Goal: Information Seeking & Learning: Learn about a topic

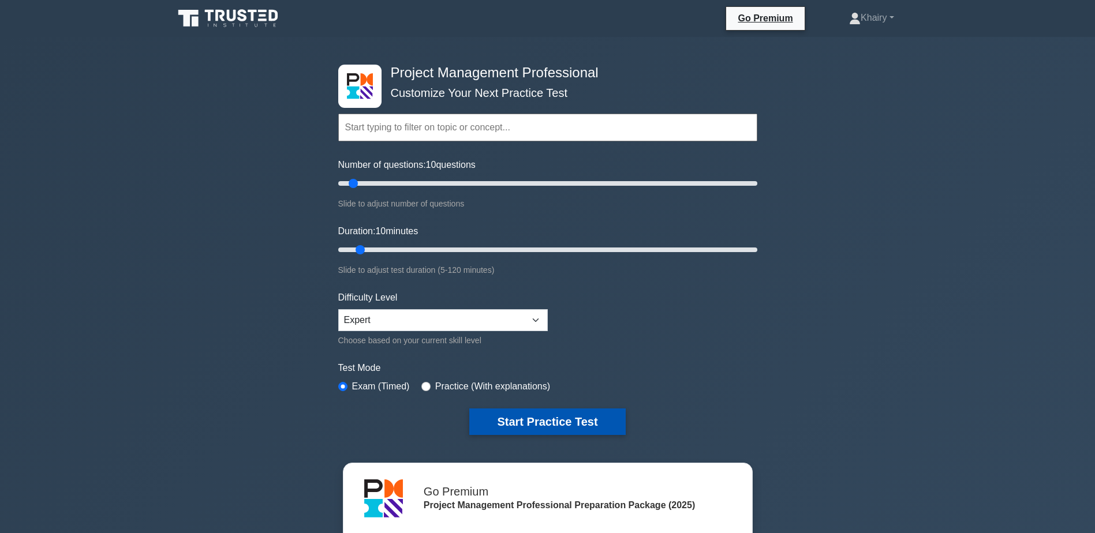
click at [535, 417] on button "Start Practice Test" at bounding box center [547, 422] width 156 height 27
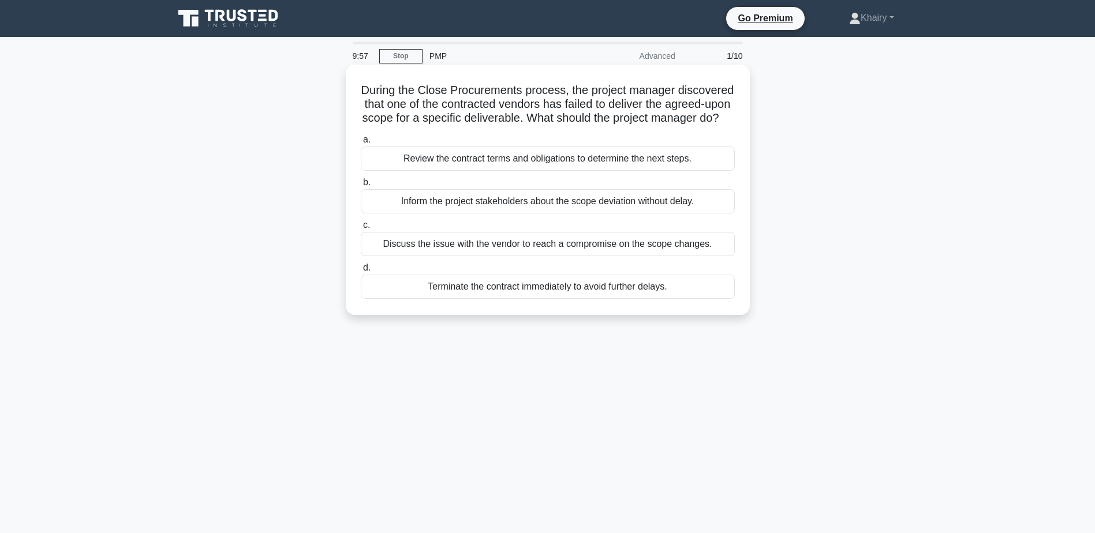
drag, startPoint x: 384, startPoint y: 81, endPoint x: 648, endPoint y: 130, distance: 268.3
click at [648, 130] on div "During the Close Procurements process, the project manager discovered that one …" at bounding box center [547, 189] width 395 height 241
copy h5 "During the Close Procurements process, the project manager discovered that one …"
click at [427, 171] on div "Review the contract terms and obligations to determine the next steps." at bounding box center [548, 159] width 374 height 24
click at [361, 144] on input "a. Review the contract terms and obligations to determine the next steps." at bounding box center [361, 140] width 0 height 8
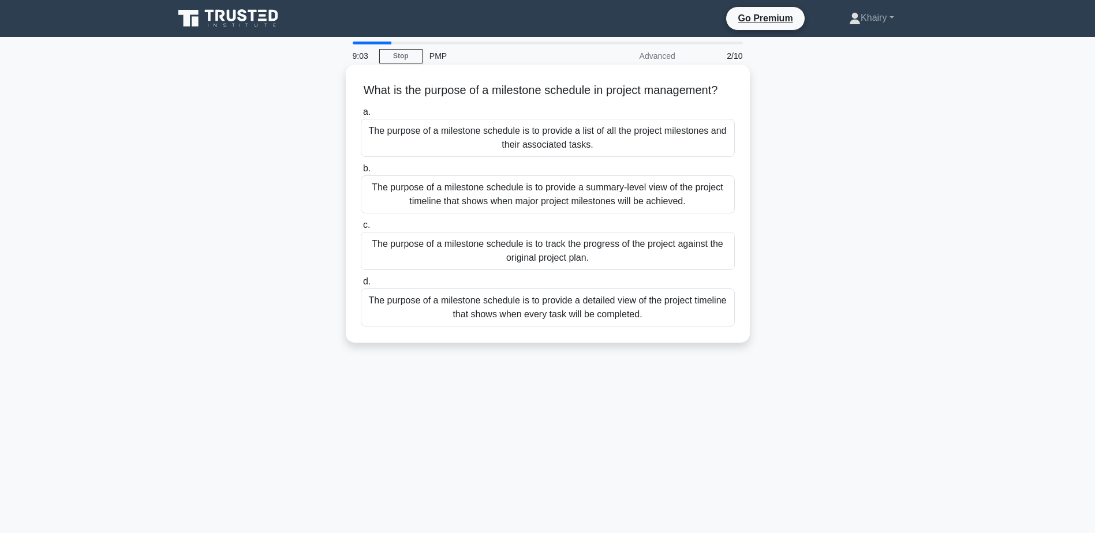
click at [561, 151] on div "The purpose of a milestone schedule is to provide a list of all the project mil…" at bounding box center [548, 138] width 374 height 38
click at [361, 116] on input "a. The purpose of a milestone schedule is to provide a list of all the project …" at bounding box center [361, 113] width 0 height 8
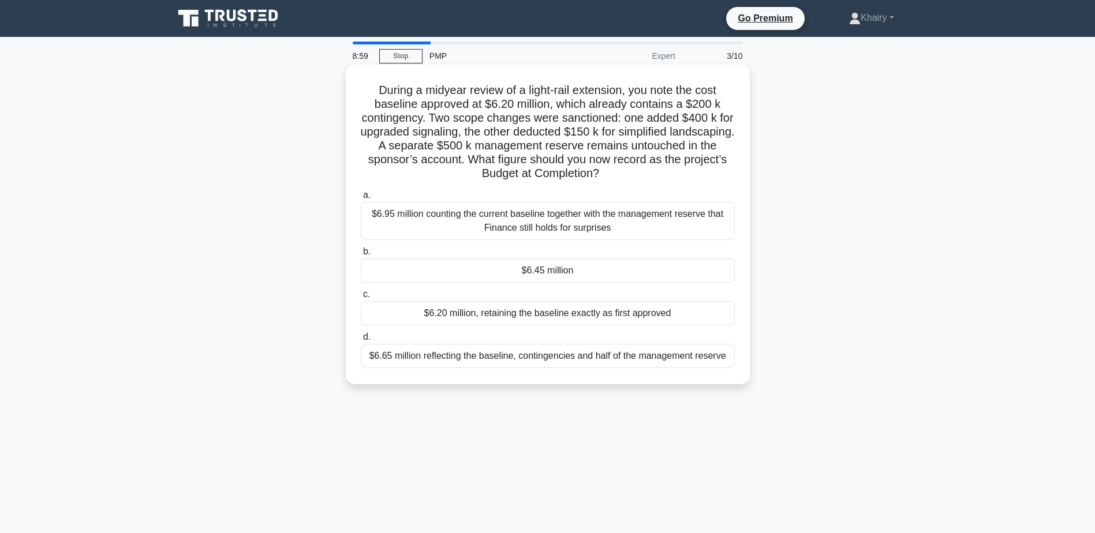
drag, startPoint x: 369, startPoint y: 85, endPoint x: 674, endPoint y: 175, distance: 318.2
click at [674, 175] on h5 "During a midyear review of a light-rail extension, you note the cost baseline a…" at bounding box center [548, 132] width 376 height 98
copy h5 "During a midyear review of a light-rail extension, you note the cost baseline a…"
click at [495, 227] on div "$6.95 million counting the current baseline together with the management reserv…" at bounding box center [548, 221] width 374 height 38
click at [361, 199] on input "a. $6.95 million counting the current baseline together with the management res…" at bounding box center [361, 196] width 0 height 8
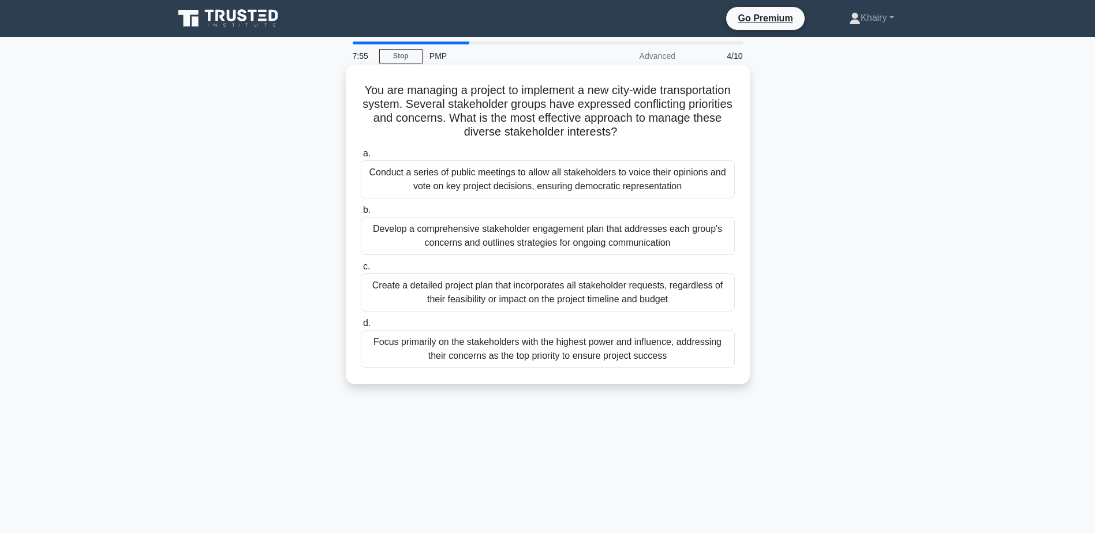
drag, startPoint x: 398, startPoint y: 87, endPoint x: 672, endPoint y: 132, distance: 277.8
click at [672, 132] on h5 "You are managing a project to implement a new city-wide transportation system. …" at bounding box center [548, 111] width 376 height 57
copy h5 "You are managing a project to implement a new city-wide transportation system. …"
click at [484, 238] on div "Develop a comprehensive stakeholder engagement plan that addresses each group's…" at bounding box center [548, 236] width 374 height 38
click at [361, 214] on input "b. Develop a comprehensive stakeholder engagement plan that addresses each grou…" at bounding box center [361, 211] width 0 height 8
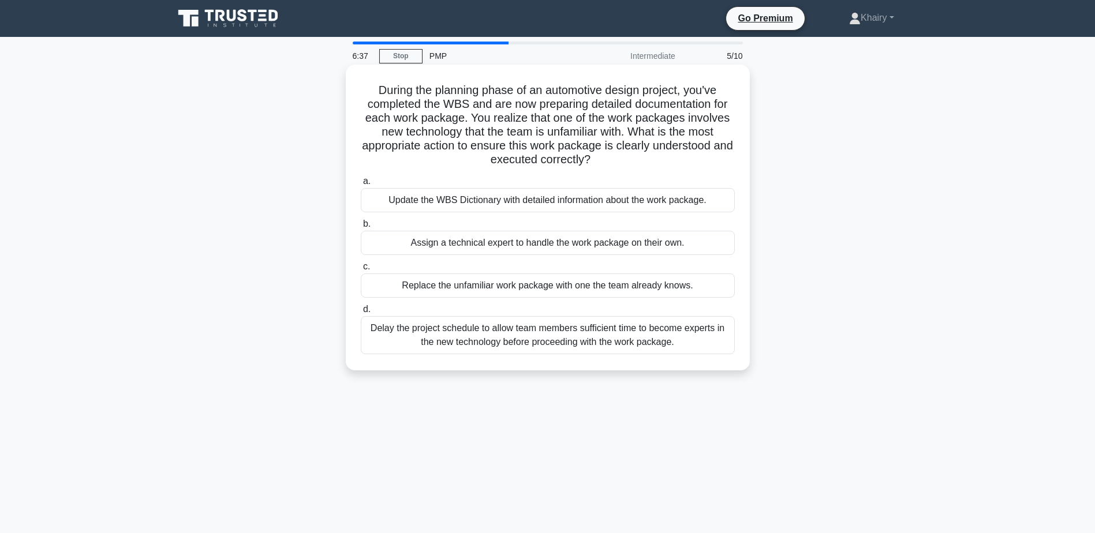
drag, startPoint x: 371, startPoint y: 87, endPoint x: 621, endPoint y: 165, distance: 261.8
click at [621, 165] on h5 "During the planning phase of an automotive design project, you've completed the…" at bounding box center [548, 125] width 376 height 84
copy h5 "During the planning phase of an automotive design project, you've completed the…"
click at [475, 203] on div "Update the WBS Dictionary with detailed information about the work package." at bounding box center [548, 200] width 374 height 24
click at [361, 185] on input "a. Update the WBS Dictionary with detailed information about the work package." at bounding box center [361, 182] width 0 height 8
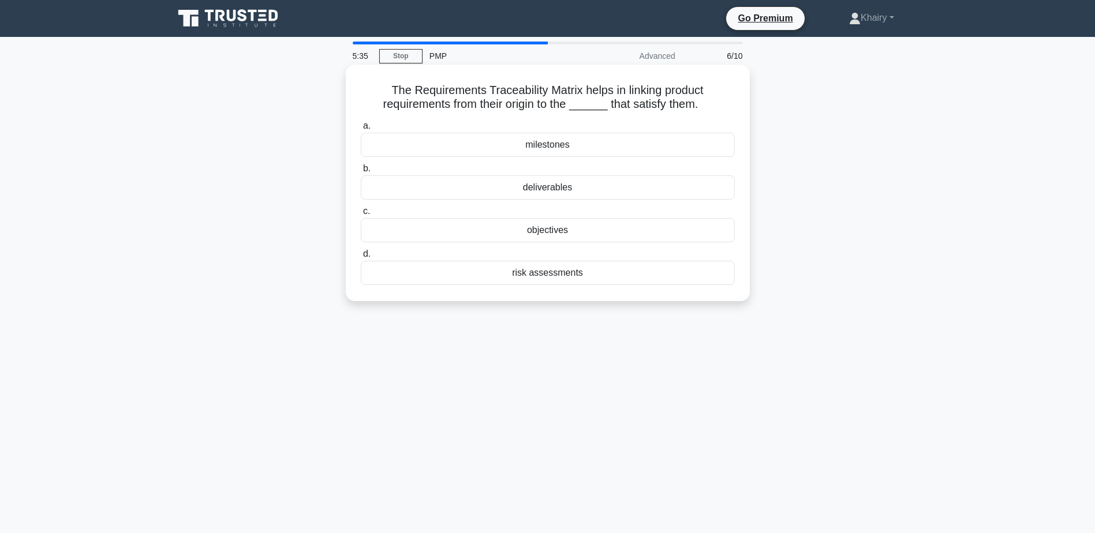
click at [551, 191] on div "deliverables" at bounding box center [548, 187] width 374 height 24
click at [361, 173] on input "b. deliverables" at bounding box center [361, 169] width 0 height 8
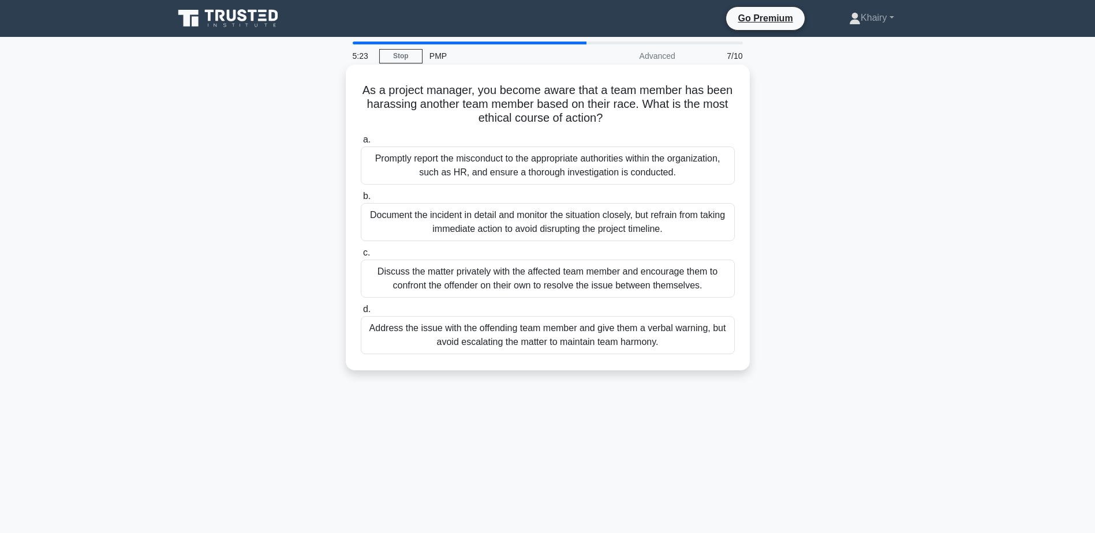
drag, startPoint x: 356, startPoint y: 87, endPoint x: 609, endPoint y: 122, distance: 255.2
click at [609, 122] on div "As a project manager, you become aware that a team member has been harassing an…" at bounding box center [547, 217] width 395 height 297
copy h5 "As a project manager, you become aware that a team member has been harassing an…"
click at [458, 279] on div "Discuss the matter privately with the affected team member and encourage them t…" at bounding box center [548, 279] width 374 height 38
click at [361, 257] on input "c. Discuss the matter privately with the affected team member and encourage the…" at bounding box center [361, 253] width 0 height 8
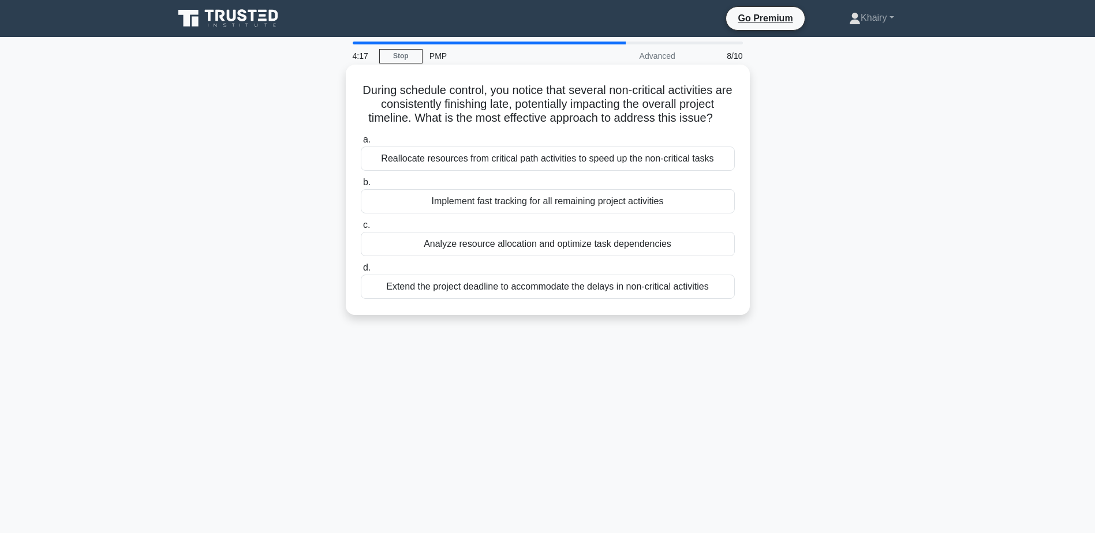
drag, startPoint x: 368, startPoint y: 87, endPoint x: 716, endPoint y: 121, distance: 349.8
click at [716, 121] on h5 "During schedule control, you notice that several non-critical activities are co…" at bounding box center [548, 104] width 376 height 43
copy h5 "During schedule control, you notice that several non-critical activities are co…"
click at [558, 245] on div "Analyze resource allocation and optimize task dependencies" at bounding box center [548, 244] width 374 height 24
click at [361, 229] on input "c. Analyze resource allocation and optimize task dependencies" at bounding box center [361, 226] width 0 height 8
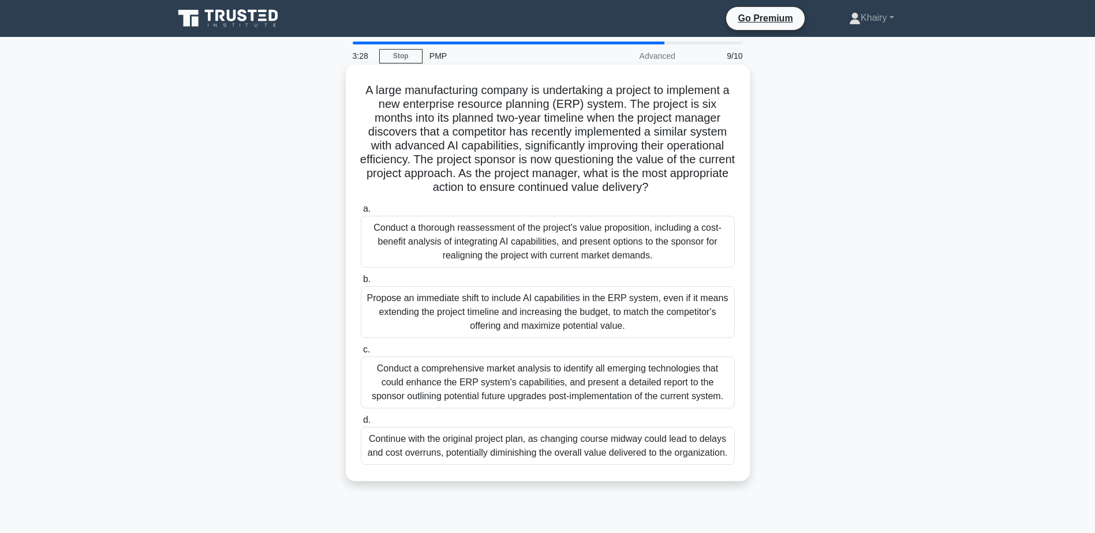
drag, startPoint x: 352, startPoint y: 89, endPoint x: 685, endPoint y: 188, distance: 346.9
click at [685, 188] on div "A large manufacturing company is undertaking a project to implement a new enter…" at bounding box center [547, 273] width 395 height 408
copy h5 "A large manufacturing company is undertaking a project to implement a new enter…"
click at [511, 247] on div "Conduct a thorough reassessment of the project's value proposition, including a…" at bounding box center [548, 242] width 374 height 52
click at [361, 213] on input "a. Conduct a thorough reassessment of the project's value proposition, includin…" at bounding box center [361, 210] width 0 height 8
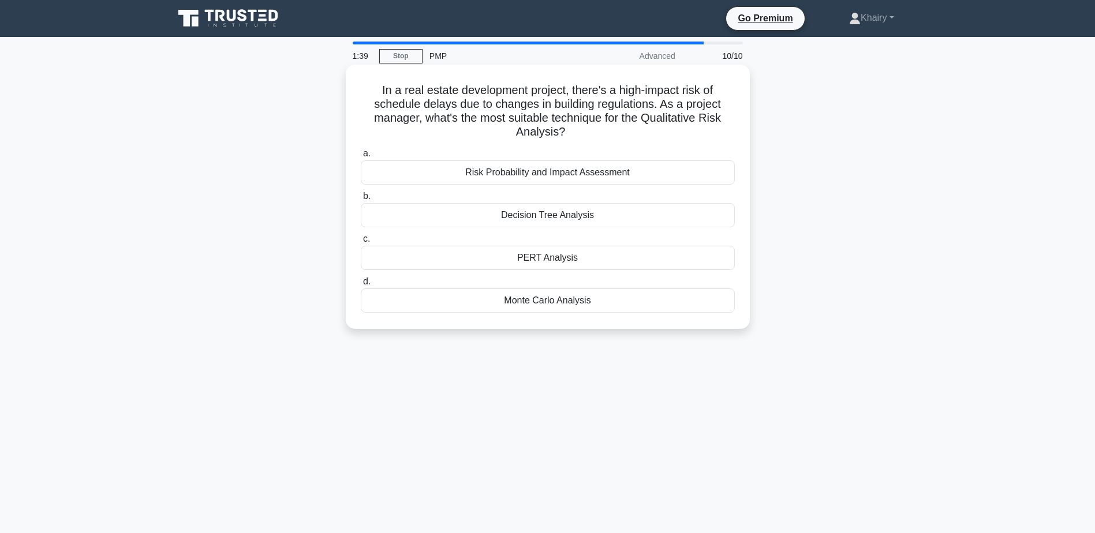
drag, startPoint x: 374, startPoint y: 90, endPoint x: 572, endPoint y: 132, distance: 203.0
click at [572, 132] on h5 "In a real estate development project, there's a high-impact risk of schedule de…" at bounding box center [548, 111] width 376 height 57
copy h5 "In a real estate development project, there's a high-impact risk of schedule de…"
click at [494, 172] on div "Risk Probability and Impact Assessment" at bounding box center [548, 172] width 374 height 24
click at [361, 158] on input "a. Risk Probability and Impact Assessment" at bounding box center [361, 154] width 0 height 8
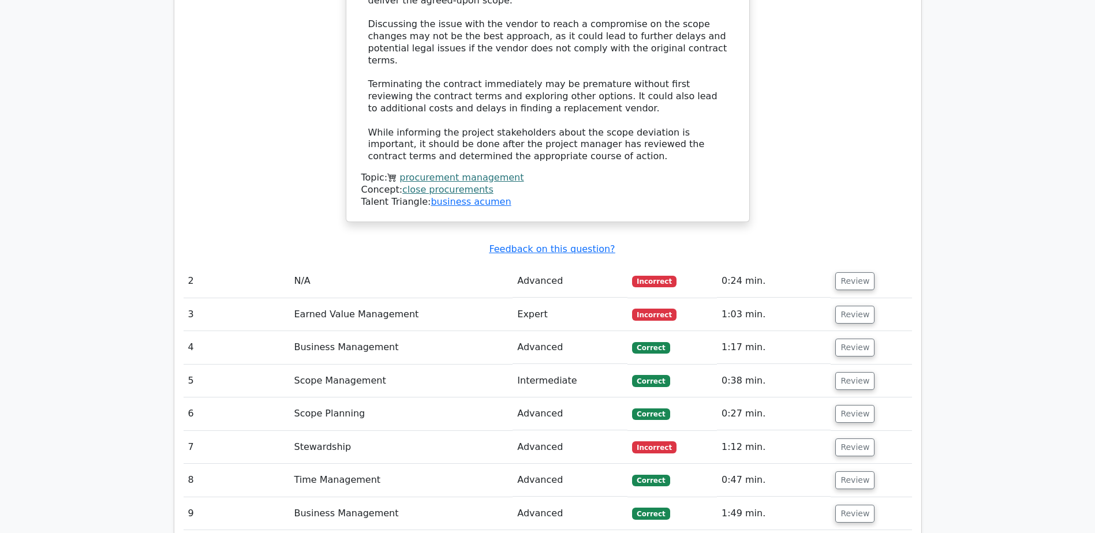
scroll to position [1385, 0]
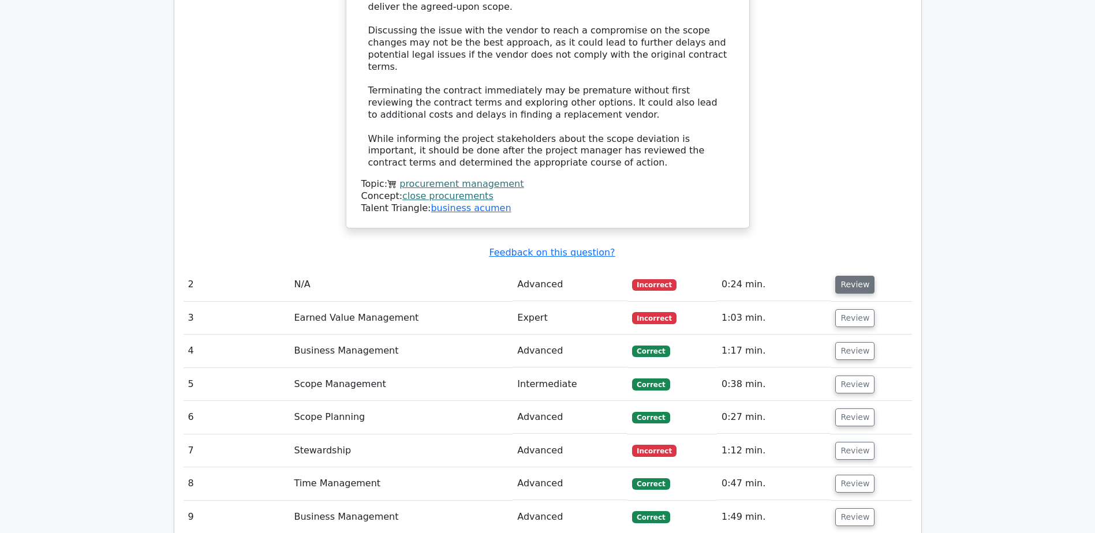
click at [854, 276] on button "Review" at bounding box center [854, 285] width 39 height 18
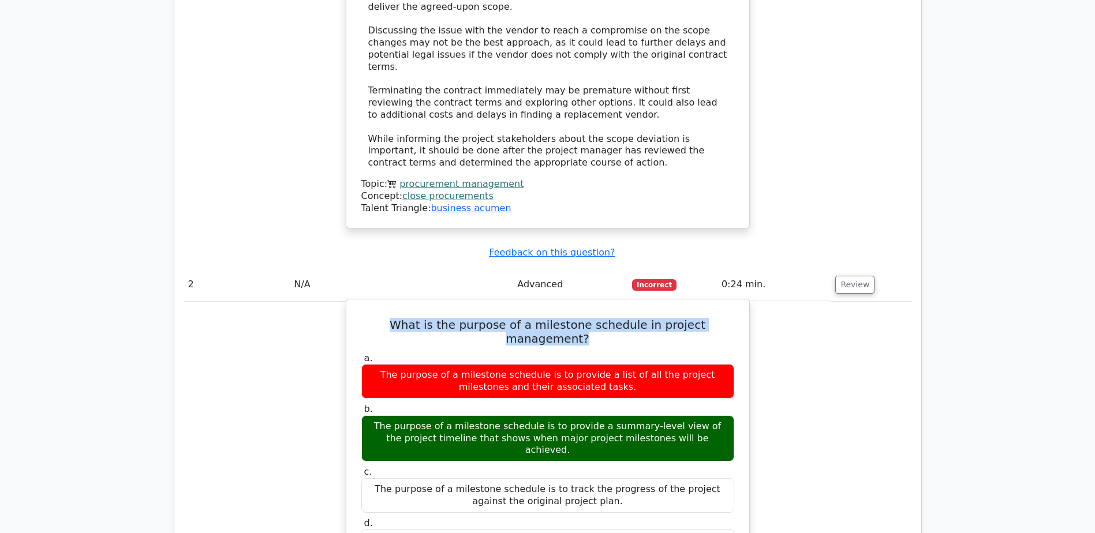
drag, startPoint x: 367, startPoint y: 242, endPoint x: 730, endPoint y: 242, distance: 363.1
click at [730, 318] on h5 "What is the purpose of a milestone schedule in project management?" at bounding box center [547, 332] width 375 height 28
copy h5 "What is the purpose of a milestone schedule in project management?"
drag, startPoint x: 368, startPoint y: 333, endPoint x: 694, endPoint y: 342, distance: 326.3
click at [694, 416] on div "The purpose of a milestone schedule is to provide a summary-level view of the p…" at bounding box center [547, 439] width 373 height 46
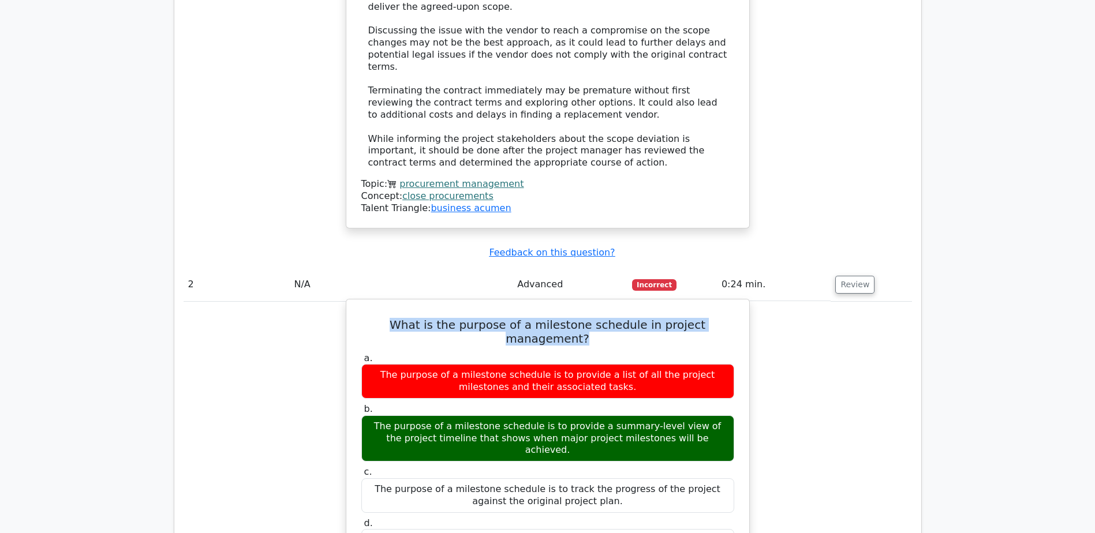
copy div "The purpose of a milestone schedule is to provide a summary-level view of the p…"
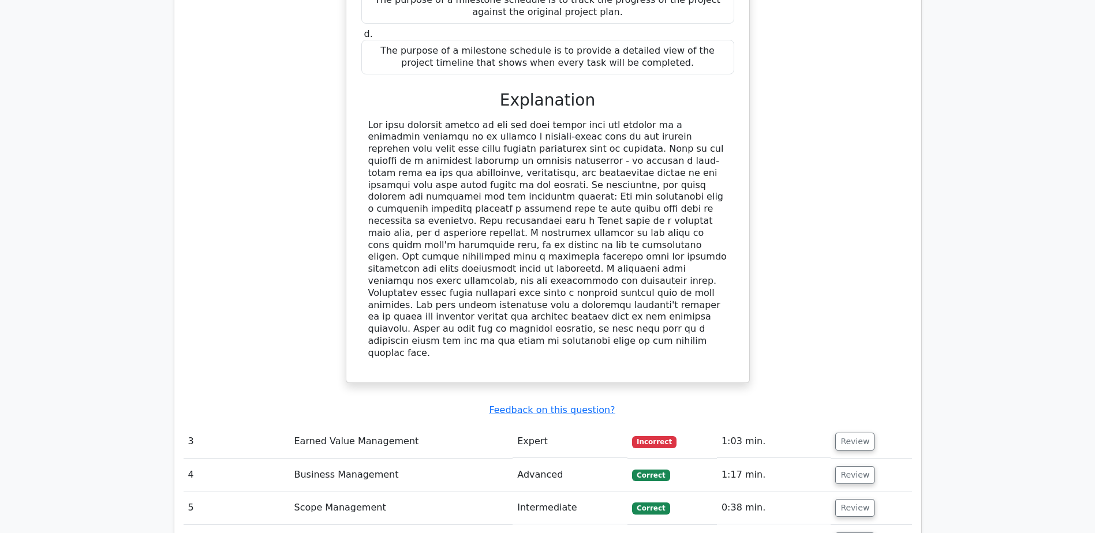
scroll to position [1905, 0]
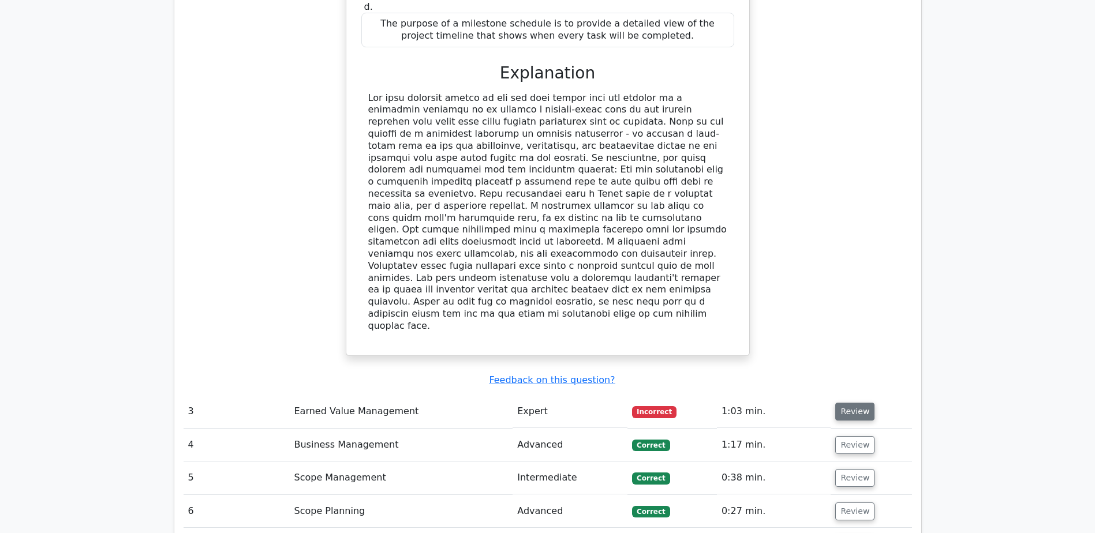
click at [853, 403] on button "Review" at bounding box center [854, 412] width 39 height 18
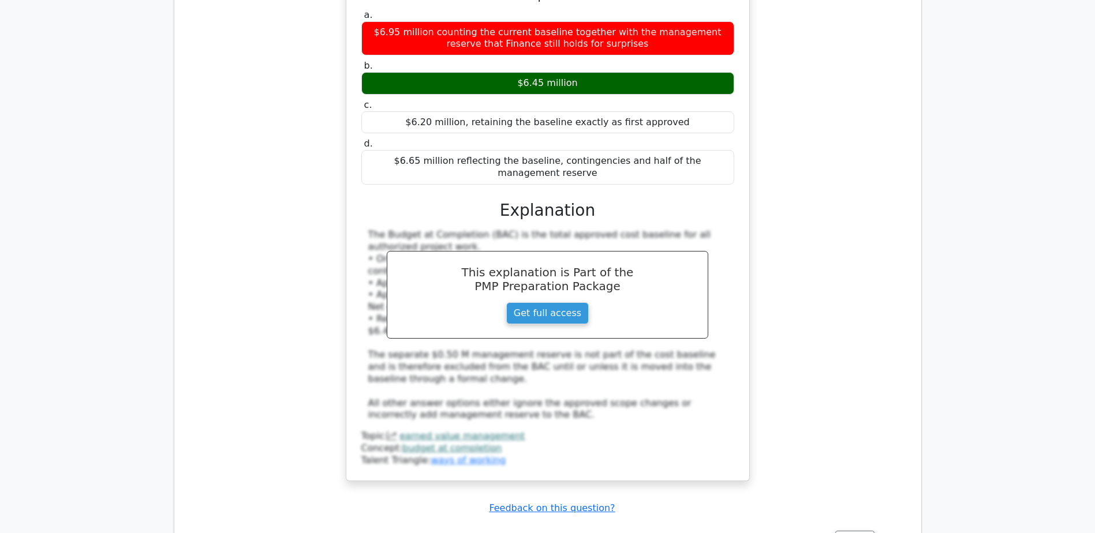
scroll to position [2482, 0]
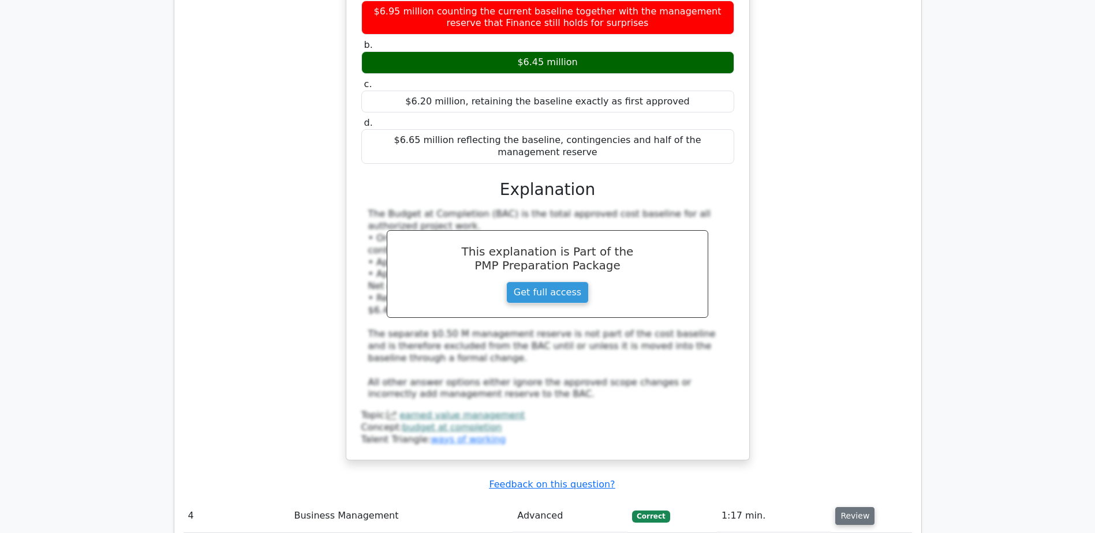
click at [860, 507] on button "Review" at bounding box center [854, 516] width 39 height 18
click at [852, 507] on button "Review" at bounding box center [854, 516] width 39 height 18
click at [850, 507] on button "Review" at bounding box center [854, 516] width 39 height 18
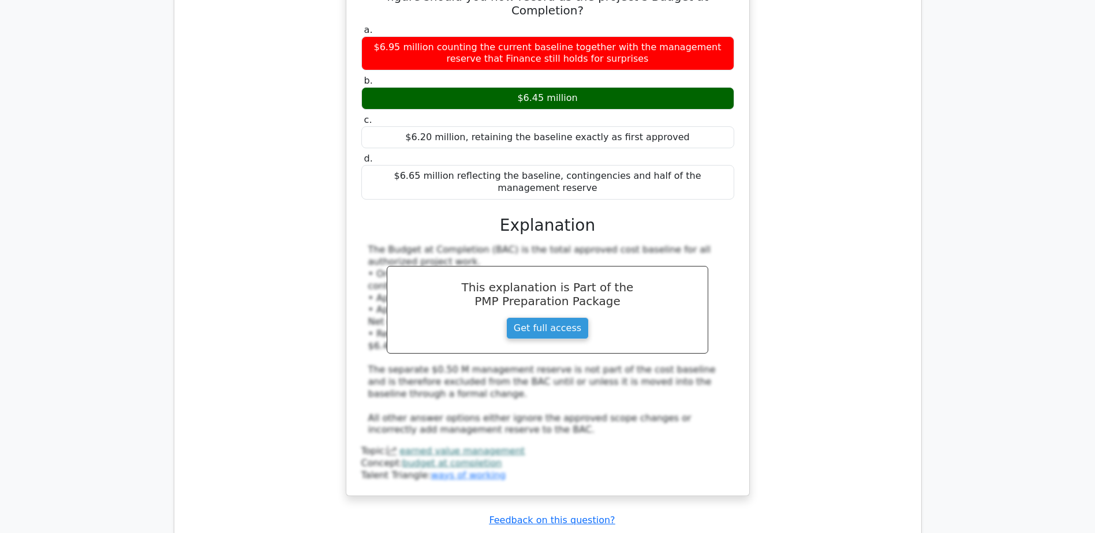
scroll to position [2540, 0]
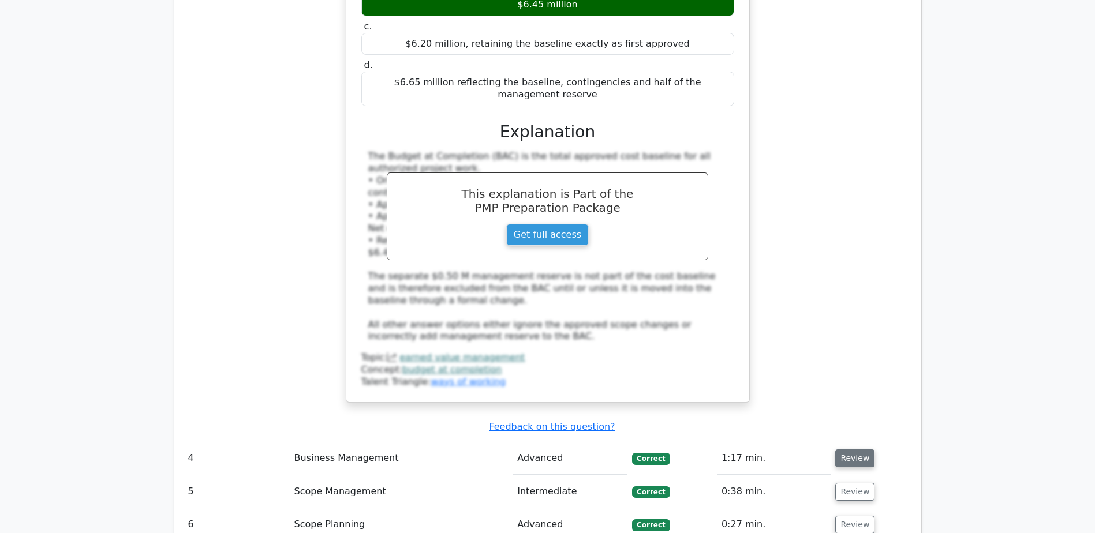
click at [856, 450] on button "Review" at bounding box center [854, 459] width 39 height 18
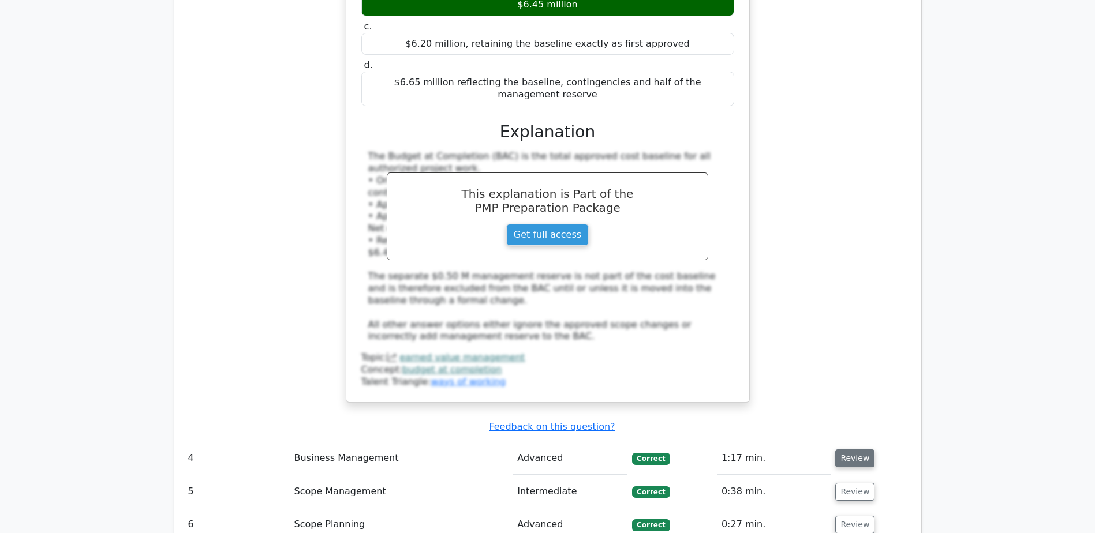
click at [856, 450] on button "Review" at bounding box center [854, 459] width 39 height 18
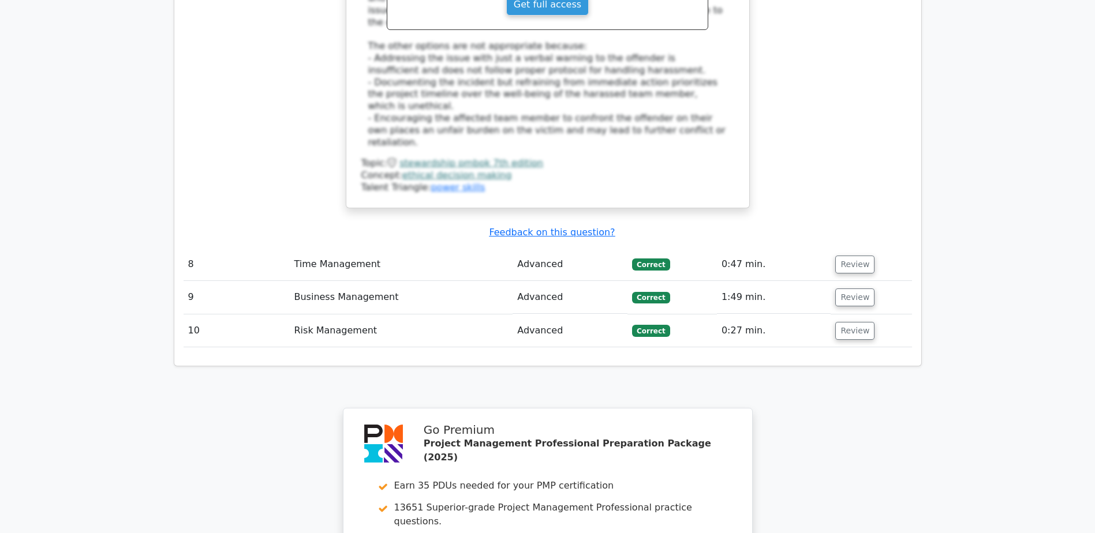
scroll to position [3406, 0]
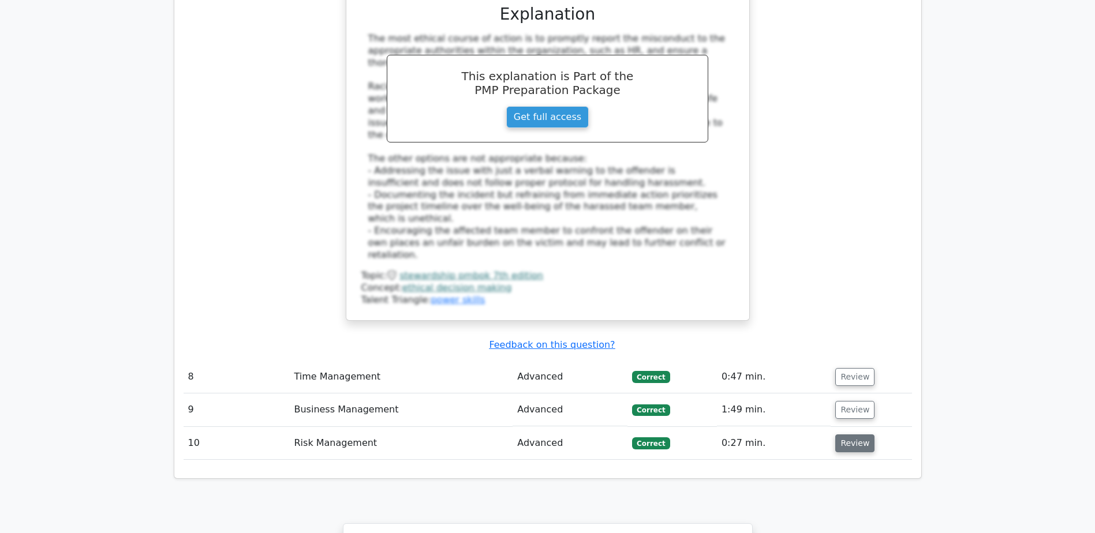
click at [854, 435] on button "Review" at bounding box center [854, 444] width 39 height 18
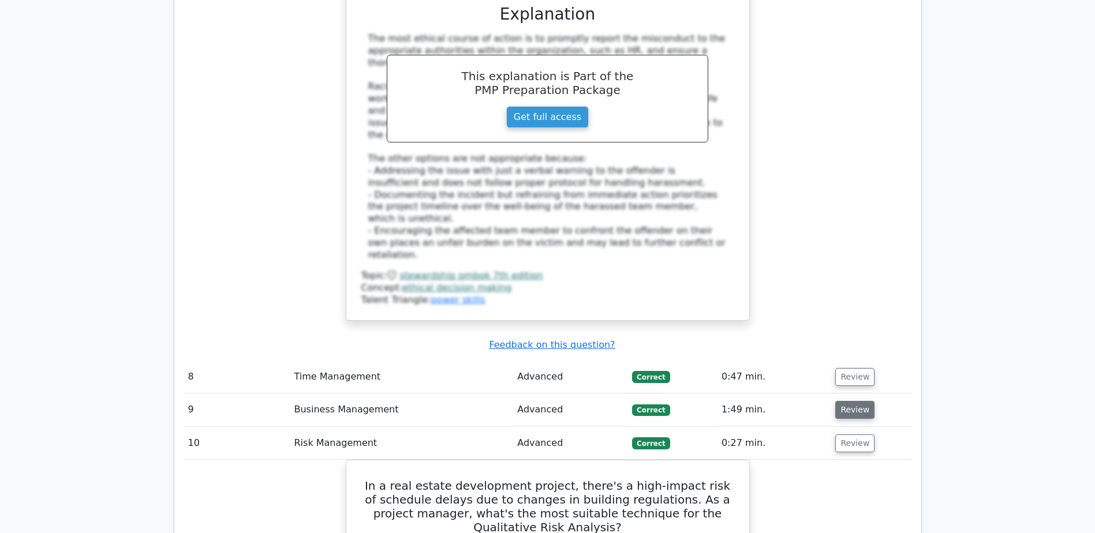
click at [849, 401] on button "Review" at bounding box center [854, 410] width 39 height 18
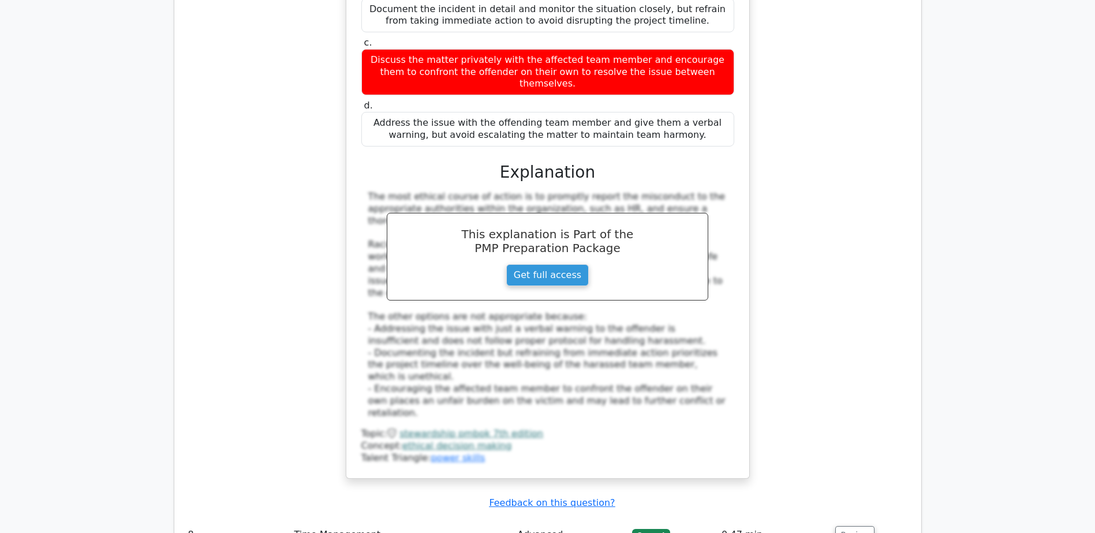
scroll to position [3233, 0]
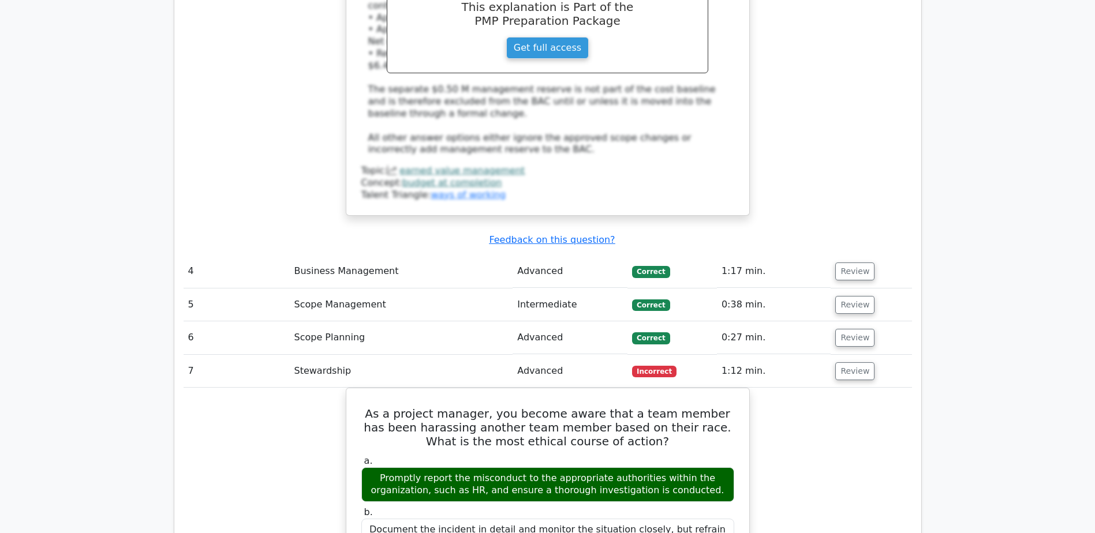
scroll to position [2598, 0]
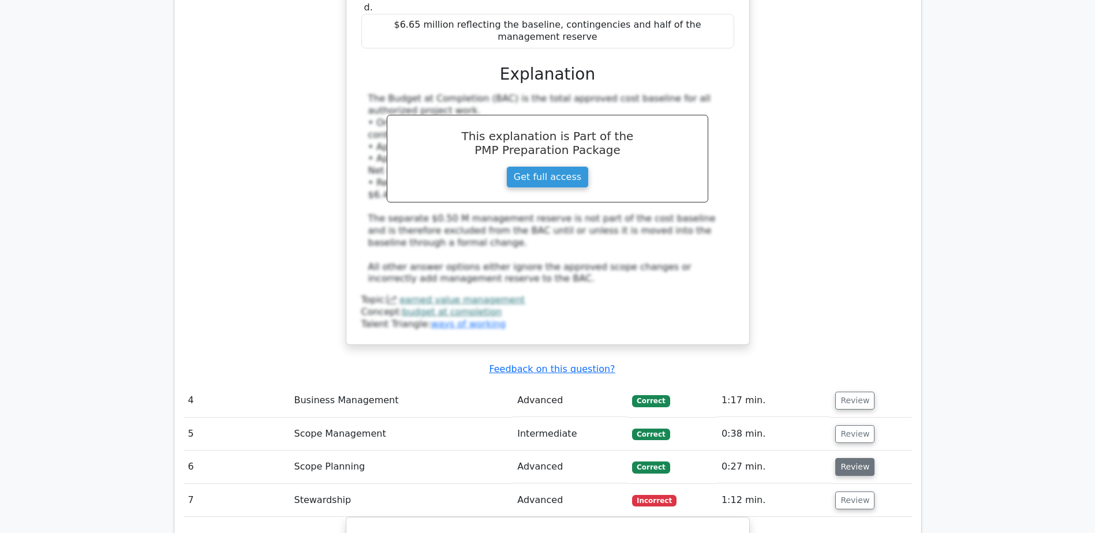
click at [852, 458] on button "Review" at bounding box center [854, 467] width 39 height 18
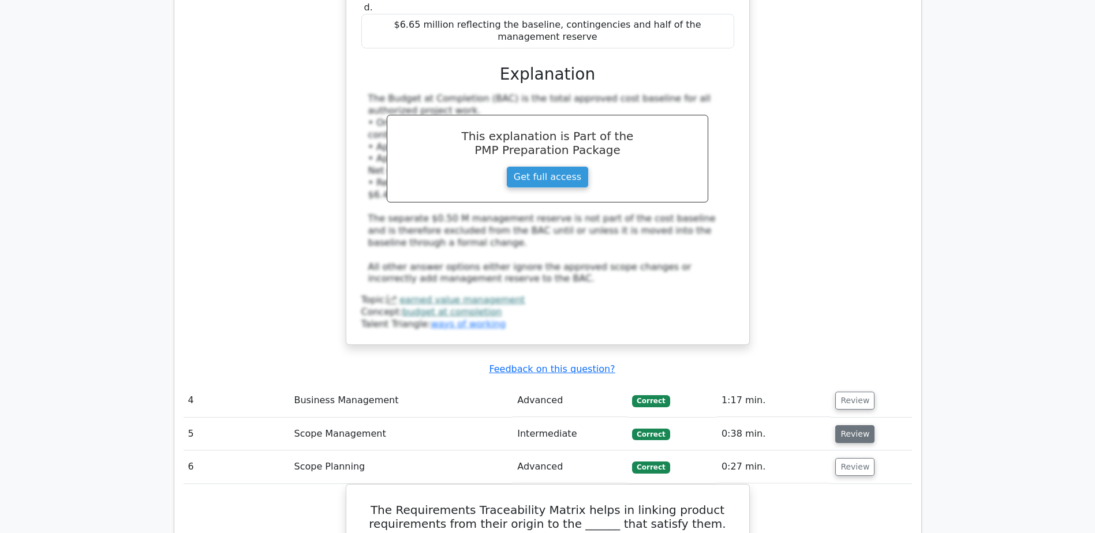
click at [854, 425] on button "Review" at bounding box center [854, 434] width 39 height 18
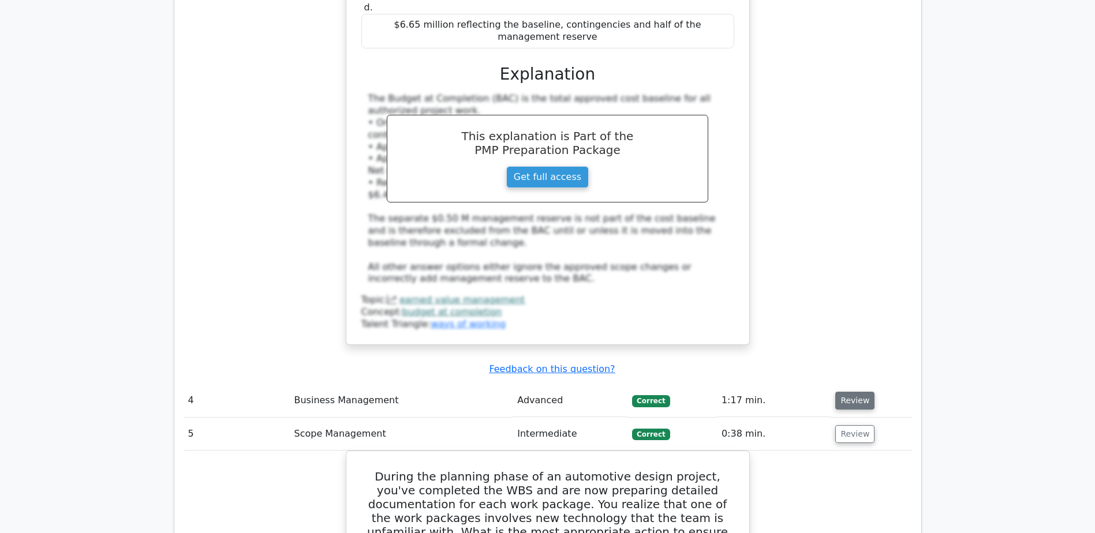
click at [854, 392] on button "Review" at bounding box center [854, 401] width 39 height 18
click at [853, 392] on button "Review" at bounding box center [854, 401] width 39 height 18
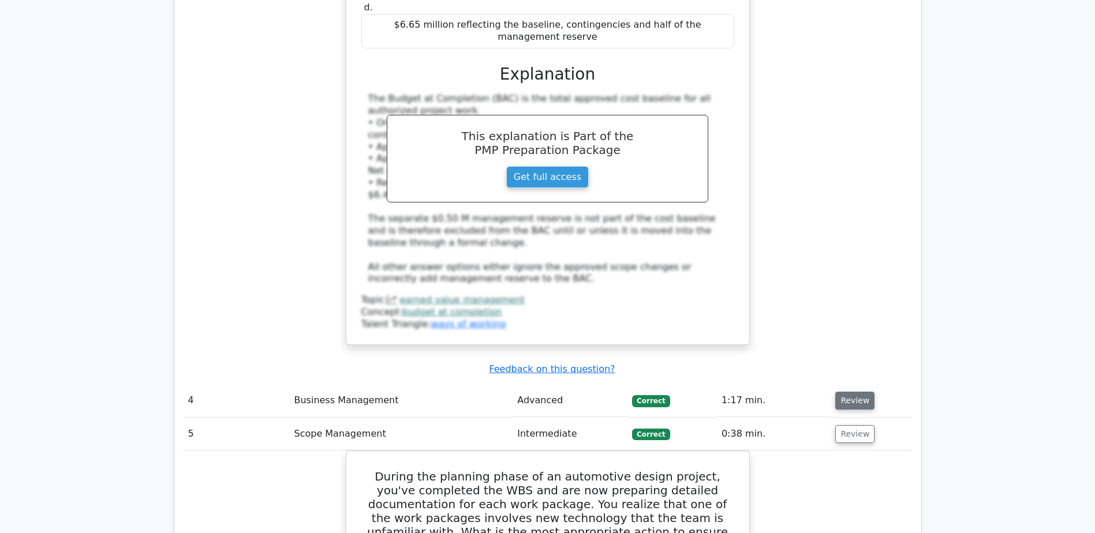
click at [853, 392] on button "Review" at bounding box center [854, 401] width 39 height 18
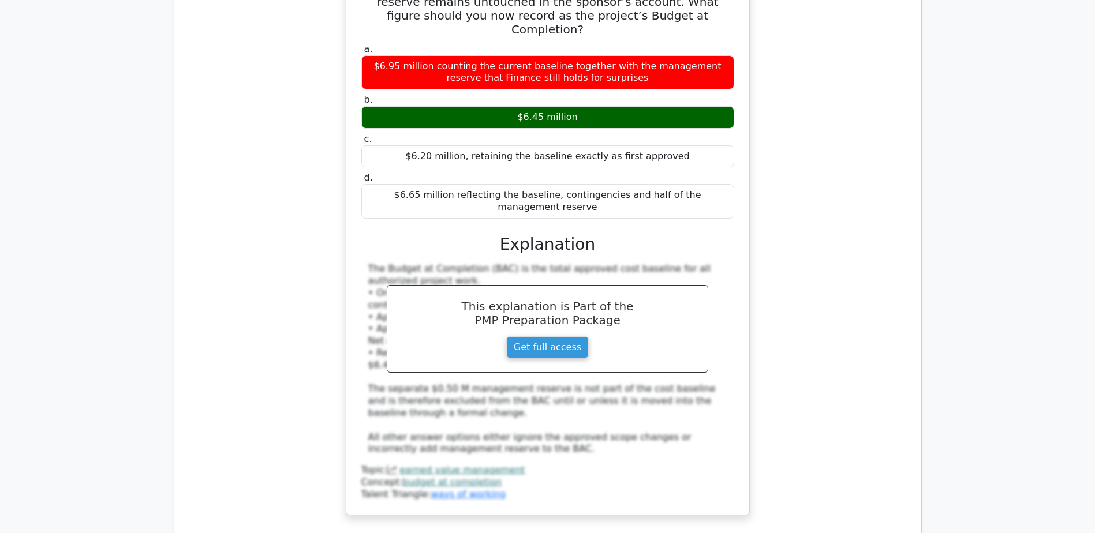
scroll to position [2425, 0]
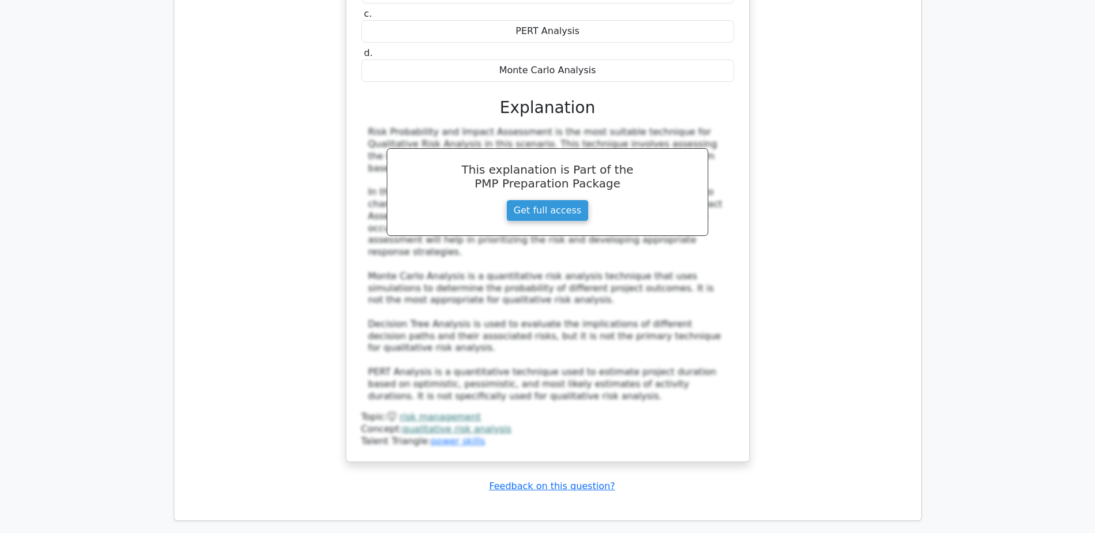
scroll to position [6965, 0]
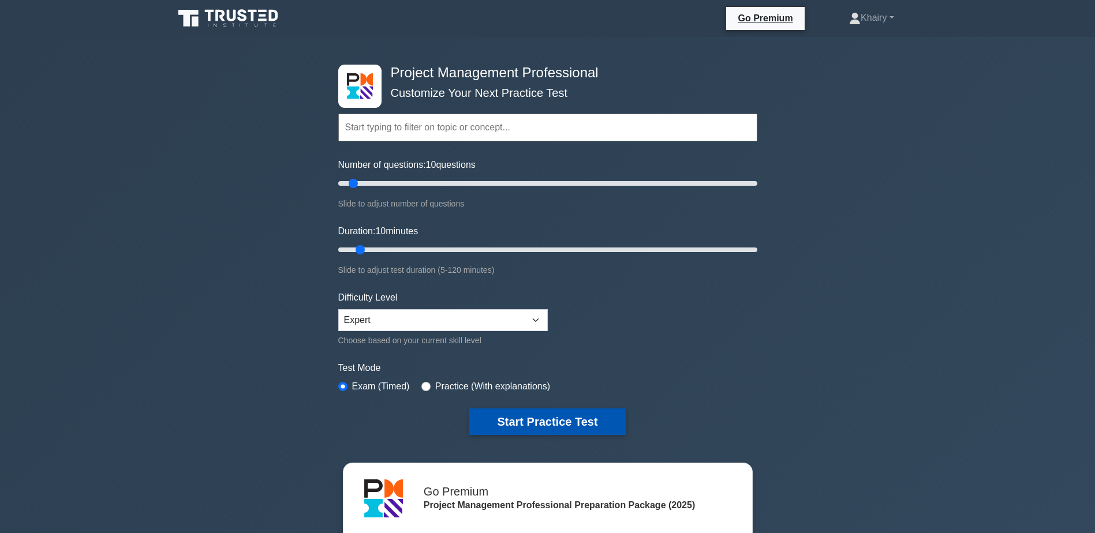
click at [540, 419] on button "Start Practice Test" at bounding box center [547, 422] width 156 height 27
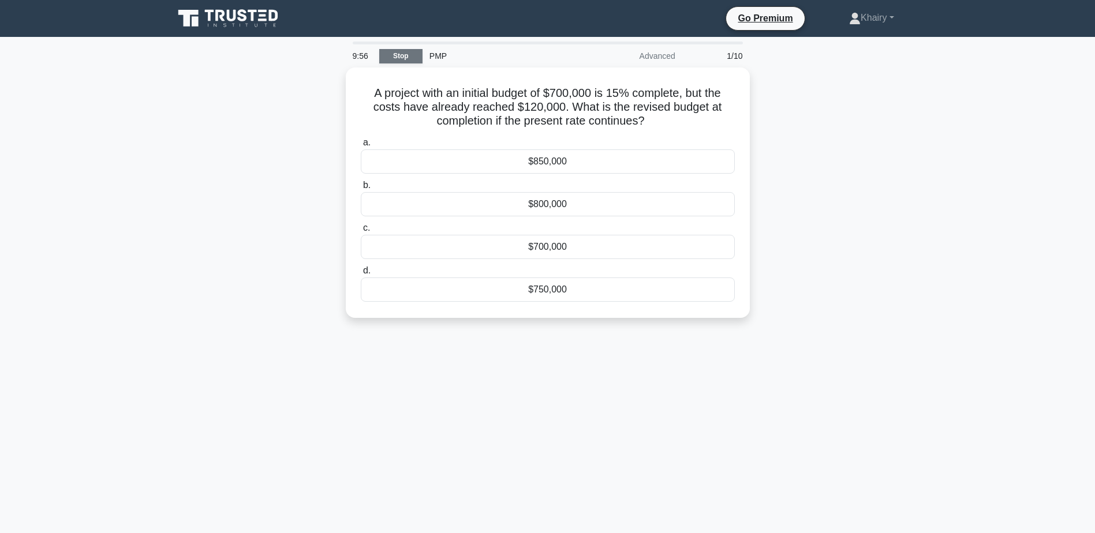
click at [398, 57] on link "Stop" at bounding box center [400, 56] width 43 height 14
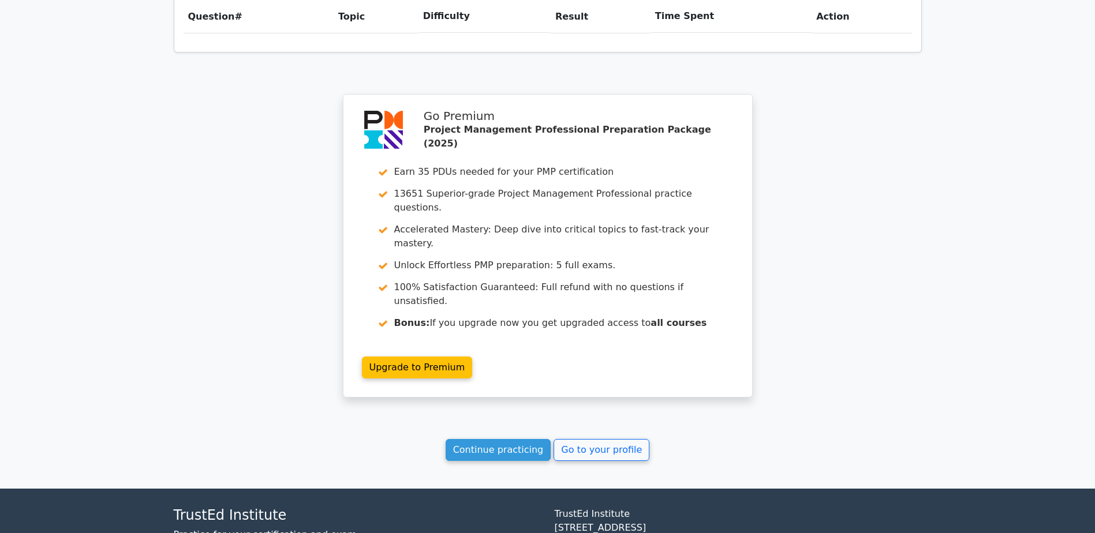
scroll to position [886, 0]
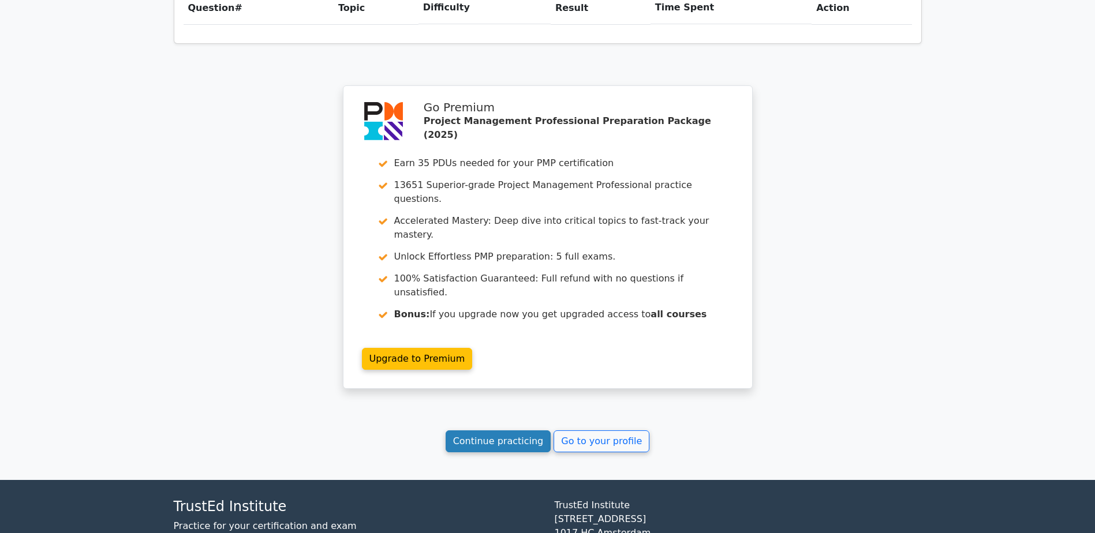
click at [473, 431] on link "Continue practicing" at bounding box center [499, 442] width 106 height 22
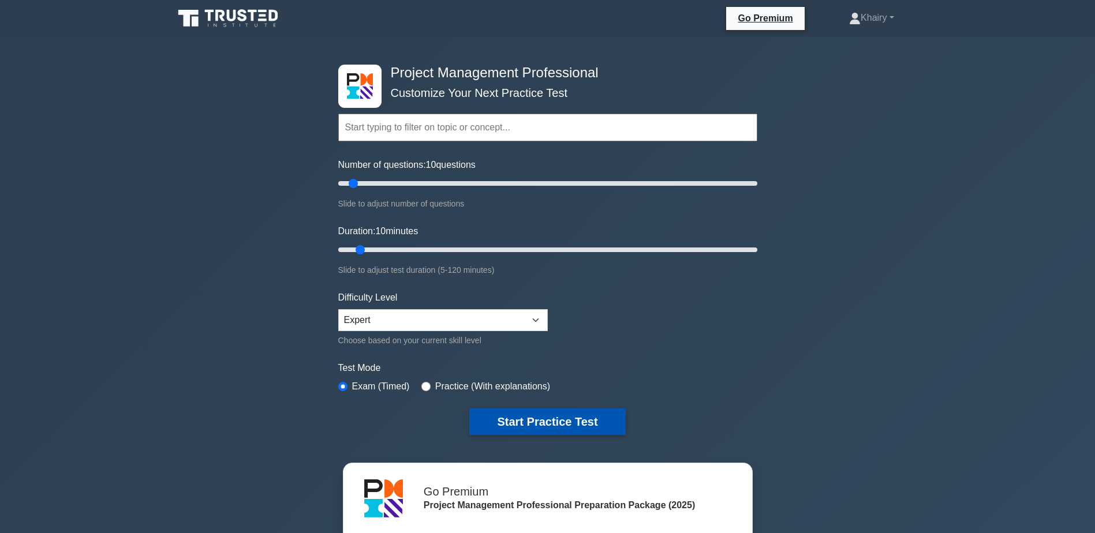
click at [529, 414] on button "Start Practice Test" at bounding box center [547, 422] width 156 height 27
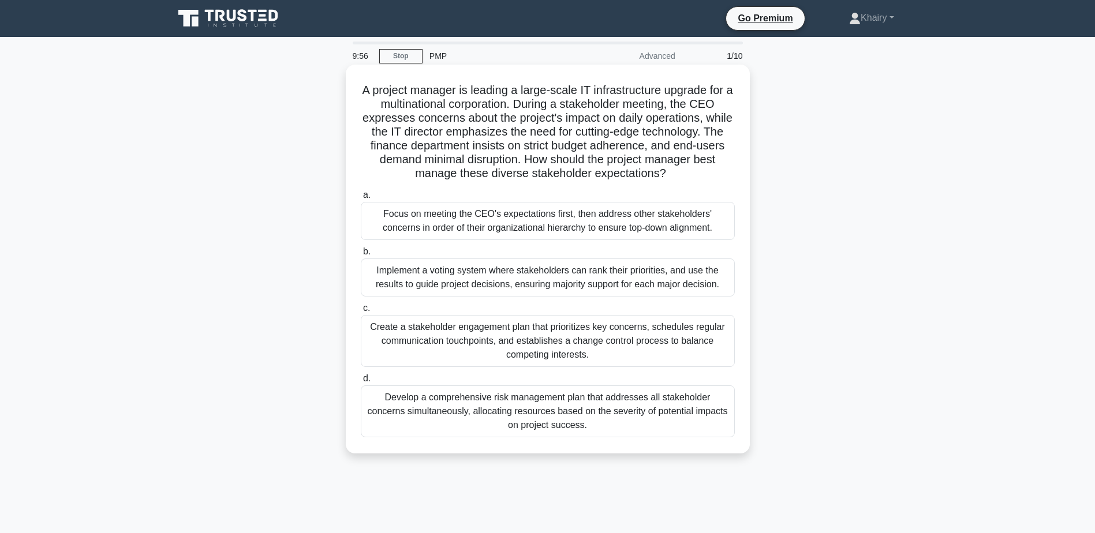
drag, startPoint x: 356, startPoint y: 87, endPoint x: 693, endPoint y: 175, distance: 348.7
click at [693, 175] on div "A project manager is leading a large-scale IT infrastructure upgrade for a mult…" at bounding box center [547, 259] width 395 height 380
copy h5 "A project manager is leading a large-scale IT infrastructure upgrade for a mult…"
click at [473, 333] on div "Create a stakeholder engagement plan that prioritizes key concerns, schedules r…" at bounding box center [548, 341] width 374 height 52
click at [361, 312] on input "c. Create a stakeholder engagement plan that prioritizes key concerns, schedule…" at bounding box center [361, 309] width 0 height 8
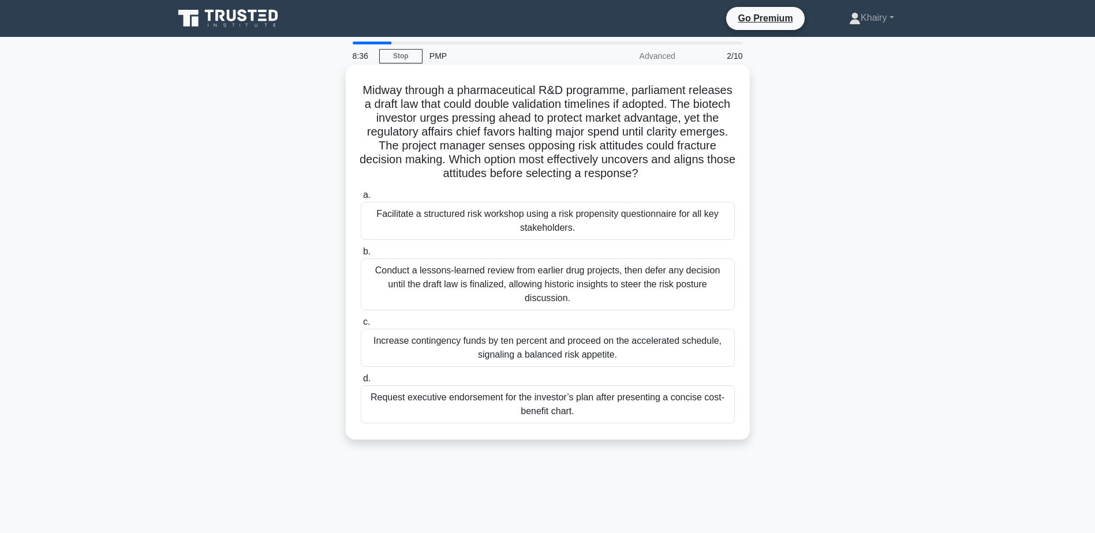
drag, startPoint x: 379, startPoint y: 90, endPoint x: 714, endPoint y: 180, distance: 346.2
click at [714, 180] on h5 "Midway through a pharmaceutical R&D programme, parliament releases a draft law …" at bounding box center [548, 132] width 376 height 98
copy h5 "Midway through a pharmaceutical R&D programme, parliament releases a draft law …"
click at [510, 218] on div "Facilitate a structured risk workshop using a risk propensity questionnaire for…" at bounding box center [548, 221] width 374 height 38
click at [361, 199] on input "a. Facilitate a structured risk workshop using a risk propensity questionnaire …" at bounding box center [361, 196] width 0 height 8
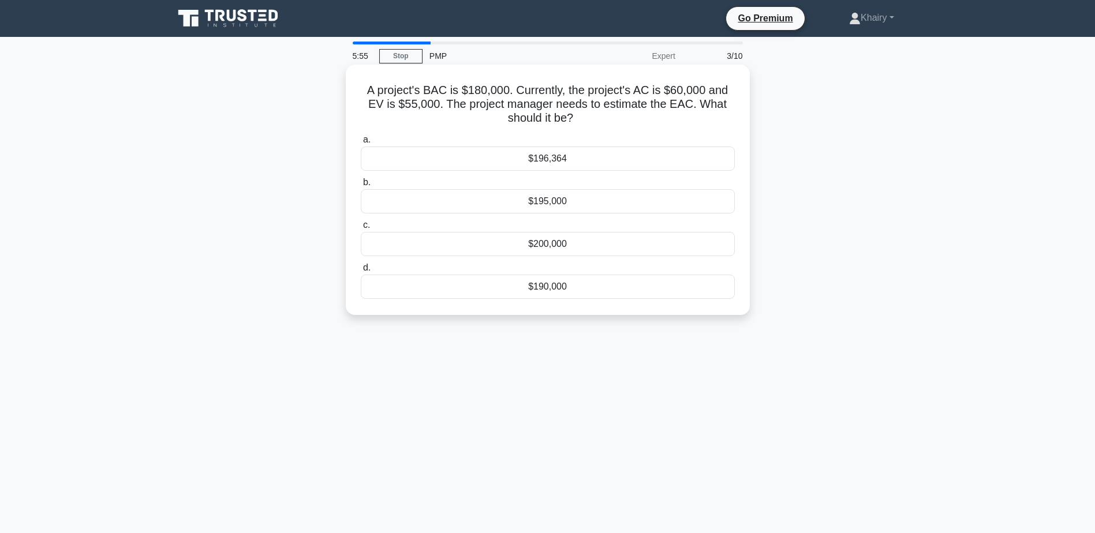
click at [547, 159] on div "$196,364" at bounding box center [548, 159] width 374 height 24
click at [361, 144] on input "a. $196,364" at bounding box center [361, 140] width 0 height 8
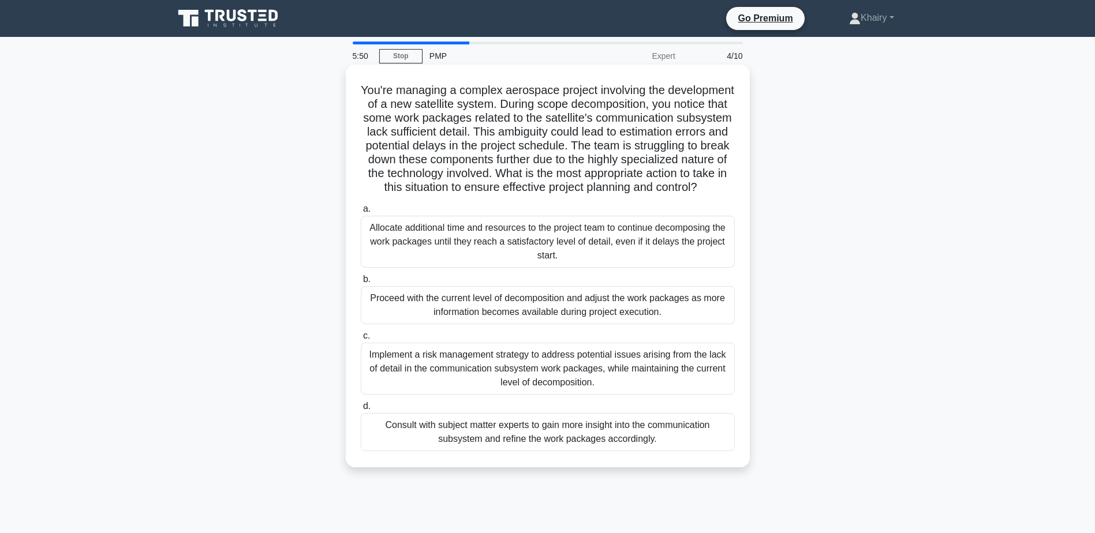
drag, startPoint x: 390, startPoint y: 83, endPoint x: 629, endPoint y: 204, distance: 268.2
click at [629, 204] on div "You're managing a complex aerospace project involving the development of a new …" at bounding box center [547, 266] width 395 height 394
copy h5 "You're managing a complex aerospace project involving the development of a new …"
click at [499, 451] on div "Consult with subject matter experts to gain more insight into the communication…" at bounding box center [548, 432] width 374 height 38
click at [361, 410] on input "d. Consult with subject matter experts to gain more insight into the communicat…" at bounding box center [361, 407] width 0 height 8
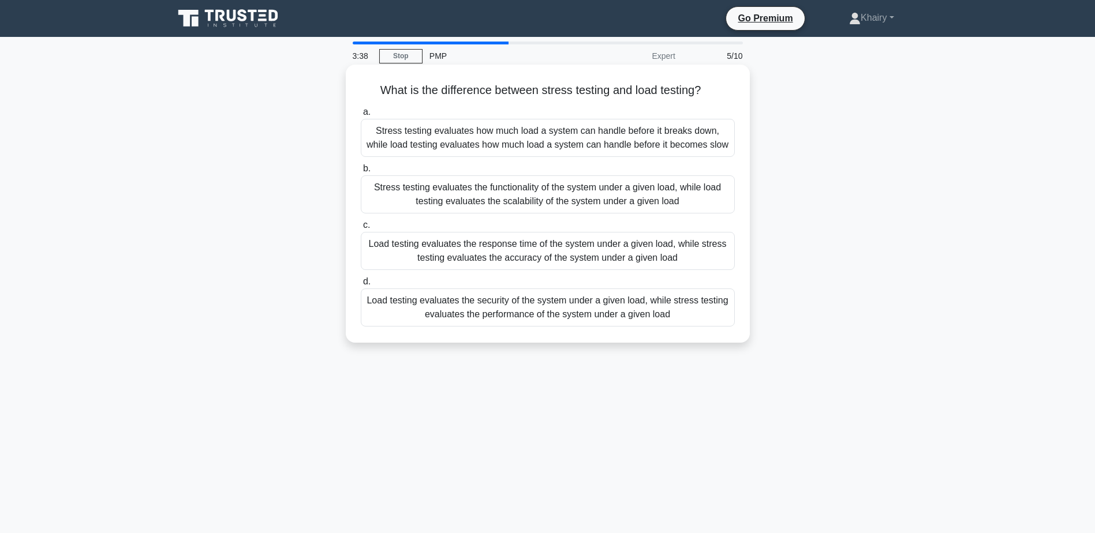
click at [511, 201] on div "Stress testing evaluates the functionality of the system under a given load, wh…" at bounding box center [548, 194] width 374 height 38
click at [361, 173] on input "b. Stress testing evaluates the functionality of the system under a given load,…" at bounding box center [361, 169] width 0 height 8
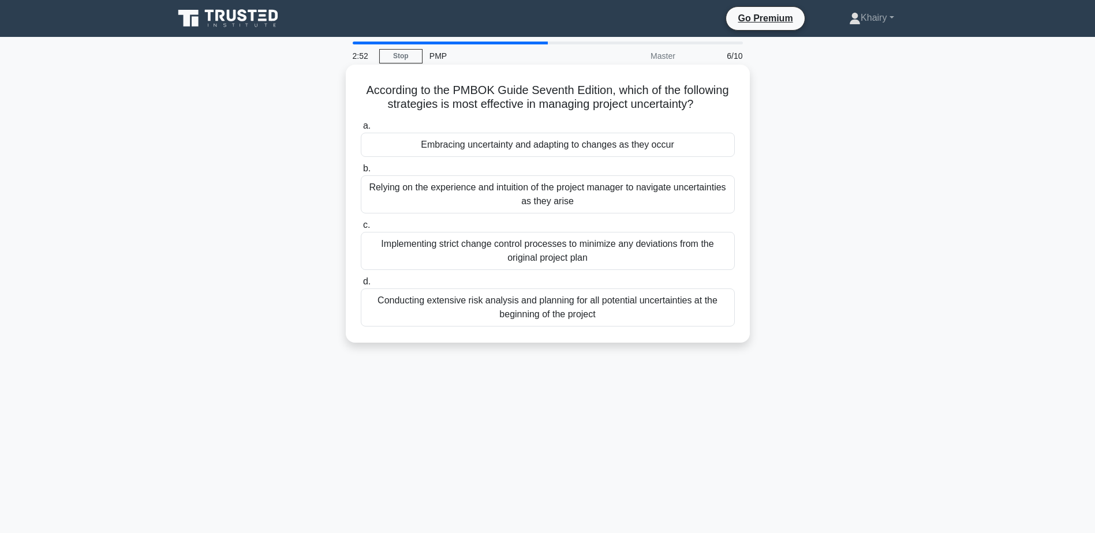
click at [535, 315] on div "Conducting extensive risk analysis and planning for all potential uncertainties…" at bounding box center [548, 308] width 374 height 38
click at [361, 286] on input "d. Conducting extensive risk analysis and planning for all potential uncertaint…" at bounding box center [361, 282] width 0 height 8
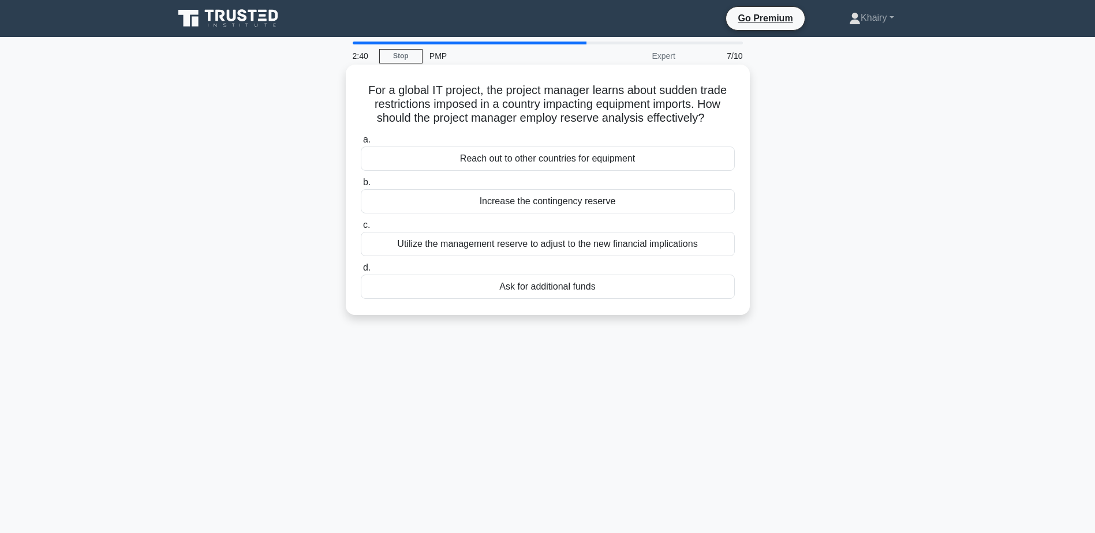
drag, startPoint x: 363, startPoint y: 88, endPoint x: 708, endPoint y: 122, distance: 346.9
click at [708, 122] on h5 "For a global IT project, the project manager learns about sudden trade restrict…" at bounding box center [548, 104] width 376 height 43
copy h5 "For a global IT project, the project manager learns about sudden trade restrict…"
click at [560, 162] on div "Reach out to other countries for equipment" at bounding box center [548, 159] width 374 height 24
click at [361, 144] on input "a. Reach out to other countries for equipment" at bounding box center [361, 140] width 0 height 8
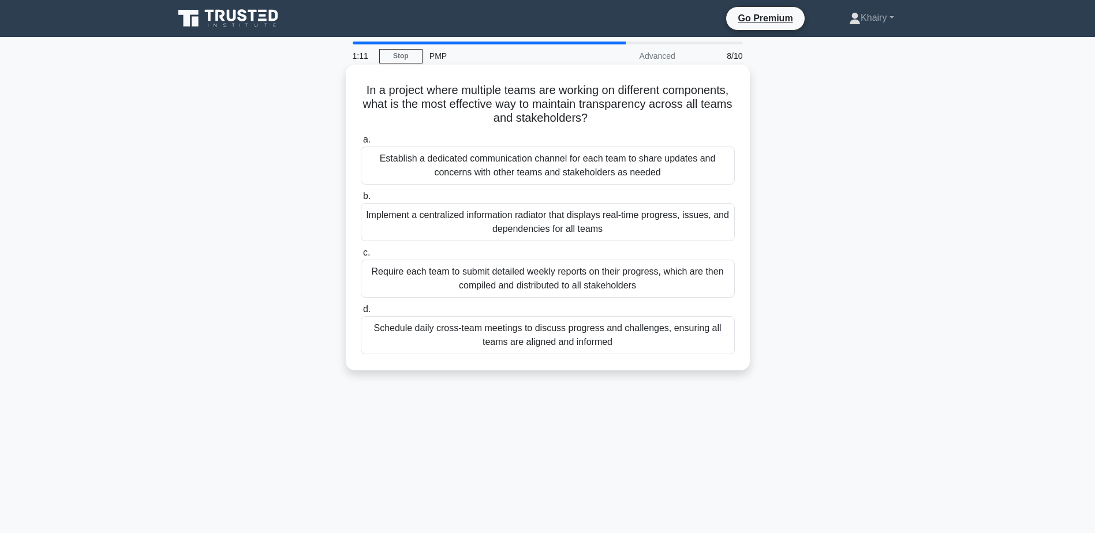
click at [487, 161] on div "Establish a dedicated communication channel for each team to share updates and …" at bounding box center [548, 166] width 374 height 38
click at [361, 144] on input "a. Establish a dedicated communication channel for each team to share updates a…" at bounding box center [361, 140] width 0 height 8
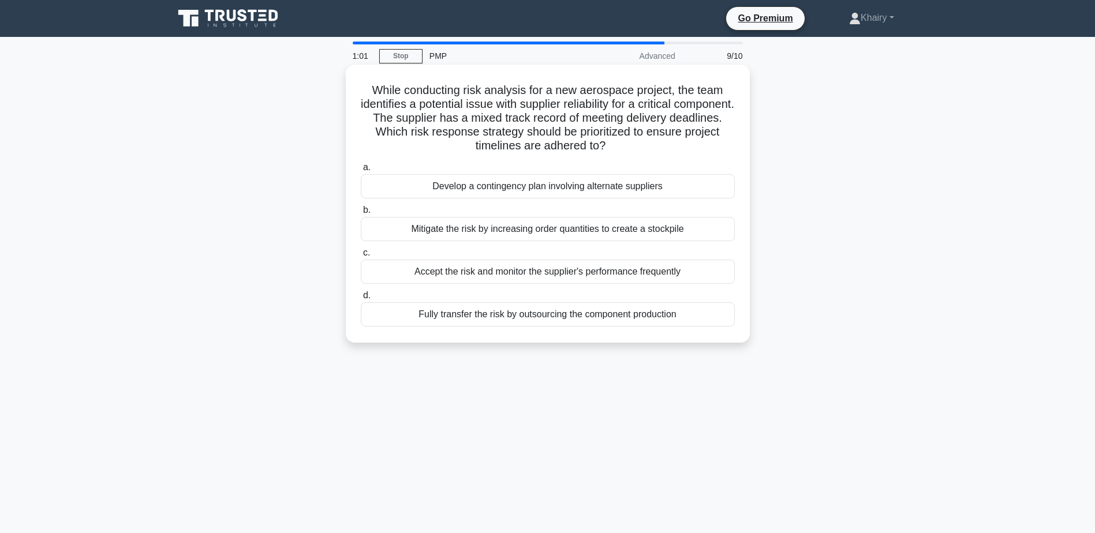
drag, startPoint x: 363, startPoint y: 88, endPoint x: 650, endPoint y: 144, distance: 292.3
click at [650, 144] on h5 "While conducting risk analysis for a new aerospace project, the team identifies…" at bounding box center [548, 118] width 376 height 70
copy h5 "While conducting risk analysis for a new aerospace project, the team identifies…"
click at [528, 186] on div "Develop a contingency plan involving alternate suppliers" at bounding box center [548, 186] width 374 height 24
click at [361, 171] on input "a. Develop a contingency plan involving alternate suppliers" at bounding box center [361, 168] width 0 height 8
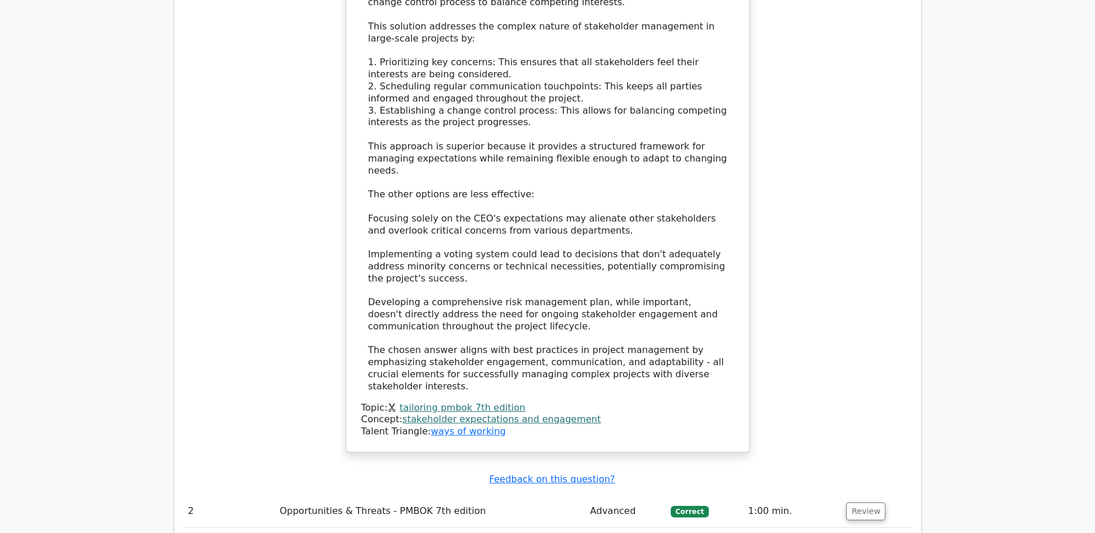
scroll to position [1674, 0]
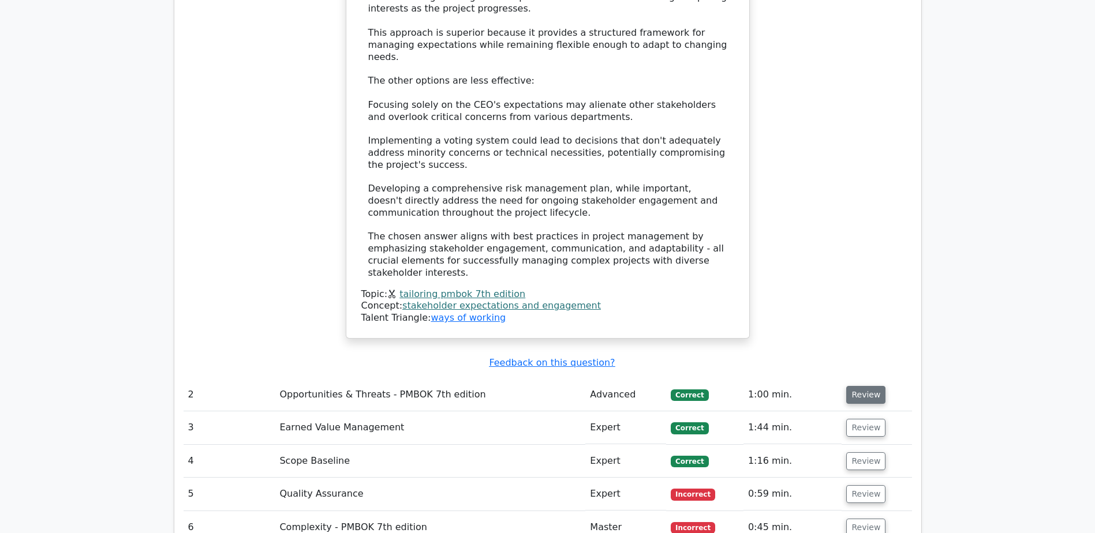
click at [864, 386] on button "Review" at bounding box center [865, 395] width 39 height 18
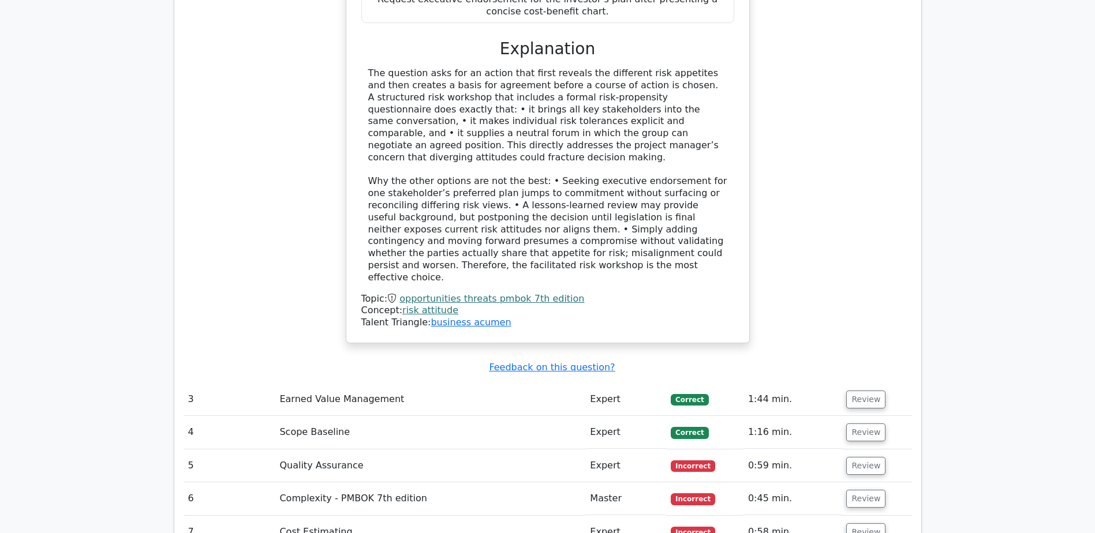
scroll to position [2425, 0]
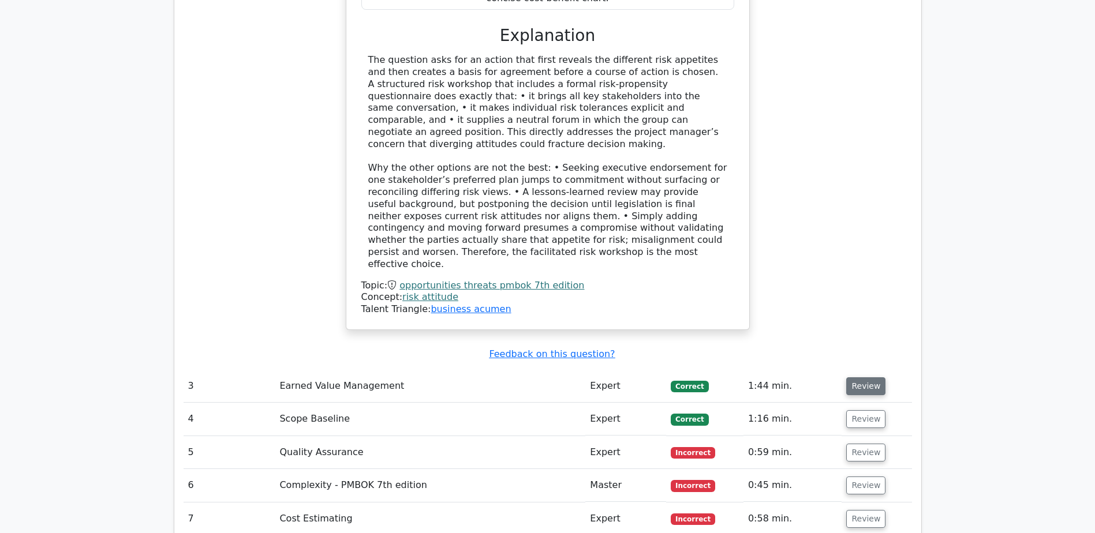
click at [860, 378] on button "Review" at bounding box center [865, 387] width 39 height 18
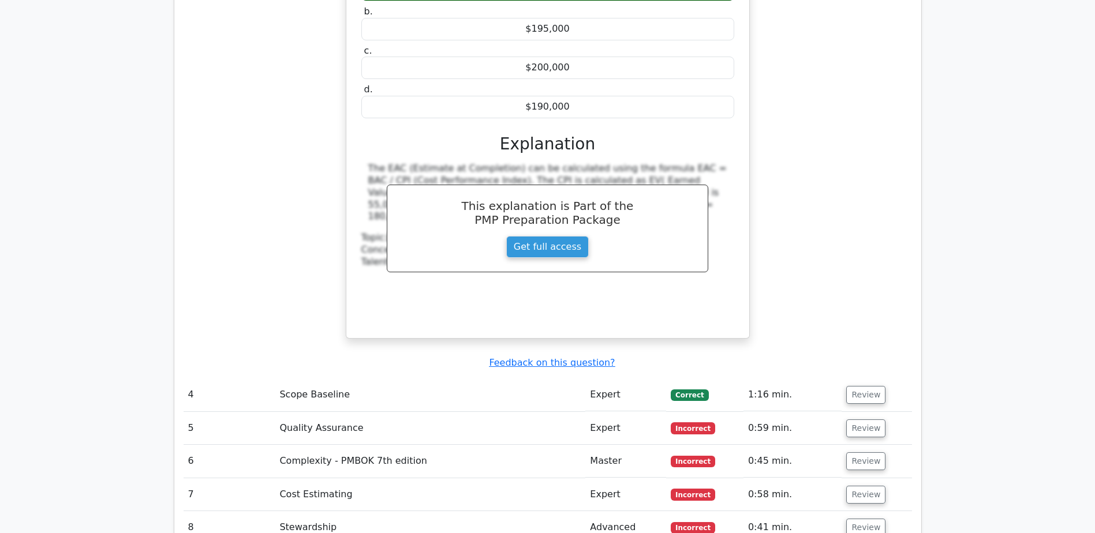
scroll to position [2944, 0]
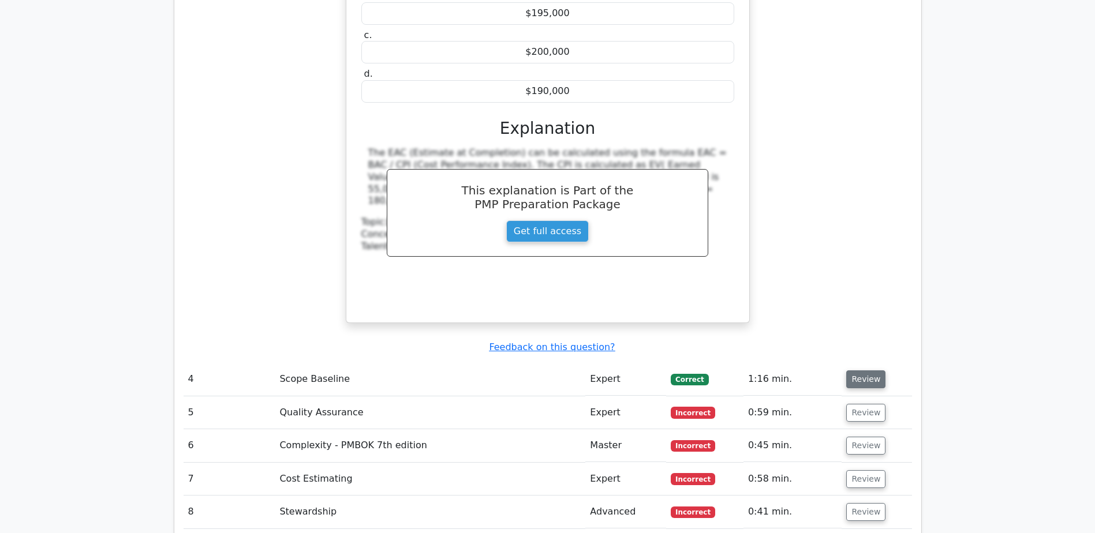
click at [861, 371] on button "Review" at bounding box center [865, 380] width 39 height 18
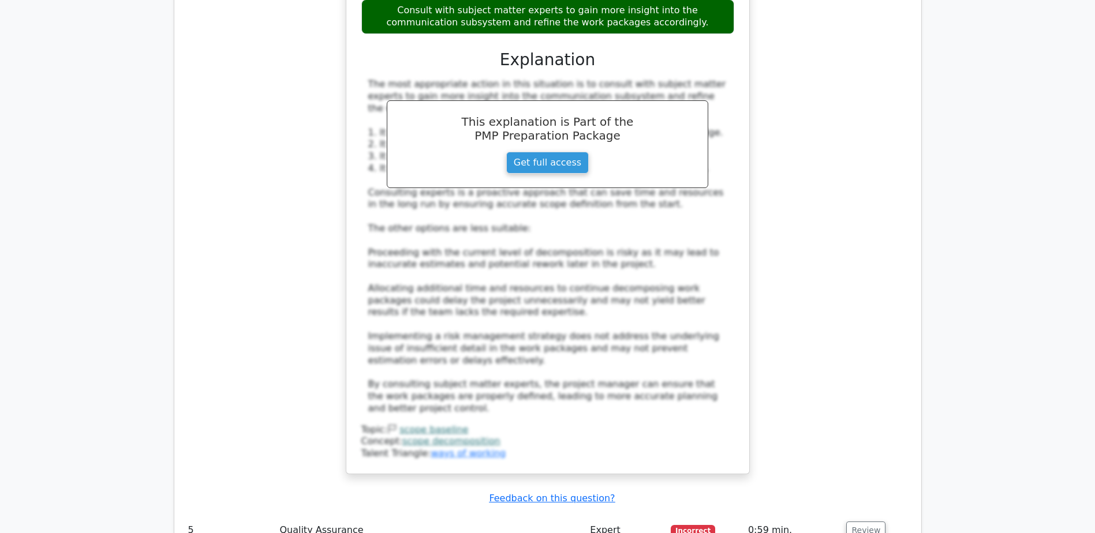
scroll to position [3810, 0]
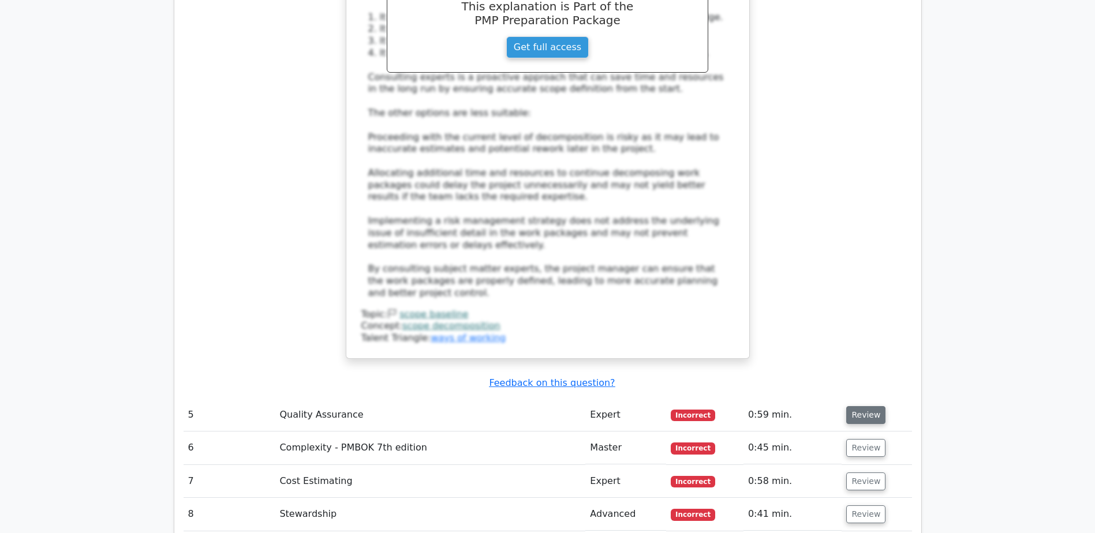
click at [868, 406] on button "Review" at bounding box center [865, 415] width 39 height 18
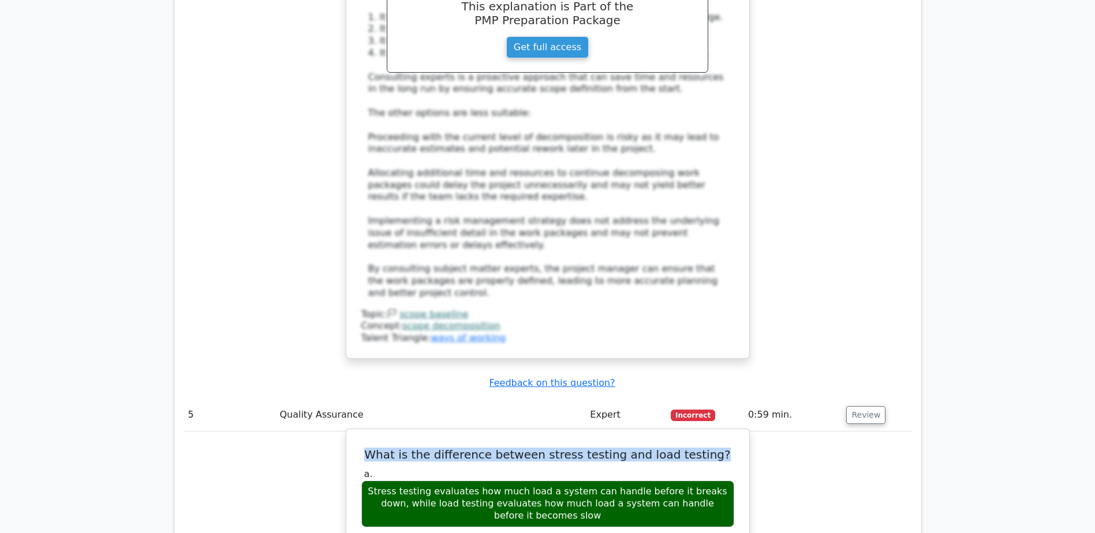
drag, startPoint x: 382, startPoint y: 297, endPoint x: 719, endPoint y: 306, distance: 337.2
click at [719, 448] on h5 "What is the difference between stress testing and load testing?" at bounding box center [547, 455] width 375 height 14
copy h5 "What is the difference between stress testing and load testing?"
drag, startPoint x: 371, startPoint y: 334, endPoint x: 572, endPoint y: 361, distance: 202.7
click at [572, 481] on div "Stress testing evaluates how much load a system can handle before it breaks dow…" at bounding box center [547, 504] width 373 height 46
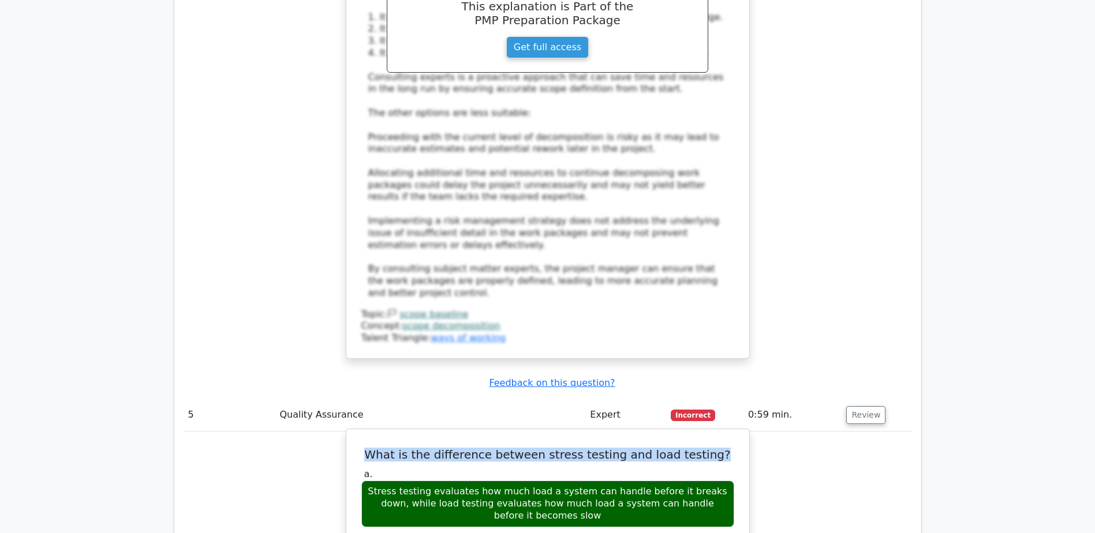
copy div "Stress testing evaluates how much load a system can handle before it breaks dow…"
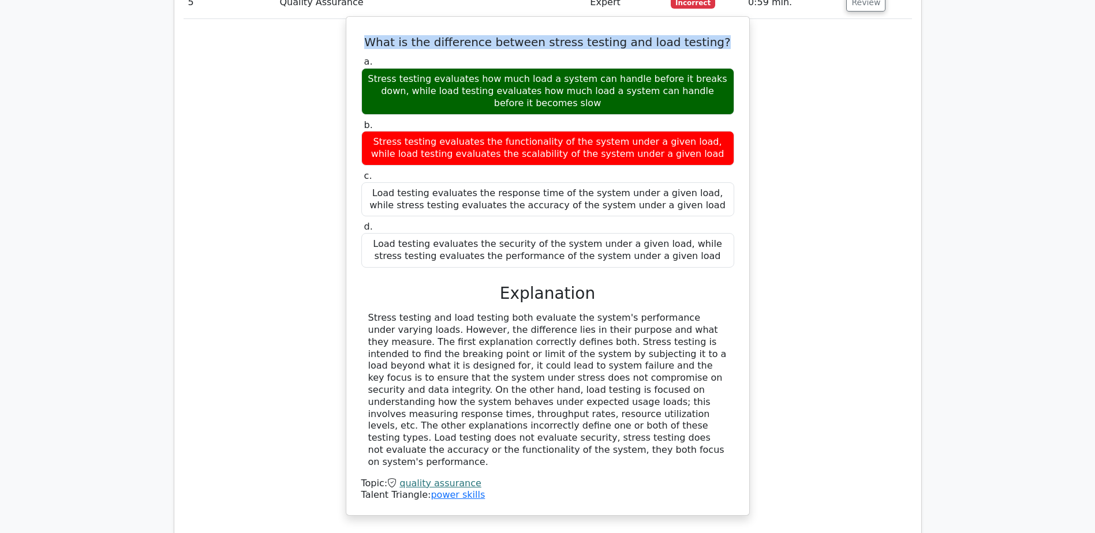
scroll to position [4272, 0]
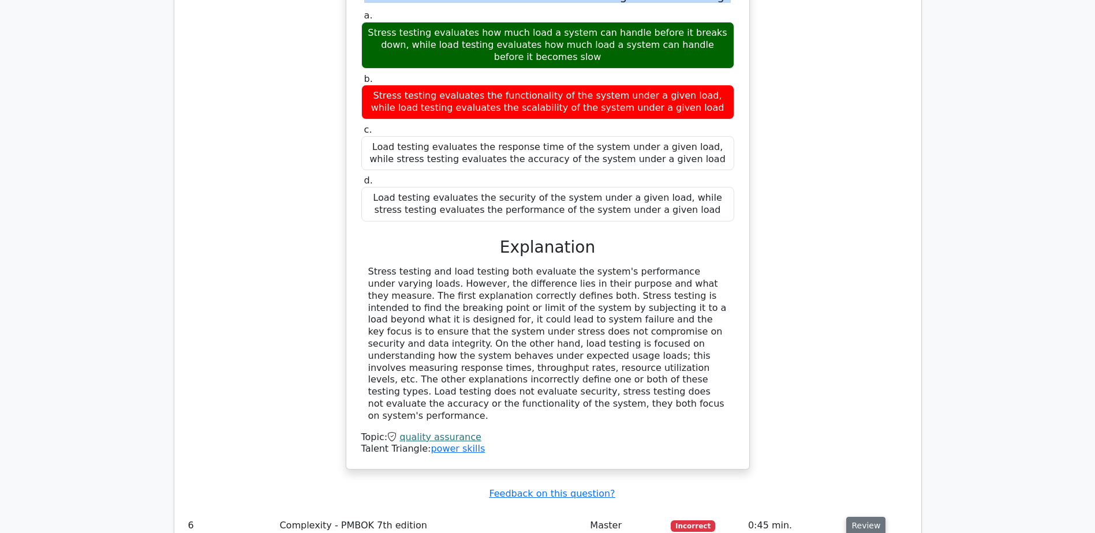
click at [861, 517] on button "Review" at bounding box center [865, 526] width 39 height 18
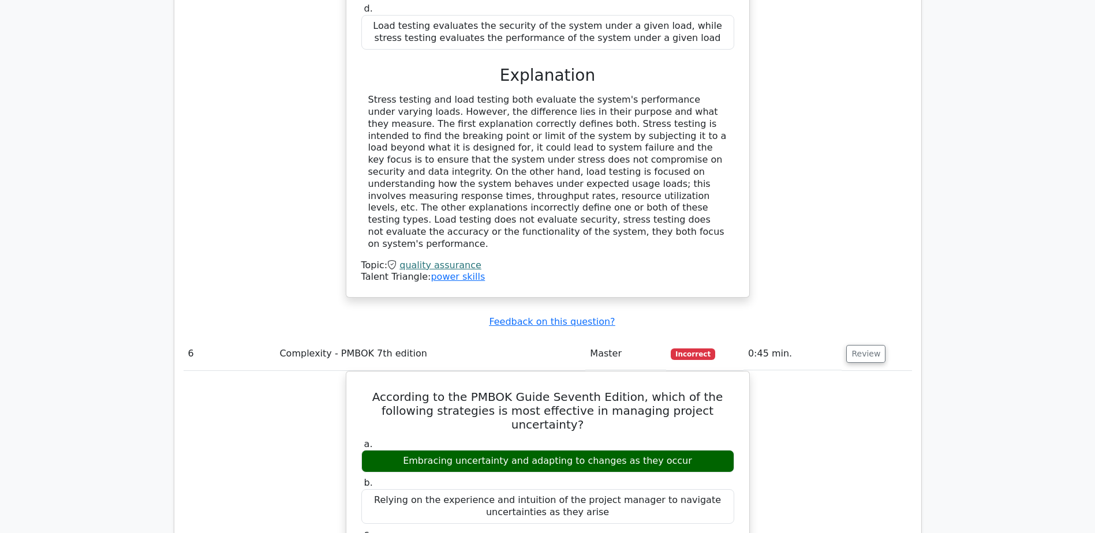
scroll to position [4445, 0]
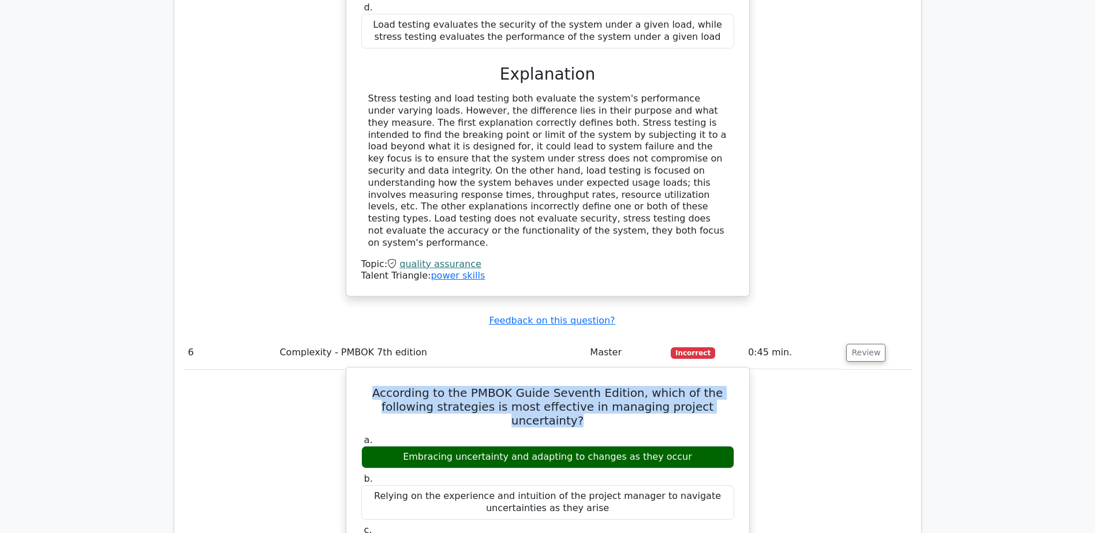
drag, startPoint x: 359, startPoint y: 211, endPoint x: 708, endPoint y: 230, distance: 349.2
copy h5 "According to the PMBOK Guide Seventh Edition, which of the following strategies…"
drag, startPoint x: 417, startPoint y: 261, endPoint x: 685, endPoint y: 261, distance: 267.9
click at [685, 446] on div "Embracing uncertainty and adapting to changes as they occur" at bounding box center [547, 457] width 373 height 23
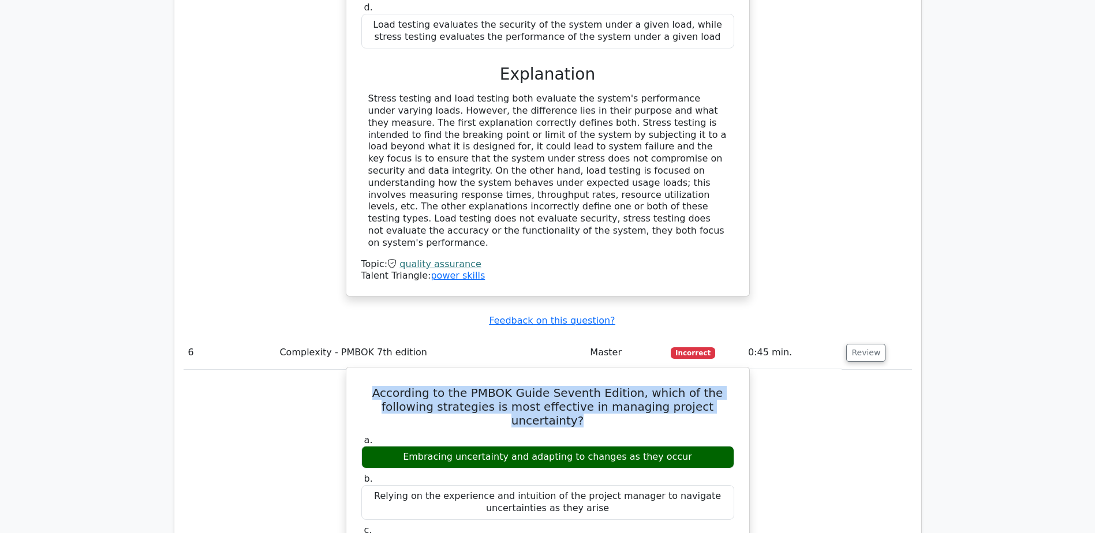
copy div "Embracing uncertainty and adapting to changes as they occur"
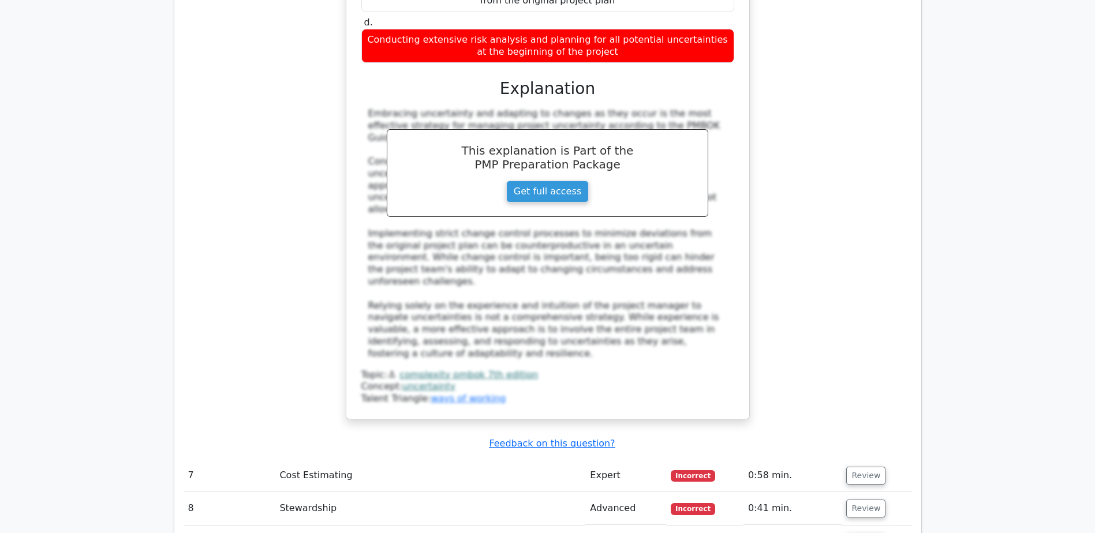
scroll to position [5022, 0]
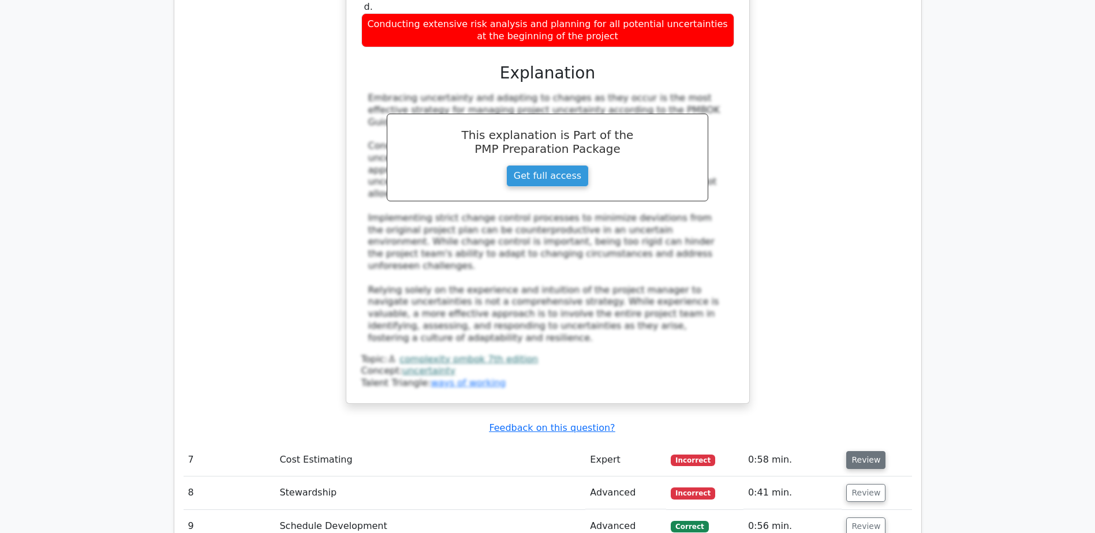
click at [864, 451] on button "Review" at bounding box center [865, 460] width 39 height 18
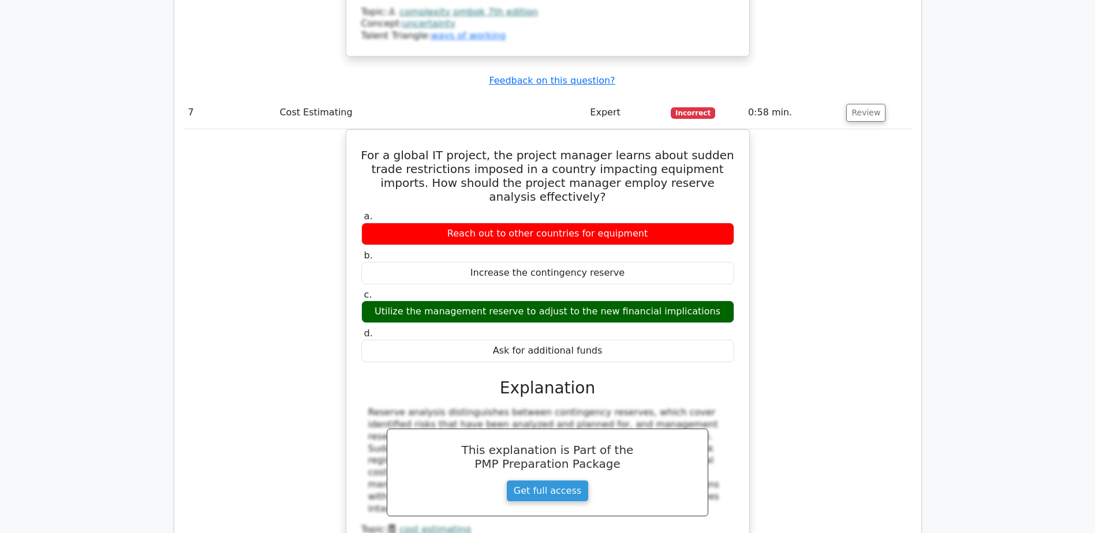
scroll to position [5427, 0]
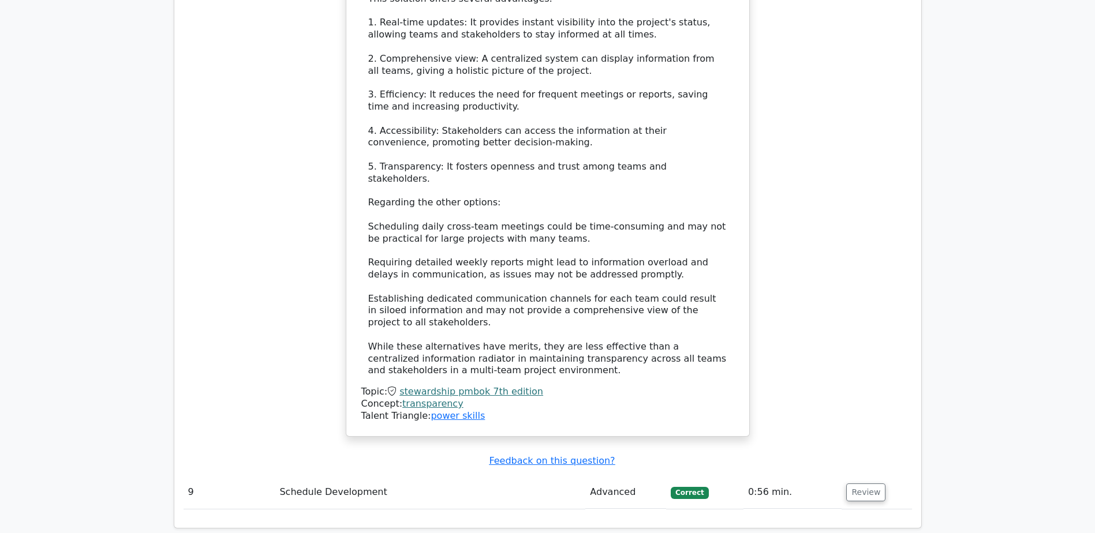
scroll to position [6408, 0]
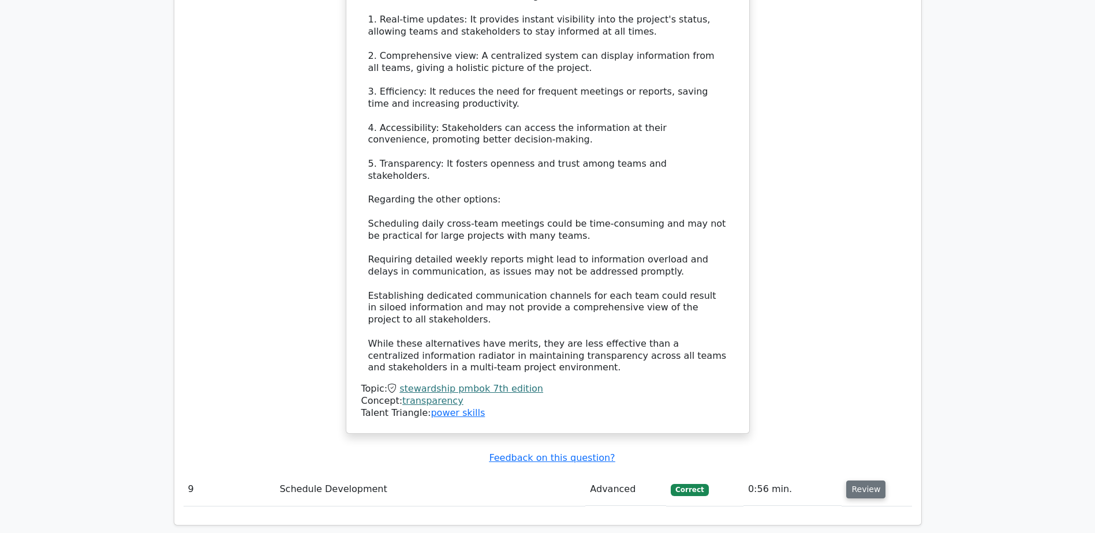
click at [860, 481] on button "Review" at bounding box center [865, 490] width 39 height 18
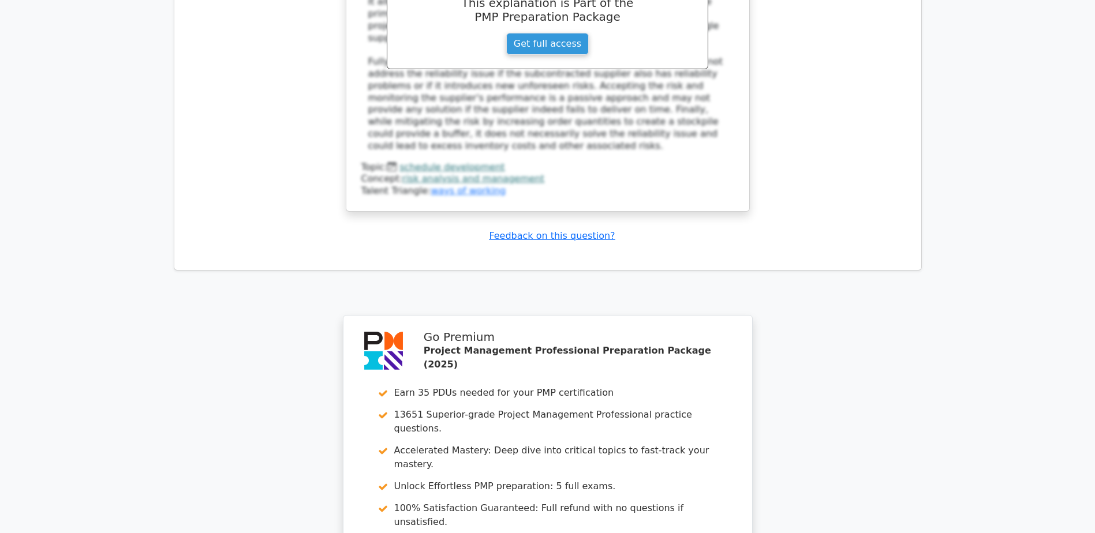
scroll to position [7247, 0]
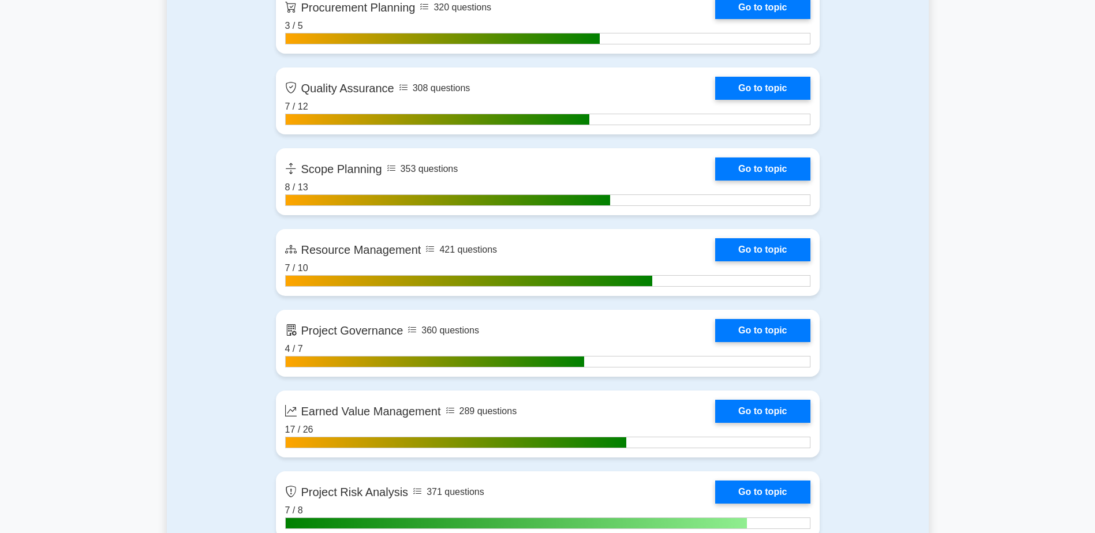
scroll to position [1732, 0]
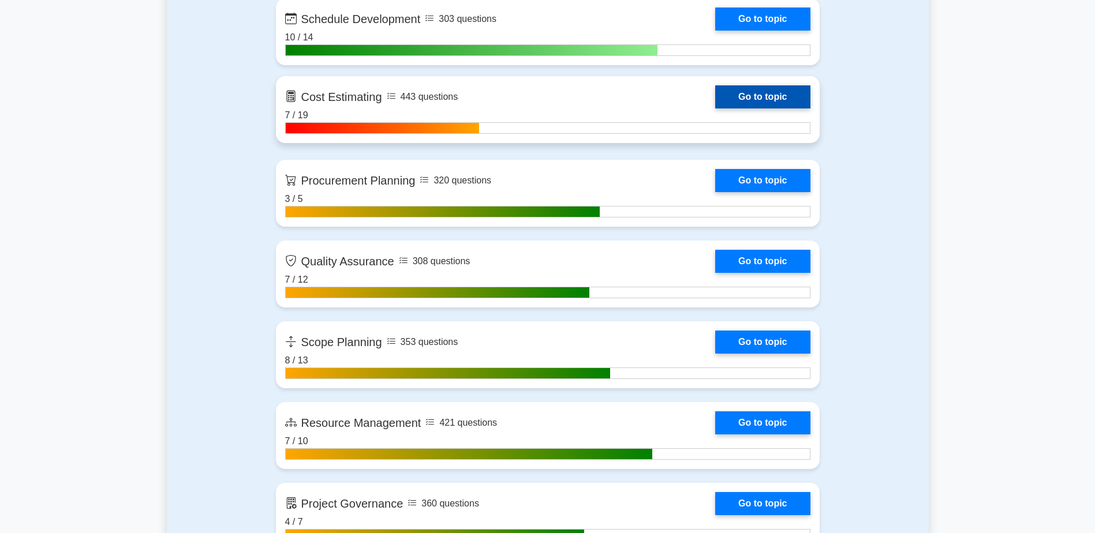
click at [761, 94] on link "Go to topic" at bounding box center [762, 96] width 95 height 23
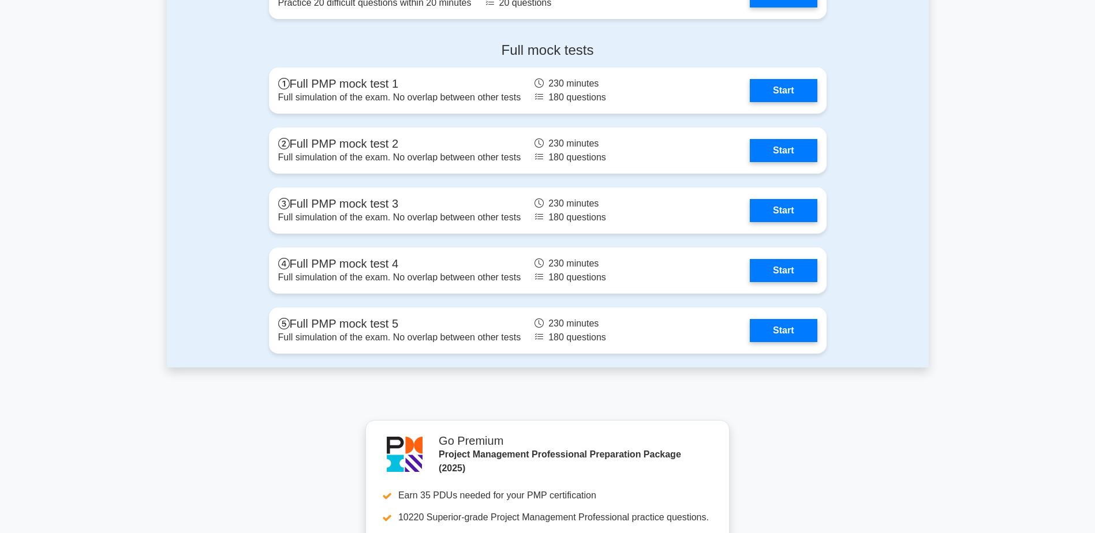
scroll to position [4445, 0]
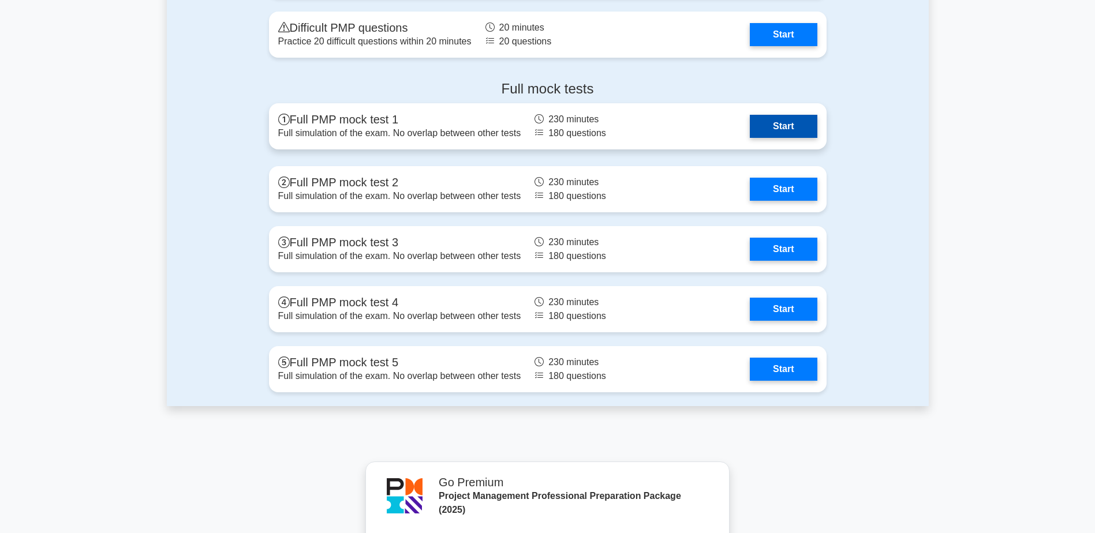
click at [792, 123] on link "Start" at bounding box center [783, 126] width 67 height 23
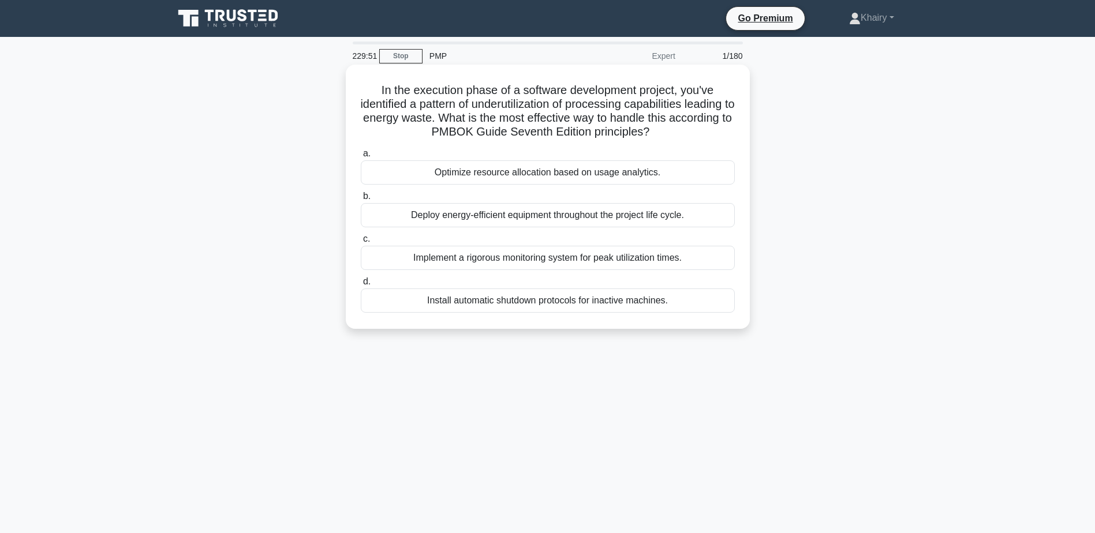
drag, startPoint x: 377, startPoint y: 89, endPoint x: 692, endPoint y: 132, distance: 317.4
click at [692, 132] on h5 "In the execution phase of a software development project, you've identified a p…" at bounding box center [548, 111] width 376 height 57
copy h5 "In the execution phase of a software development project, you've identified a p…"
click at [570, 220] on div "Deploy energy-efficient equipment throughout the project life cycle." at bounding box center [548, 215] width 374 height 24
click at [361, 200] on input "b. Deploy energy-efficient equipment throughout the project life cycle." at bounding box center [361, 197] width 0 height 8
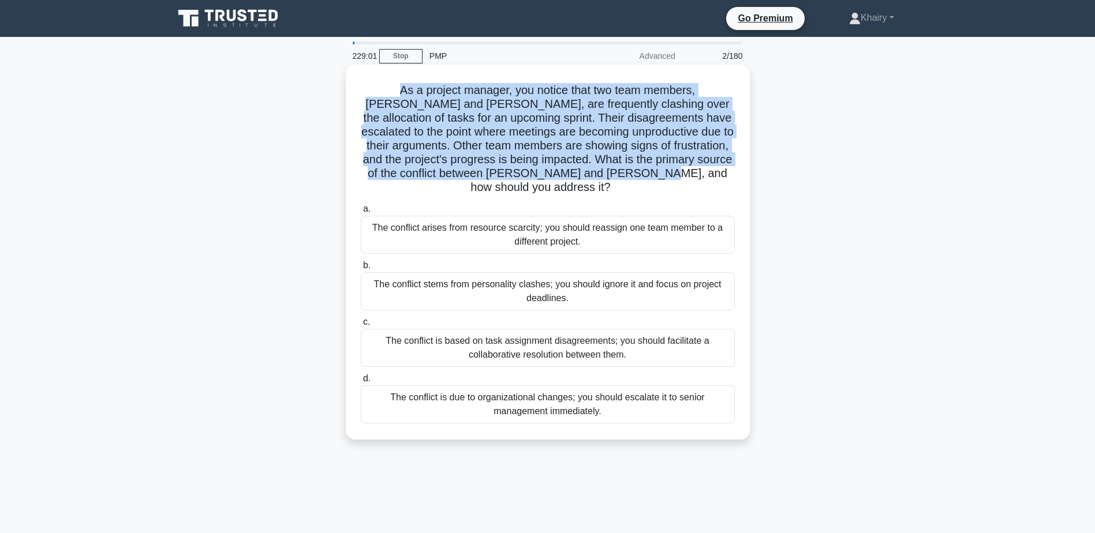
drag, startPoint x: 373, startPoint y: 89, endPoint x: 696, endPoint y: 178, distance: 335.1
click at [696, 178] on h5 "As a project manager, you notice that two team members, [PERSON_NAME] and [PERS…" at bounding box center [548, 139] width 376 height 112
copy h5 "As a project manager, you notice that two team members, [PERSON_NAME] and [PERS…"
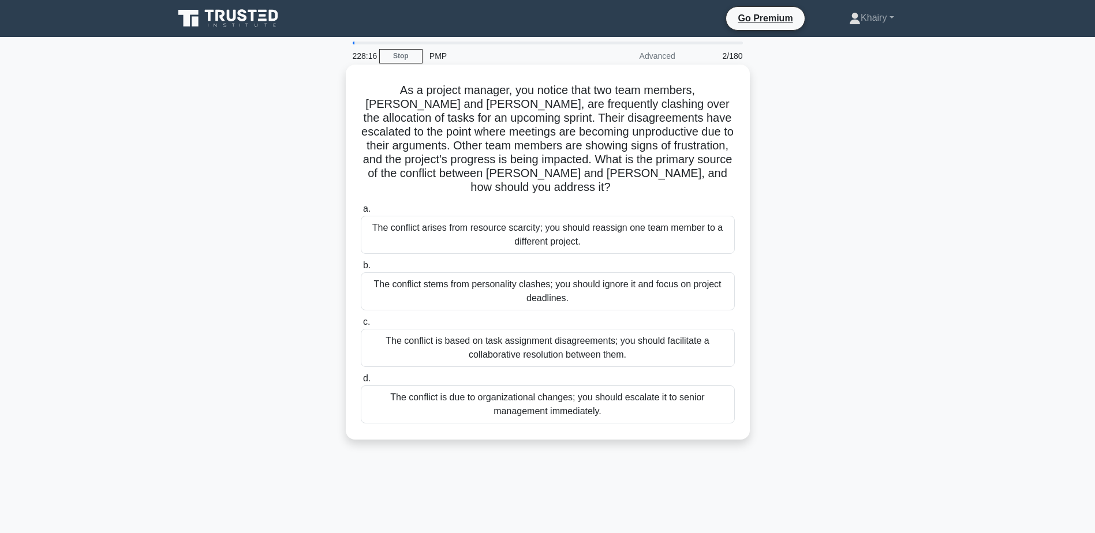
click at [505, 336] on div "The conflict is based on task assignment disagreements; you should facilitate a…" at bounding box center [548, 348] width 374 height 38
click at [361, 326] on input "c. The conflict is based on task assignment disagreements; you should facilitat…" at bounding box center [361, 323] width 0 height 8
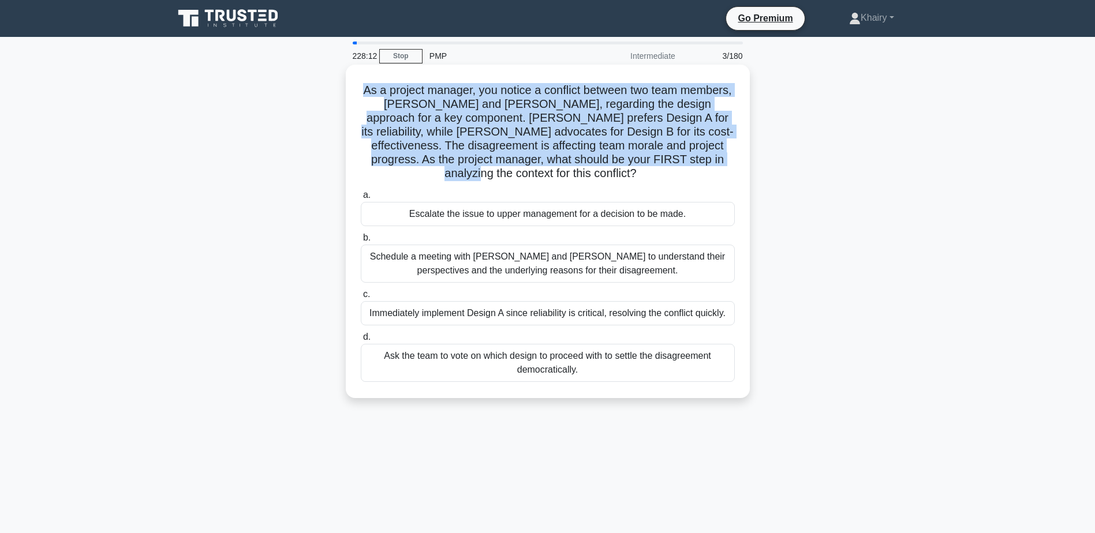
drag, startPoint x: 384, startPoint y: 87, endPoint x: 591, endPoint y: 175, distance: 224.8
click at [591, 175] on h5 "As a project manager, you notice a conflict between two team members, [PERSON_N…" at bounding box center [548, 132] width 376 height 98
copy h5 "As a project manager, you notice a conflict between two team members, [PERSON_N…"
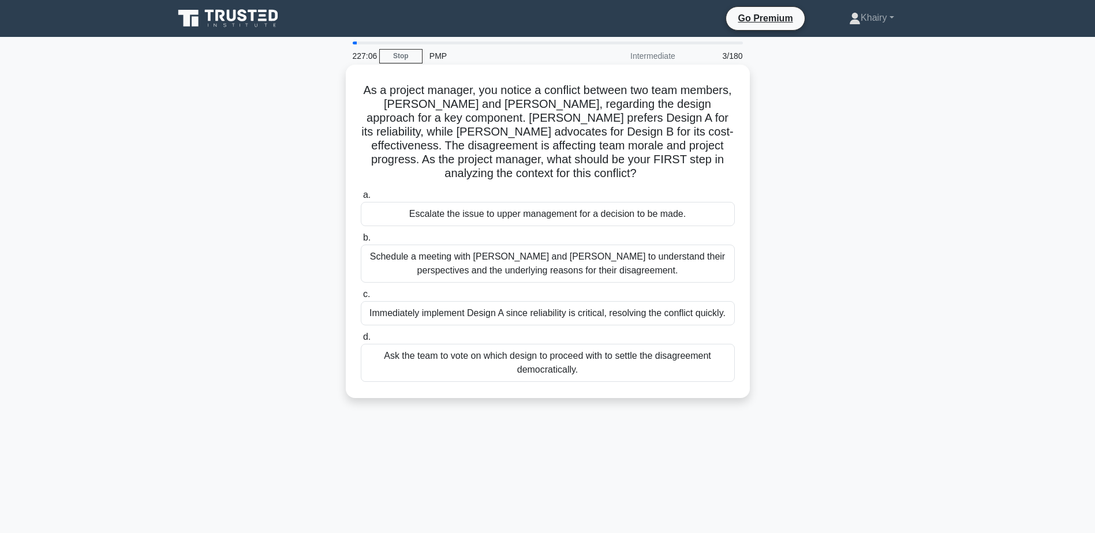
click at [550, 373] on div "Ask the team to vote on which design to proceed with to settle the disagreement…" at bounding box center [548, 363] width 374 height 38
click at [361, 341] on input "d. Ask the team to vote on which design to proceed with to settle the disagreem…" at bounding box center [361, 338] width 0 height 8
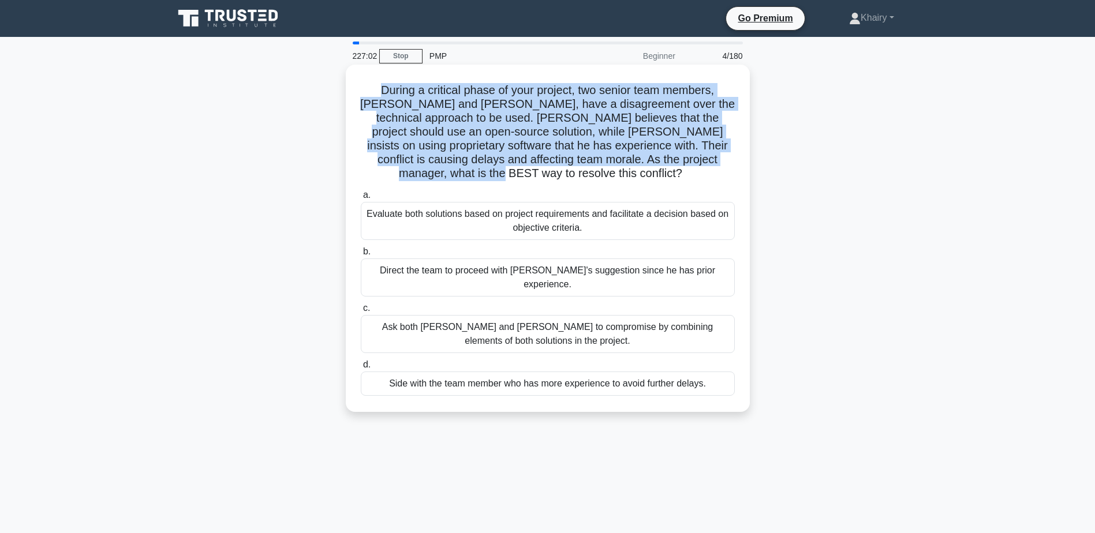
drag, startPoint x: 358, startPoint y: 85, endPoint x: 711, endPoint y: 160, distance: 361.2
click at [711, 160] on div "During a critical phase of your project, two senior team members, Alice and Bob…" at bounding box center [547, 238] width 395 height 338
copy h5 "During a critical phase of your project, two senior team members, Alice and Bob…"
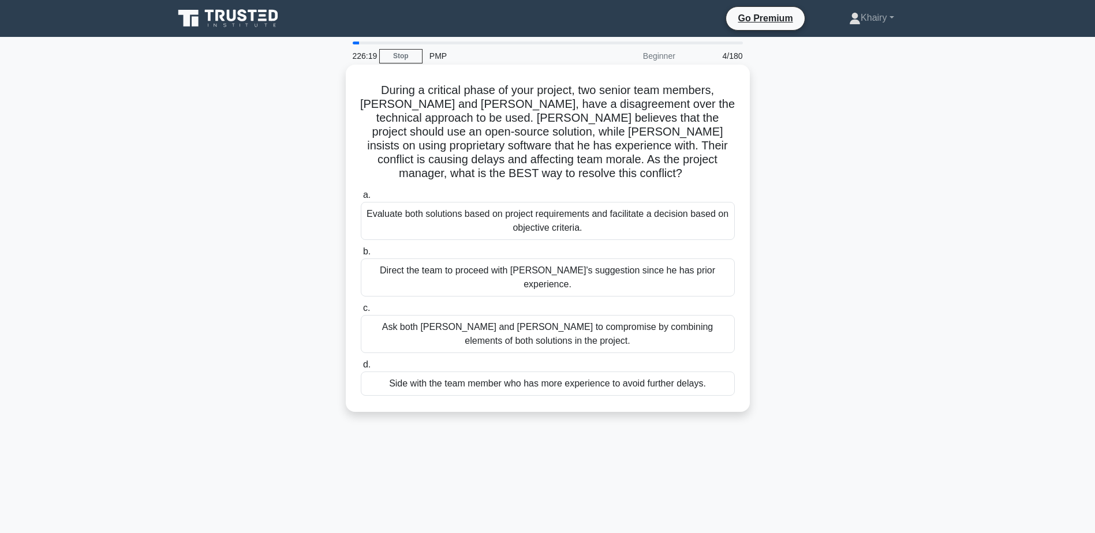
click at [422, 205] on div "Evaluate both solutions based on project requirements and facilitate a decision…" at bounding box center [548, 221] width 374 height 38
click at [361, 199] on input "a. Evaluate both solutions based on project requirements and facilitate a decis…" at bounding box center [361, 196] width 0 height 8
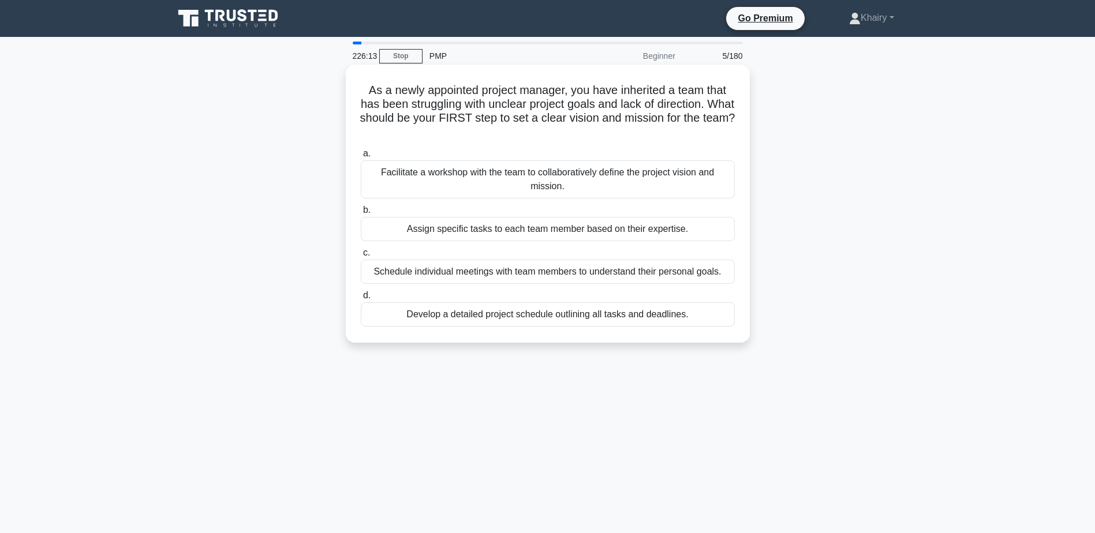
drag, startPoint x: 363, startPoint y: 85, endPoint x: 567, endPoint y: 132, distance: 210.1
click at [567, 132] on h5 "As a newly appointed project manager, you have inherited a team that has been s…" at bounding box center [548, 111] width 376 height 57
copy h5 "As a newly appointed project manager, you have inherited a team that has been s…"
click at [479, 178] on div "Facilitate a workshop with the team to collaboratively define the project visio…" at bounding box center [548, 179] width 374 height 38
click at [361, 158] on input "a. Facilitate a workshop with the team to collaboratively define the project vi…" at bounding box center [361, 154] width 0 height 8
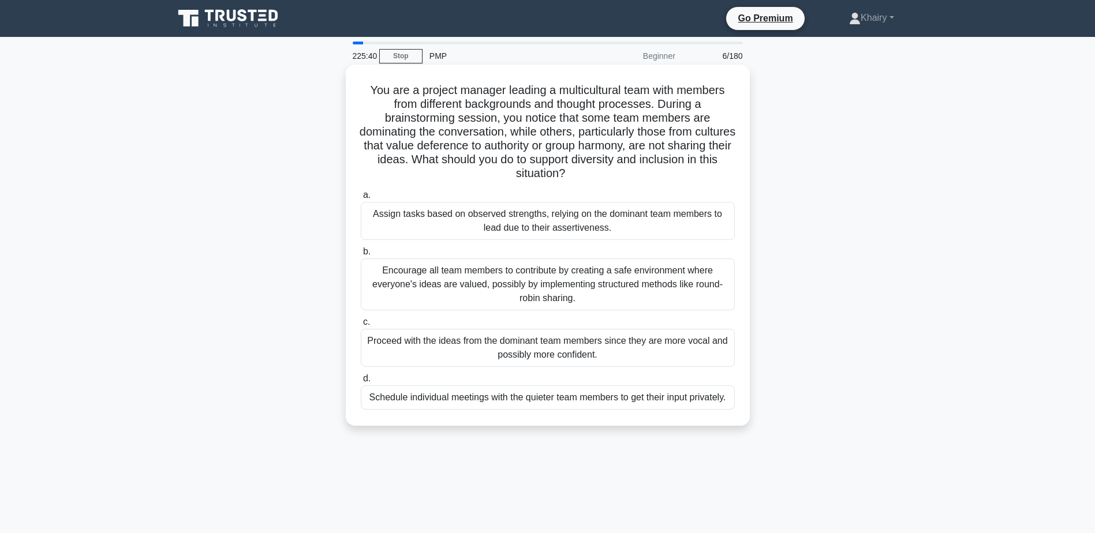
drag, startPoint x: 361, startPoint y: 89, endPoint x: 622, endPoint y: 182, distance: 277.0
click at [622, 181] on h5 "You are a project manager leading a multicultural team with members from differ…" at bounding box center [548, 132] width 376 height 98
copy h5 "You are a project manager leading a multicultural team with members from differ…"
click at [450, 280] on div "Encourage all team members to contribute by creating a safe environment where e…" at bounding box center [548, 285] width 374 height 52
click at [361, 256] on input "b. Encourage all team members to contribute by creating a safe environment wher…" at bounding box center [361, 252] width 0 height 8
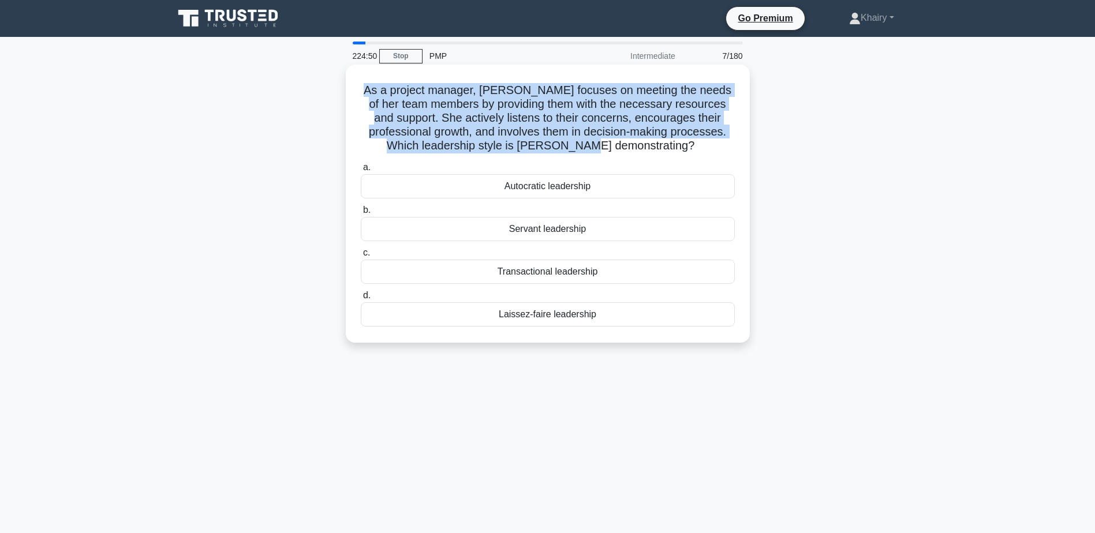
drag, startPoint x: 367, startPoint y: 85, endPoint x: 652, endPoint y: 142, distance: 290.3
click at [652, 142] on h5 "As a project manager, Lisa focuses on meeting the needs of her team members by …" at bounding box center [548, 118] width 376 height 70
copy h5 "As a project manager, Lisa focuses on meeting the needs of her team members by …"
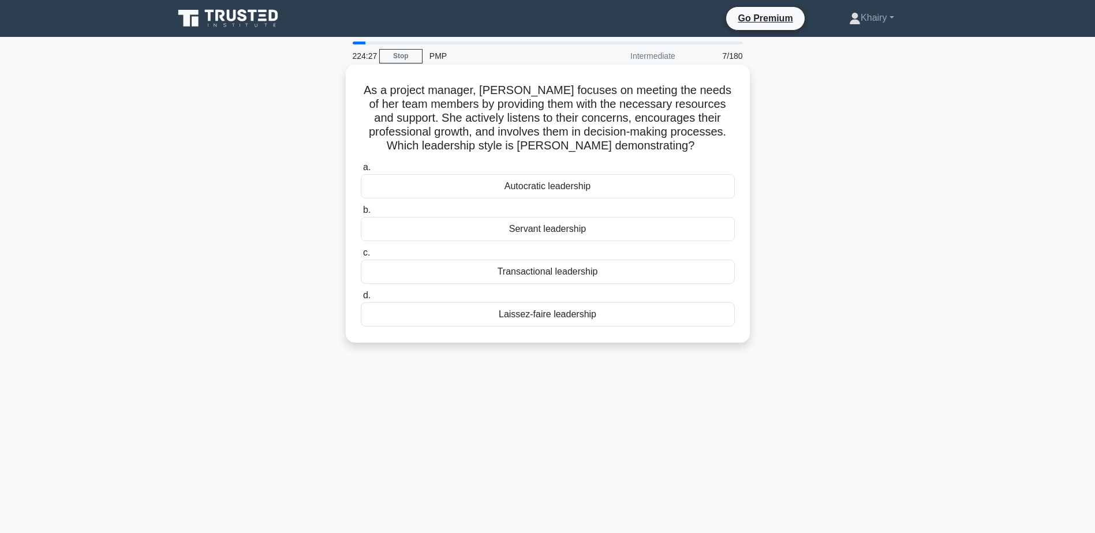
click at [548, 230] on div "Servant leadership" at bounding box center [548, 229] width 374 height 24
click at [361, 214] on input "b. Servant leadership" at bounding box center [361, 211] width 0 height 8
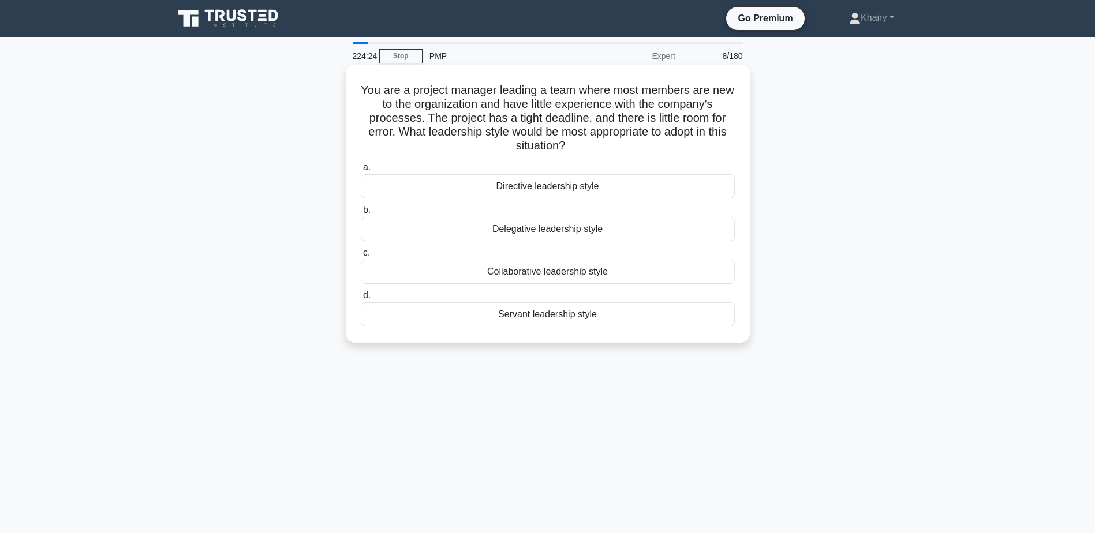
drag, startPoint x: 372, startPoint y: 85, endPoint x: 611, endPoint y: 145, distance: 246.0
click at [611, 145] on h5 "You are a project manager leading a team where most members are new to the orga…" at bounding box center [548, 118] width 376 height 70
copy h5 "You are a project manager leading a team where most members are new to the orga…"
click at [501, 188] on div "Directive leadership style" at bounding box center [548, 186] width 374 height 24
click at [361, 171] on input "a. Directive leadership style" at bounding box center [361, 168] width 0 height 8
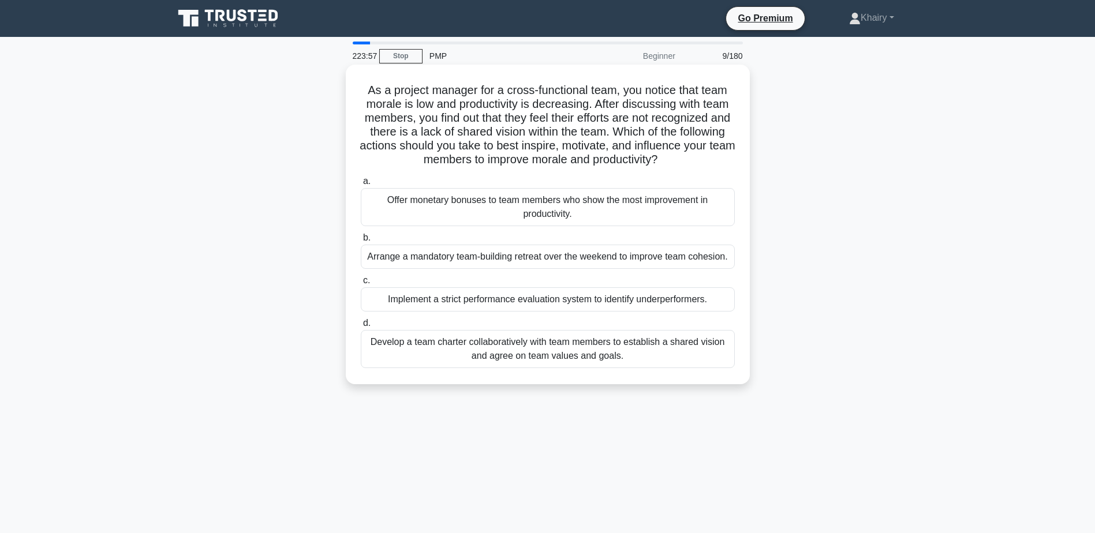
drag, startPoint x: 363, startPoint y: 85, endPoint x: 721, endPoint y: 155, distance: 364.7
click at [721, 155] on h5 "As a project manager for a cross-functional team, you notice that team morale i…" at bounding box center [548, 125] width 376 height 84
copy h5 "As a project manager for a cross-functional team, you notice that team morale i…"
click at [533, 352] on div "Develop a team charter collaboratively with team members to establish a shared …" at bounding box center [548, 349] width 374 height 38
click at [361, 327] on input "d. Develop a team charter collaboratively with team members to establish a shar…" at bounding box center [361, 324] width 0 height 8
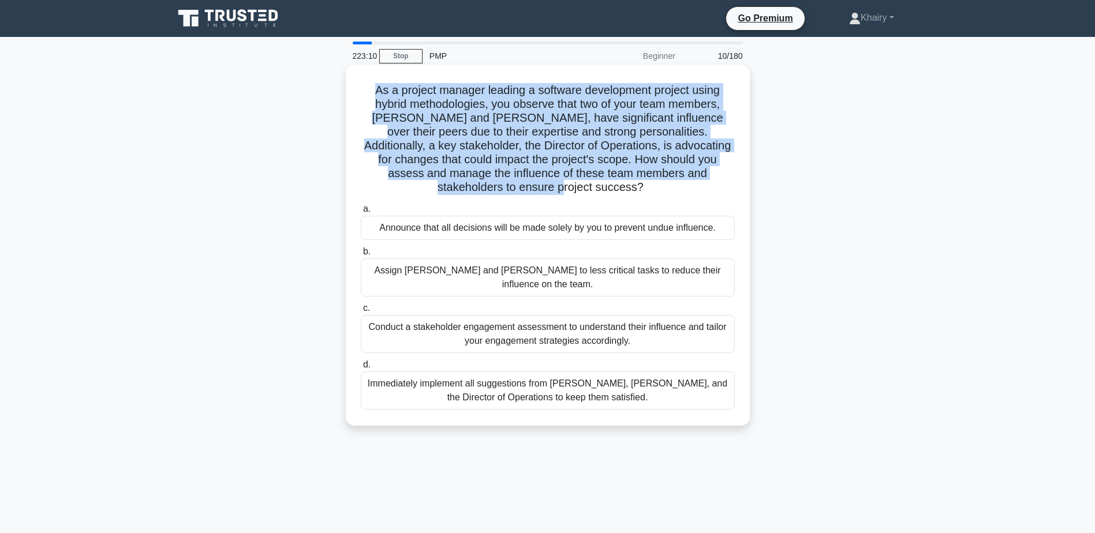
drag, startPoint x: 372, startPoint y: 85, endPoint x: 720, endPoint y: 174, distance: 359.7
click at [720, 174] on h5 "As a project manager leading a software development project using hybrid method…" at bounding box center [548, 139] width 376 height 112
copy h5 "As a project manager leading a software development project using hybrid method…"
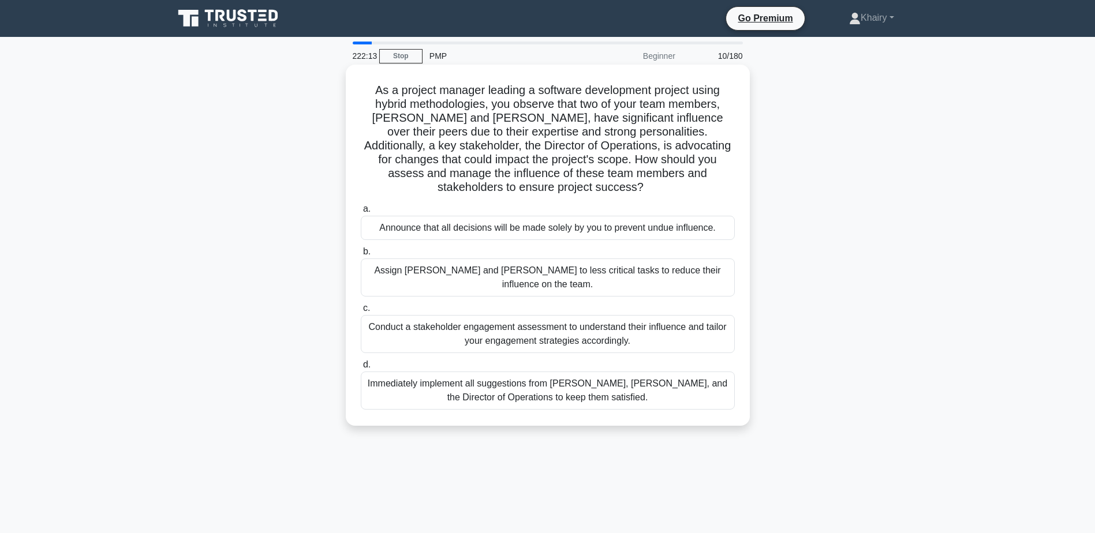
click at [521, 315] on div "Conduct a stakeholder engagement assessment to understand their influence and t…" at bounding box center [548, 334] width 374 height 38
click at [361, 308] on input "c. Conduct a stakeholder engagement assessment to understand their influence an…" at bounding box center [361, 309] width 0 height 8
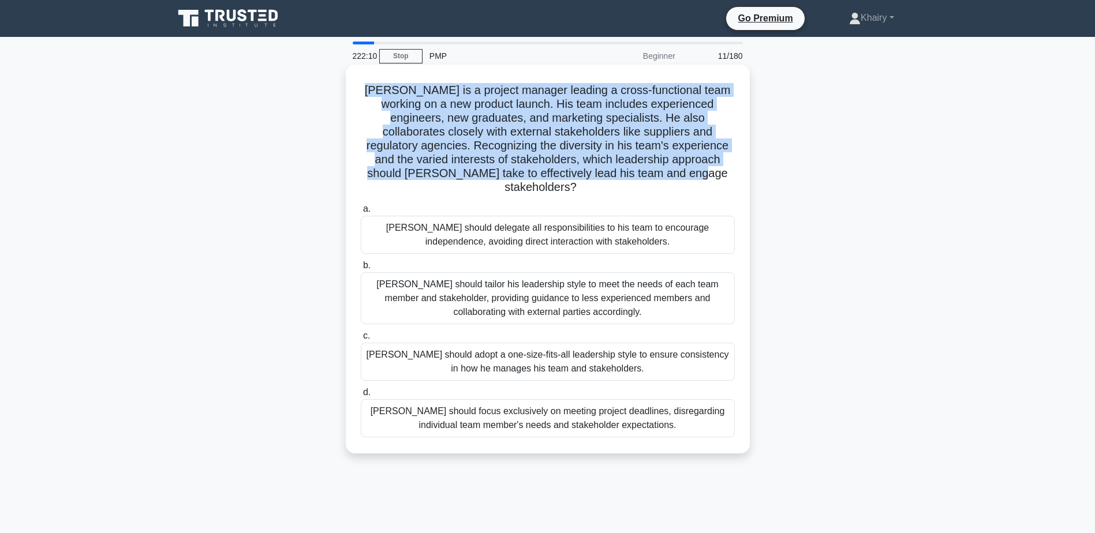
drag, startPoint x: 361, startPoint y: 90, endPoint x: 700, endPoint y: 180, distance: 350.5
click at [700, 180] on h5 "John is a project manager leading a cross-functional team working on a new prod…" at bounding box center [548, 139] width 376 height 112
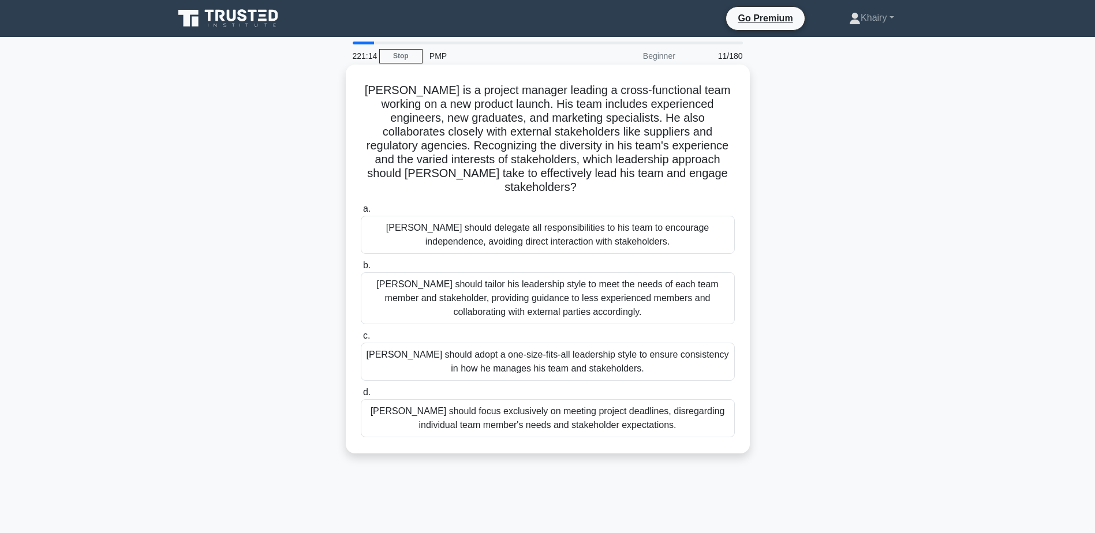
click at [450, 282] on div "John should tailor his leadership style to meet the needs of each team member a…" at bounding box center [548, 298] width 374 height 52
click at [361, 270] on input "b. John should tailor his leadership style to meet the needs of each team membe…" at bounding box center [361, 266] width 0 height 8
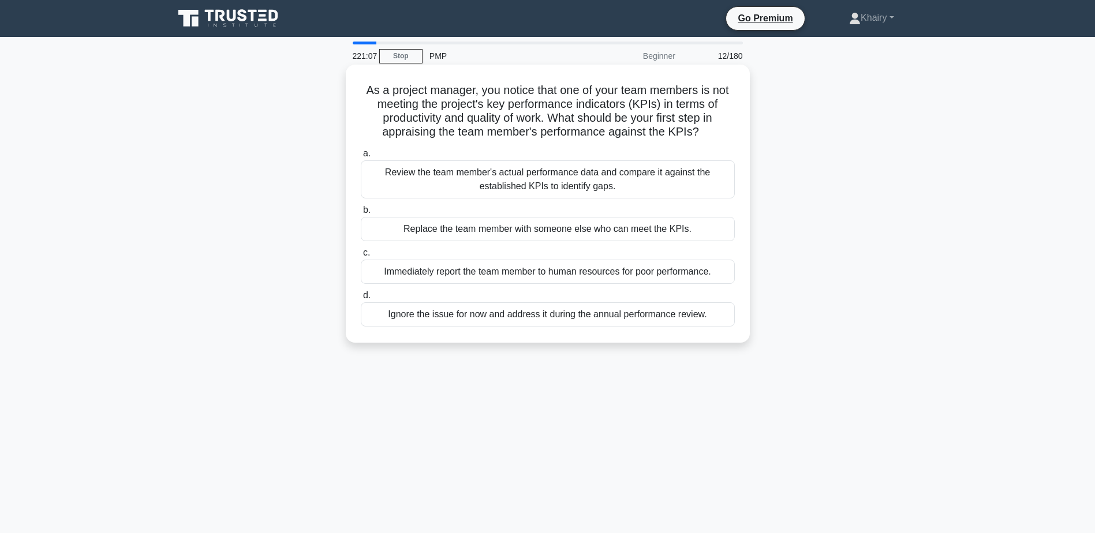
drag, startPoint x: 361, startPoint y: 91, endPoint x: 715, endPoint y: 135, distance: 357.2
click at [715, 135] on h5 "As a project manager, you notice that one of your team members is not meeting t…" at bounding box center [548, 111] width 376 height 57
click at [488, 181] on div "Review the team member's actual performance data and compare it against the est…" at bounding box center [548, 179] width 374 height 38
click at [361, 158] on input "a. Review the team member's actual performance data and compare it against the …" at bounding box center [361, 154] width 0 height 8
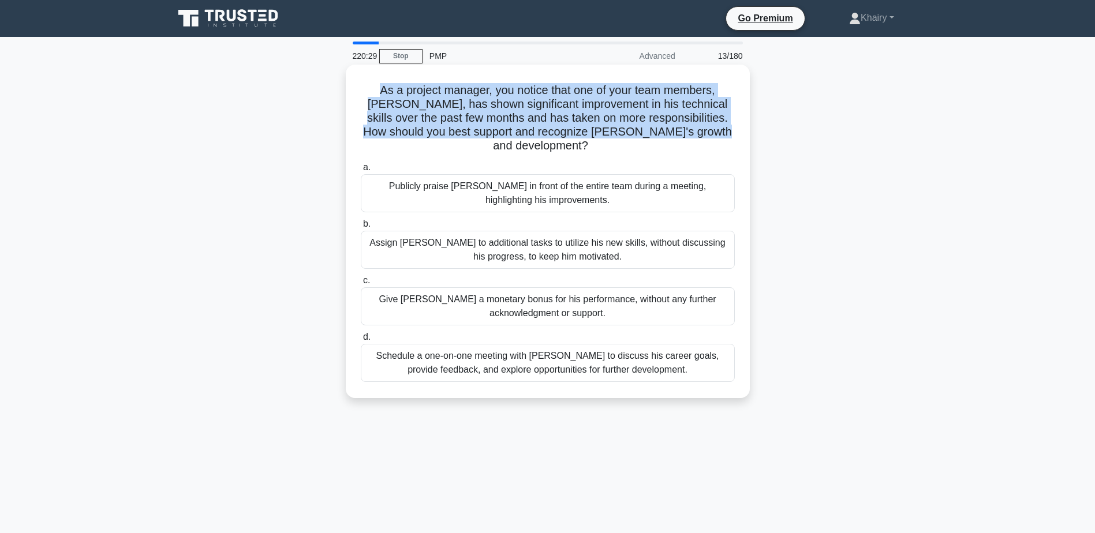
drag, startPoint x: 361, startPoint y: 87, endPoint x: 707, endPoint y: 137, distance: 349.5
click at [707, 137] on h5 "As a project manager, you notice that one of your team members, Alex, has shown…" at bounding box center [548, 118] width 376 height 70
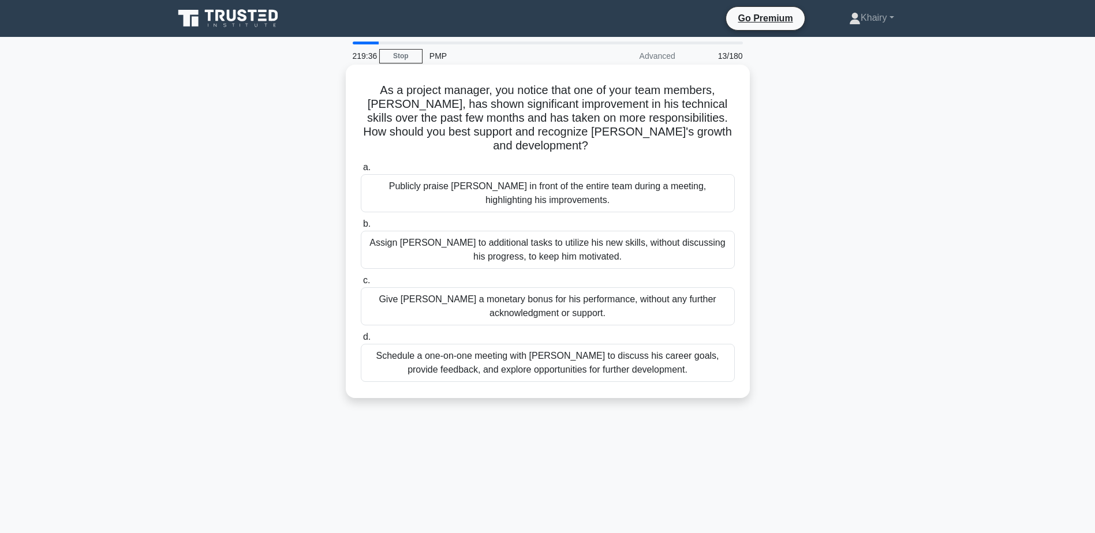
click at [518, 359] on div "Schedule a one-on-one meeting with Alex to discuss his career goals, provide fe…" at bounding box center [548, 363] width 374 height 38
click at [361, 341] on input "d. Schedule a one-on-one meeting with Alex to discuss his career goals, provide…" at bounding box center [361, 338] width 0 height 8
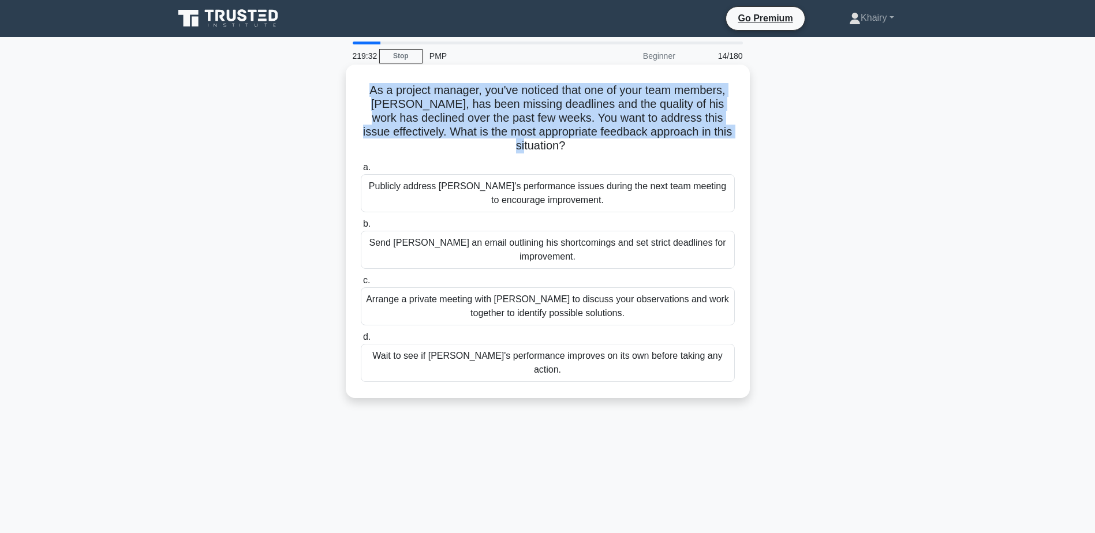
drag, startPoint x: 363, startPoint y: 85, endPoint x: 598, endPoint y: 151, distance: 244.2
click at [598, 151] on h5 "As a project manager, you've noticed that one of your team members, Alex, has b…" at bounding box center [548, 118] width 376 height 70
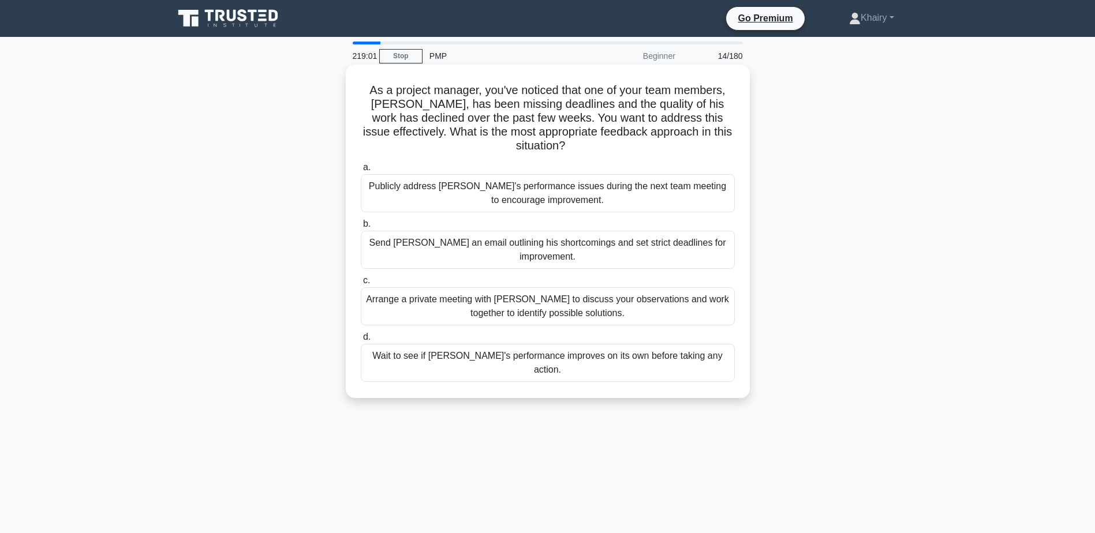
click at [491, 298] on div "Arrange a private meeting with Alex to discuss your observations and work toget…" at bounding box center [548, 306] width 374 height 38
click at [361, 285] on input "c. Arrange a private meeting with Alex to discuss your observations and work to…" at bounding box center [361, 281] width 0 height 8
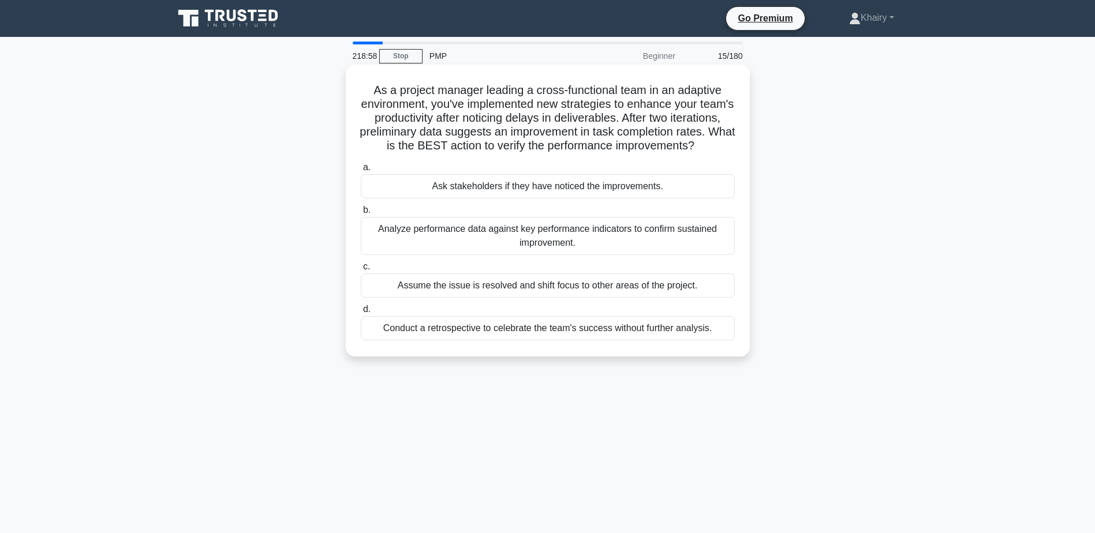
drag, startPoint x: 369, startPoint y: 90, endPoint x: 615, endPoint y: 165, distance: 257.5
click at [615, 154] on h5 "As a project manager leading a cross-functional team in an adaptive environment…" at bounding box center [548, 118] width 376 height 70
click at [420, 248] on div "Analyze performance data against key performance indicators to confirm sustaine…" at bounding box center [548, 236] width 374 height 38
click at [361, 214] on input "b. Analyze performance data against key performance indicators to confirm susta…" at bounding box center [361, 211] width 0 height 8
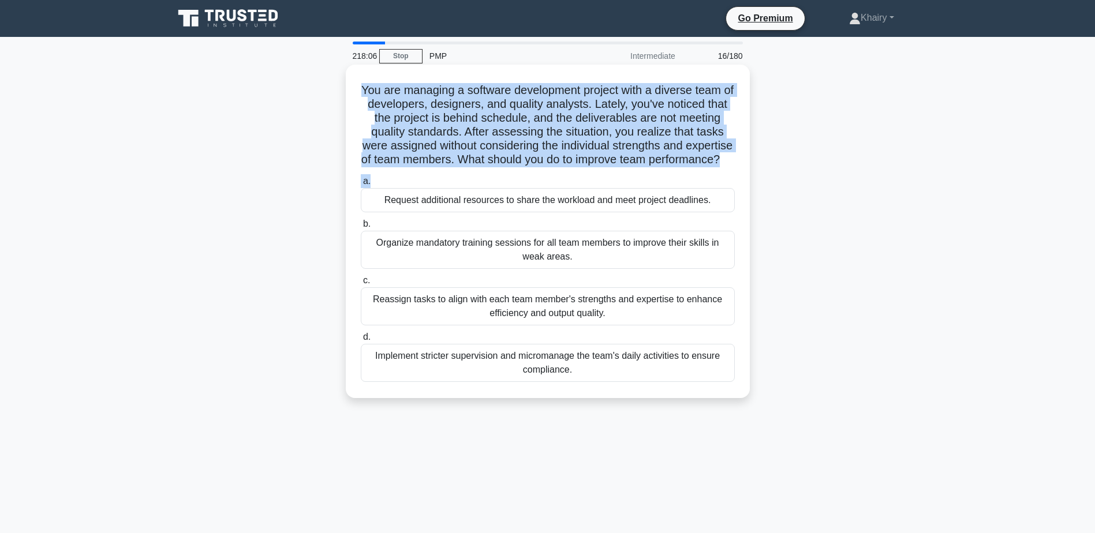
drag, startPoint x: 364, startPoint y: 88, endPoint x: 576, endPoint y: 185, distance: 233.5
click at [576, 185] on div "You are managing a software development project with a diverse team of develope…" at bounding box center [547, 231] width 395 height 324
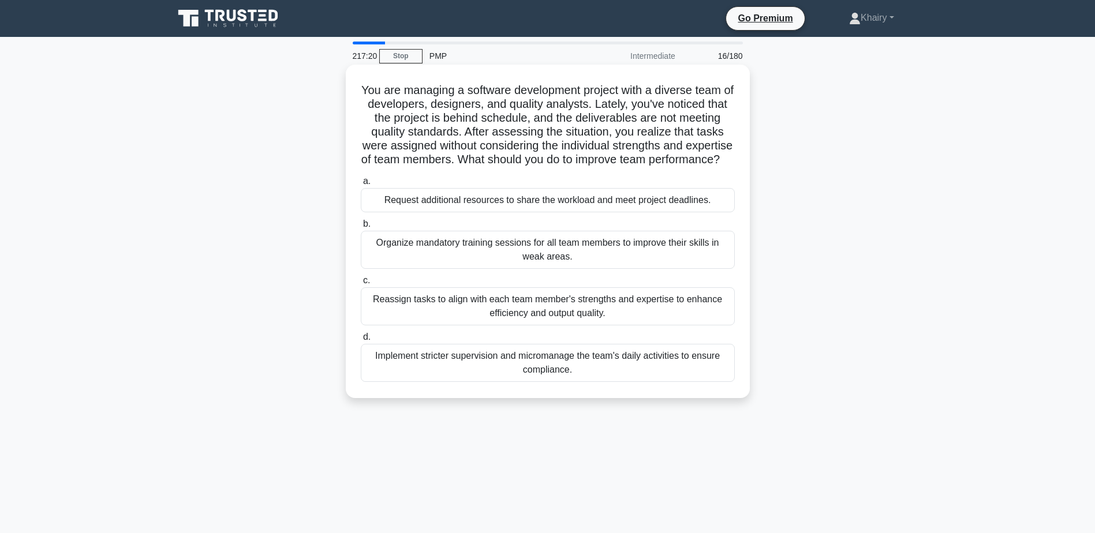
click at [525, 322] on div "Reassign tasks to align with each team member's strengths and expertise to enha…" at bounding box center [548, 306] width 374 height 38
click at [361, 285] on input "c. Reassign tasks to align with each team member's strengths and expertise to e…" at bounding box center [361, 281] width 0 height 8
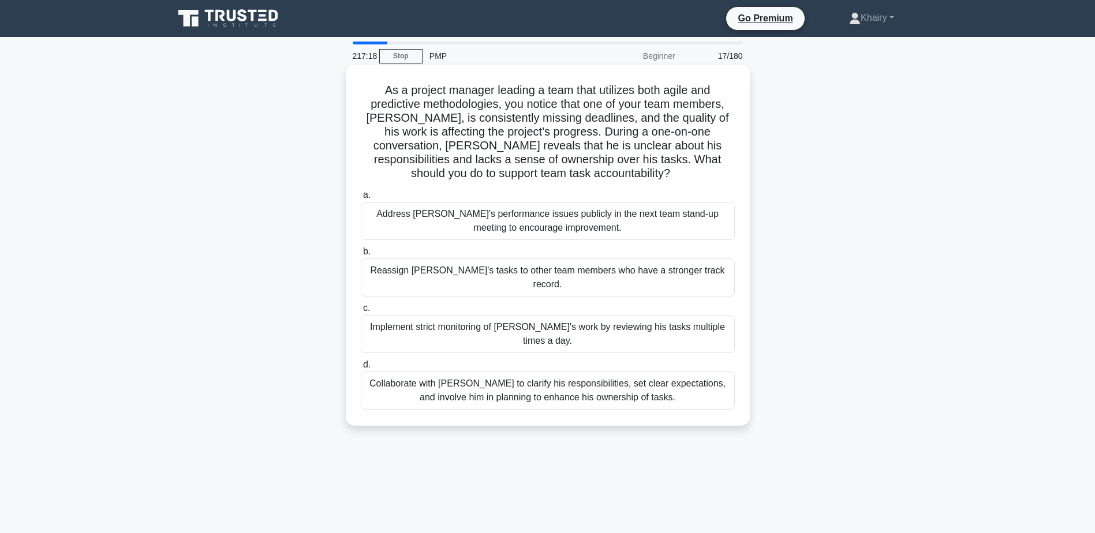
click at [372, 85] on h5 "As a project manager leading a team that utilizes both agile and predictive met…" at bounding box center [548, 132] width 376 height 98
click at [371, 88] on h5 "As a project manager leading a team that utilizes both agile and predictive met…" at bounding box center [548, 132] width 376 height 98
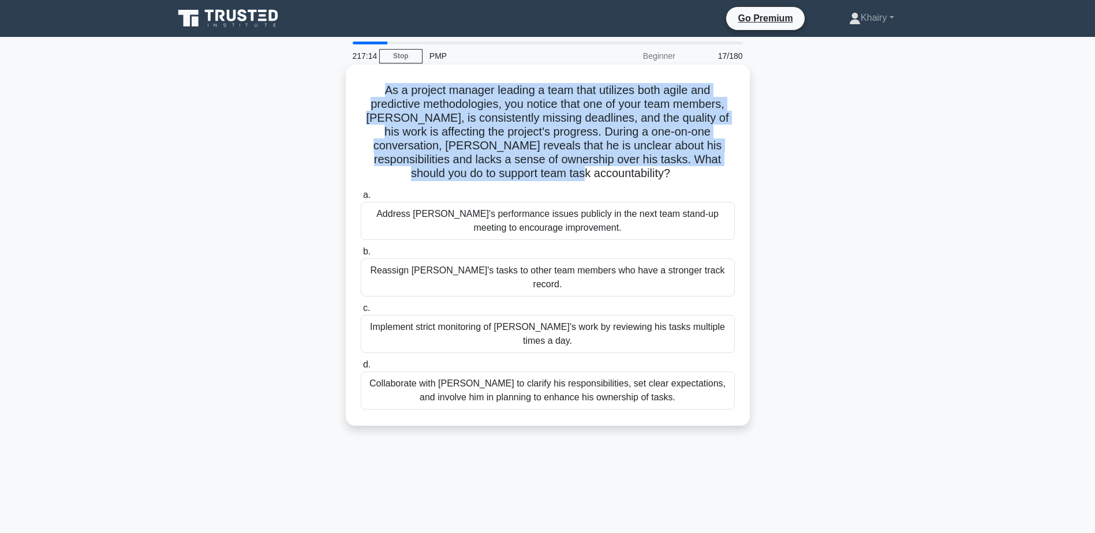
drag, startPoint x: 374, startPoint y: 87, endPoint x: 601, endPoint y: 174, distance: 243.4
click at [601, 174] on h5 "As a project manager leading a team that utilizes both agile and predictive met…" at bounding box center [548, 132] width 376 height 98
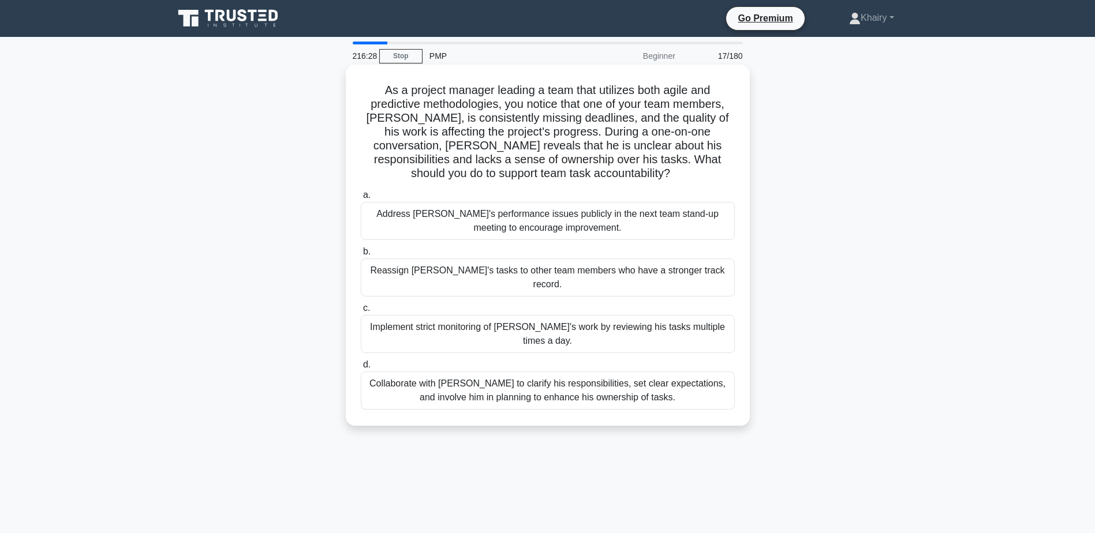
click at [517, 372] on div "Collaborate with Alex to clarify his responsibilities, set clear expectations, …" at bounding box center [548, 391] width 374 height 38
click at [361, 369] on input "d. Collaborate with Alex to clarify his responsibilities, set clear expectation…" at bounding box center [361, 365] width 0 height 8
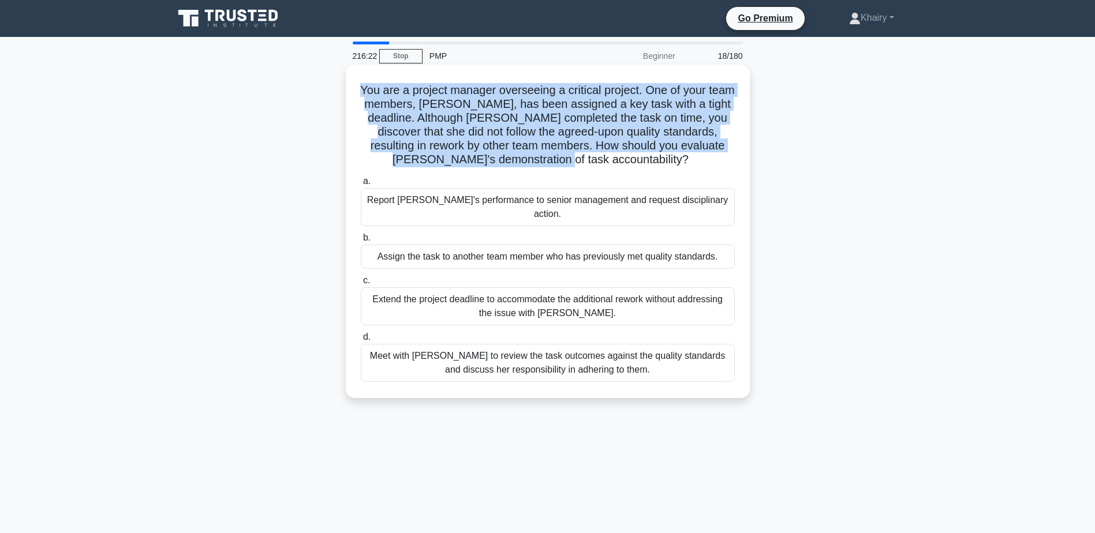
drag, startPoint x: 366, startPoint y: 87, endPoint x: 657, endPoint y: 163, distance: 300.6
click at [657, 163] on h5 "You are a project manager overseeing a critical project. One of your team membe…" at bounding box center [548, 125] width 376 height 84
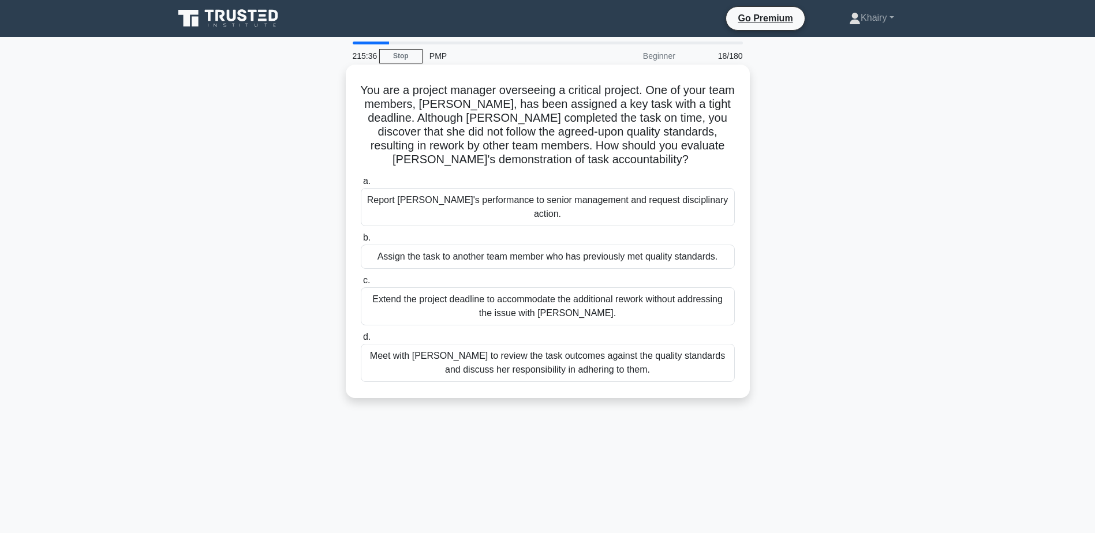
click at [521, 350] on div "Meet with Priya to review the task outcomes against the quality standards and d…" at bounding box center [548, 363] width 374 height 38
click at [361, 341] on input "d. Meet with Priya to review the task outcomes against the quality standards an…" at bounding box center [361, 338] width 0 height 8
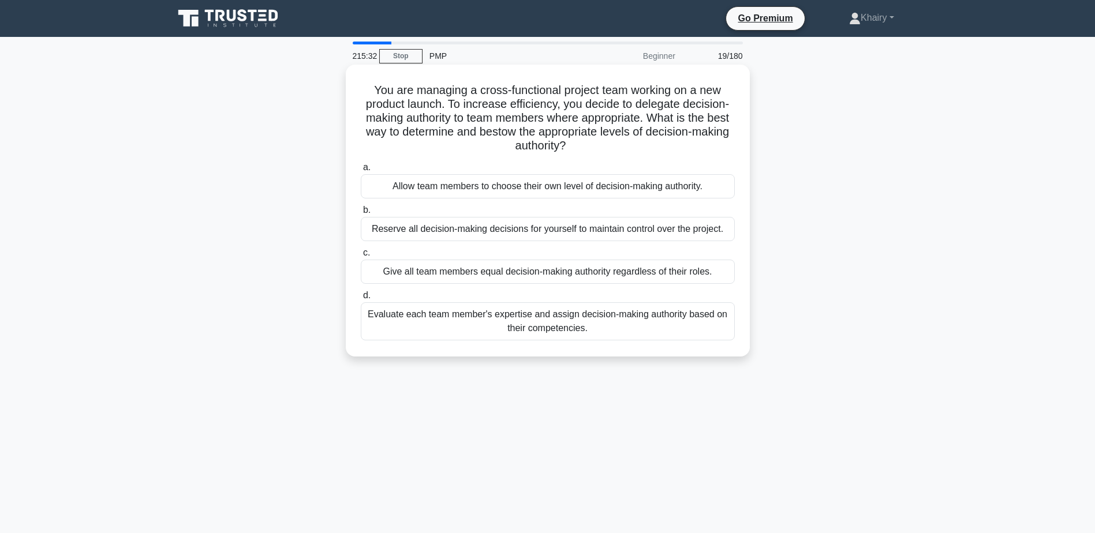
drag, startPoint x: 371, startPoint y: 83, endPoint x: 639, endPoint y: 140, distance: 274.6
click at [639, 140] on h5 "You are managing a cross-functional project team working on a new product launc…" at bounding box center [548, 118] width 376 height 70
click at [517, 325] on div "Evaluate each team member's expertise and assign decision-making authority base…" at bounding box center [548, 322] width 374 height 38
click at [361, 300] on input "d. Evaluate each team member's expertise and assign decision-making authority b…" at bounding box center [361, 296] width 0 height 8
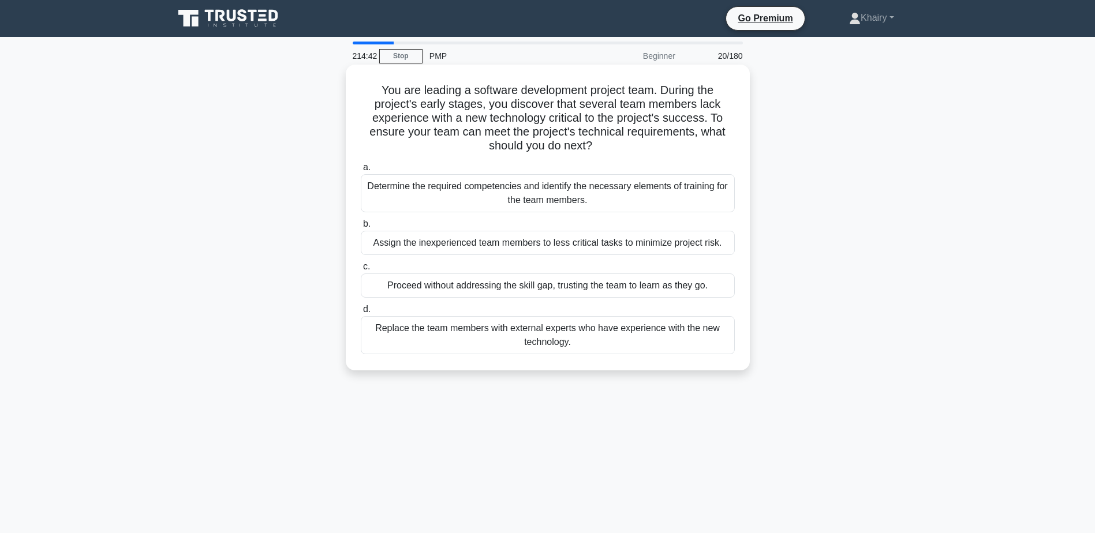
drag, startPoint x: 378, startPoint y: 85, endPoint x: 617, endPoint y: 142, distance: 246.2
click at [617, 142] on h5 "You are leading a software development project team. During the project's early…" at bounding box center [548, 118] width 376 height 70
click at [496, 189] on div "Determine the required competencies and identify the necessary elements of trai…" at bounding box center [548, 193] width 374 height 38
click at [361, 171] on input "a. Determine the required competencies and identify the necessary elements of t…" at bounding box center [361, 168] width 0 height 8
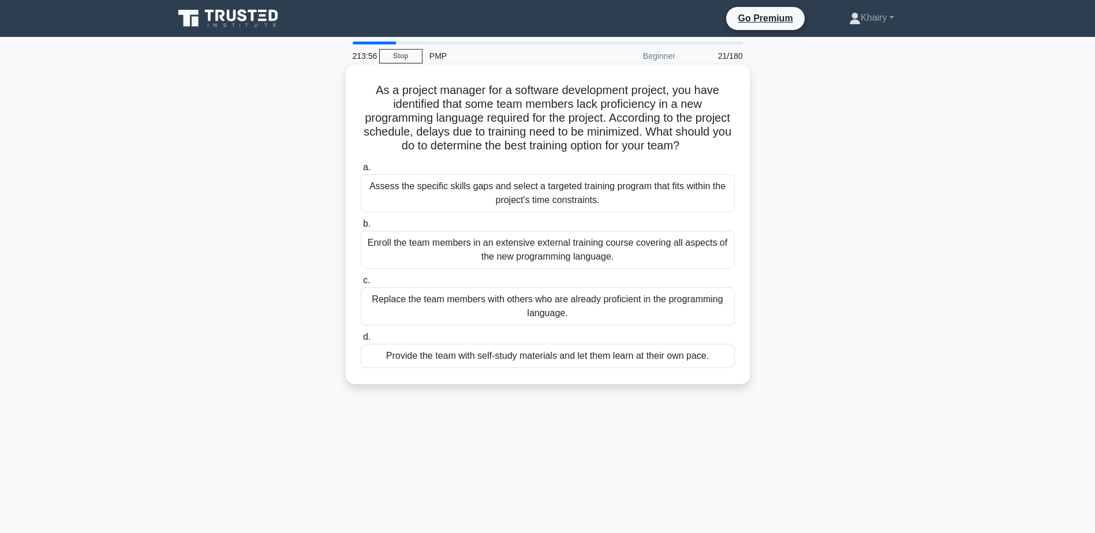
drag, startPoint x: 372, startPoint y: 87, endPoint x: 719, endPoint y: 146, distance: 352.0
click at [719, 146] on h5 "As a project manager for a software development project, you have identified th…" at bounding box center [548, 118] width 376 height 70
click at [465, 193] on div "Assess the specific skills gaps and select a targeted training program that fit…" at bounding box center [548, 193] width 374 height 38
click at [361, 171] on input "a. Assess the specific skills gaps and select a targeted training program that …" at bounding box center [361, 168] width 0 height 8
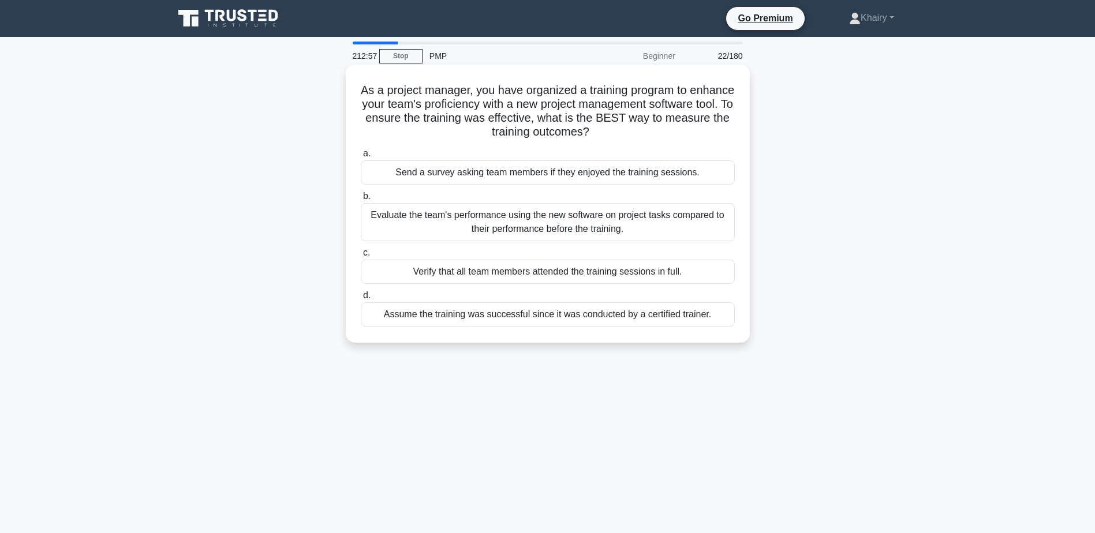
drag, startPoint x: 376, startPoint y: 87, endPoint x: 648, endPoint y: 134, distance: 276.5
click at [648, 134] on h5 "As a project manager, you have organized a training program to enhance your tea…" at bounding box center [548, 111] width 376 height 57
click at [510, 221] on div "Evaluate the team's performance using the new software on project tasks compare…" at bounding box center [548, 222] width 374 height 38
click at [361, 200] on input "b. Evaluate the team's performance using the new software on project tasks comp…" at bounding box center [361, 197] width 0 height 8
drag, startPoint x: 372, startPoint y: 85, endPoint x: 666, endPoint y: 130, distance: 297.3
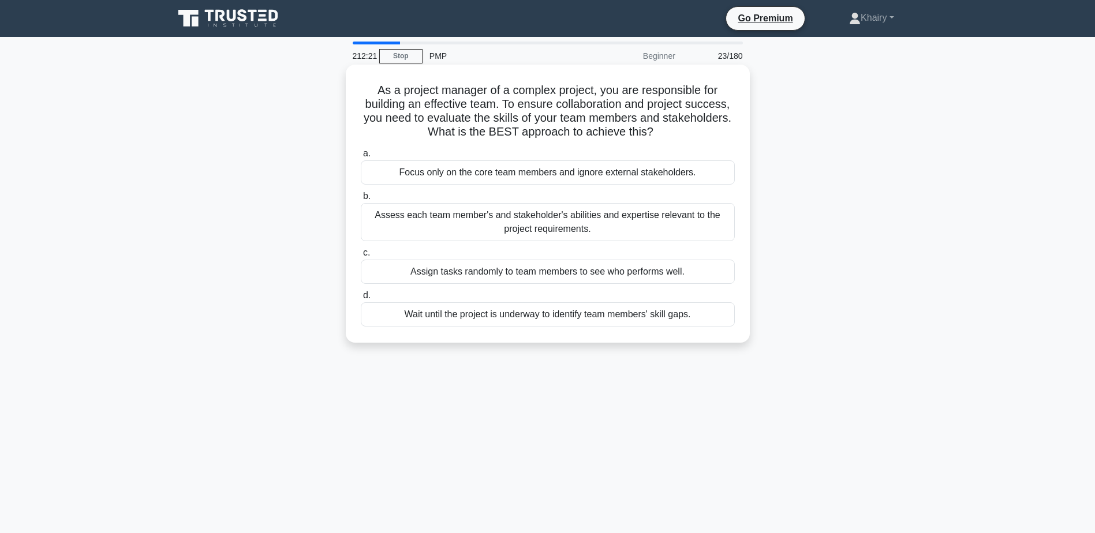
click at [666, 130] on h5 "As a project manager of a complex project, you are responsible for building an …" at bounding box center [548, 111] width 376 height 57
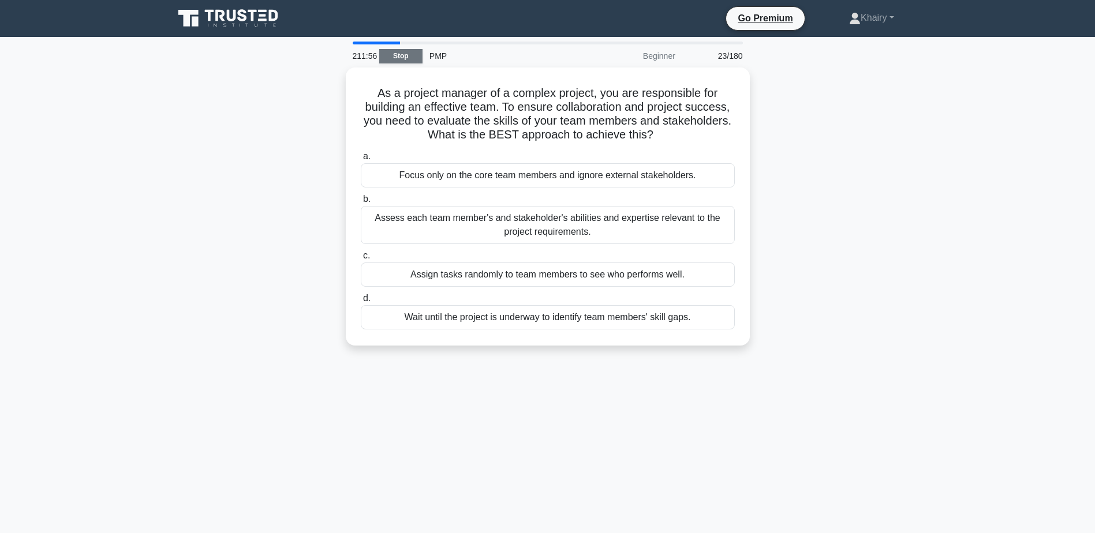
click at [406, 50] on link "Stop" at bounding box center [400, 56] width 43 height 14
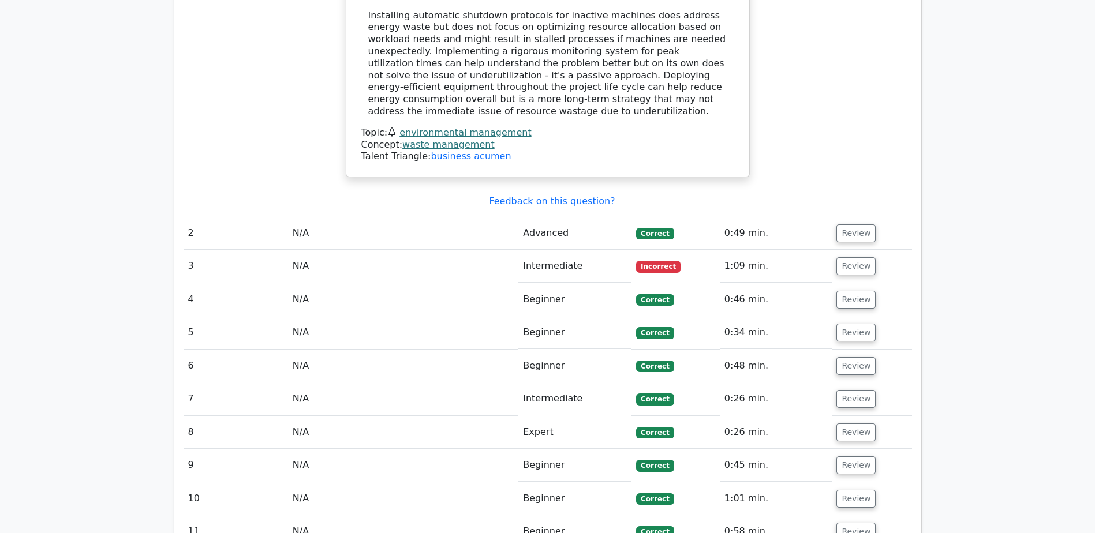
scroll to position [1352, 0]
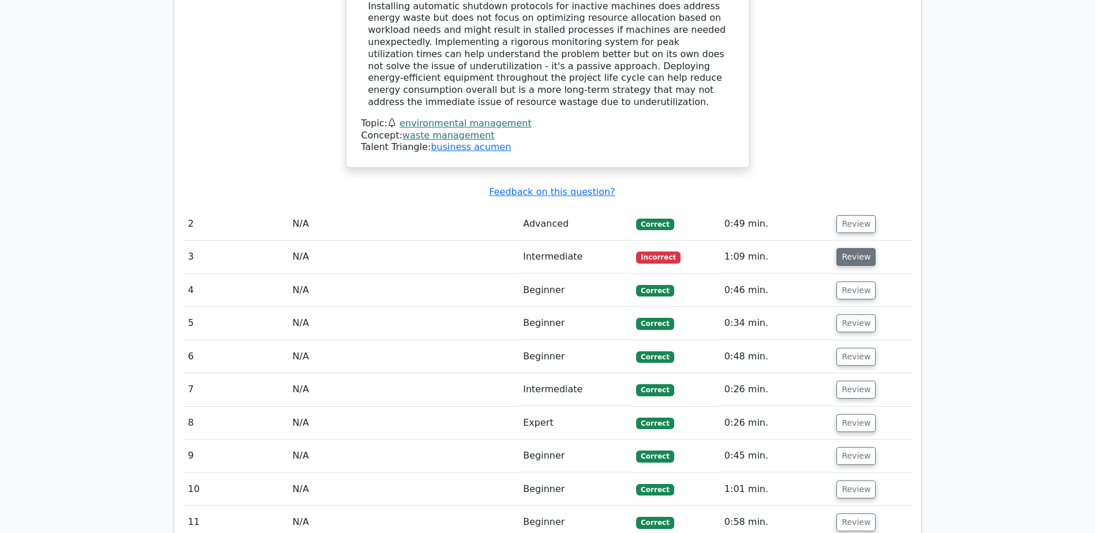
click at [853, 248] on button "Review" at bounding box center [855, 257] width 39 height 18
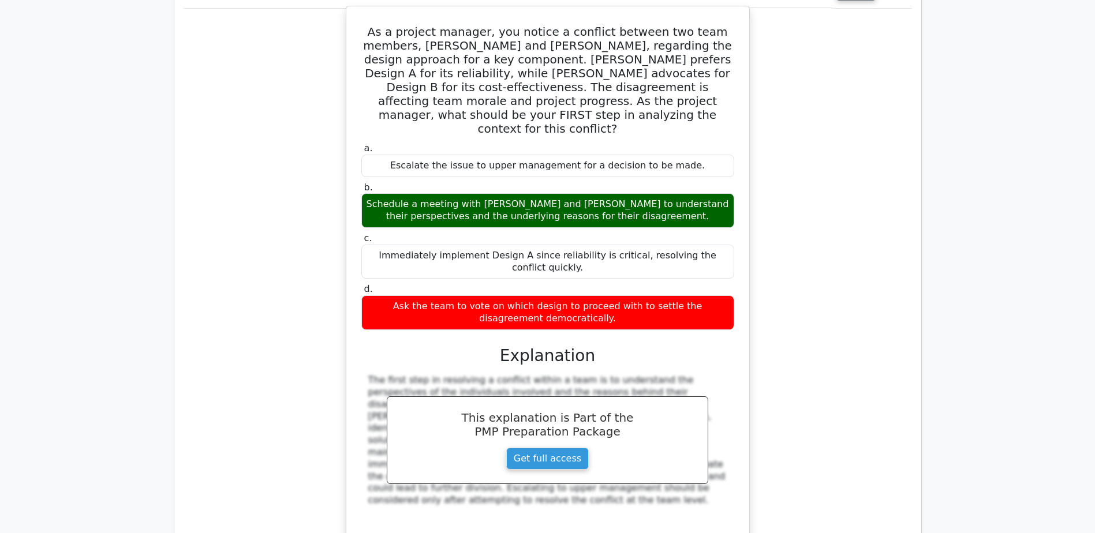
scroll to position [1467, 0]
